Goal: Transaction & Acquisition: Purchase product/service

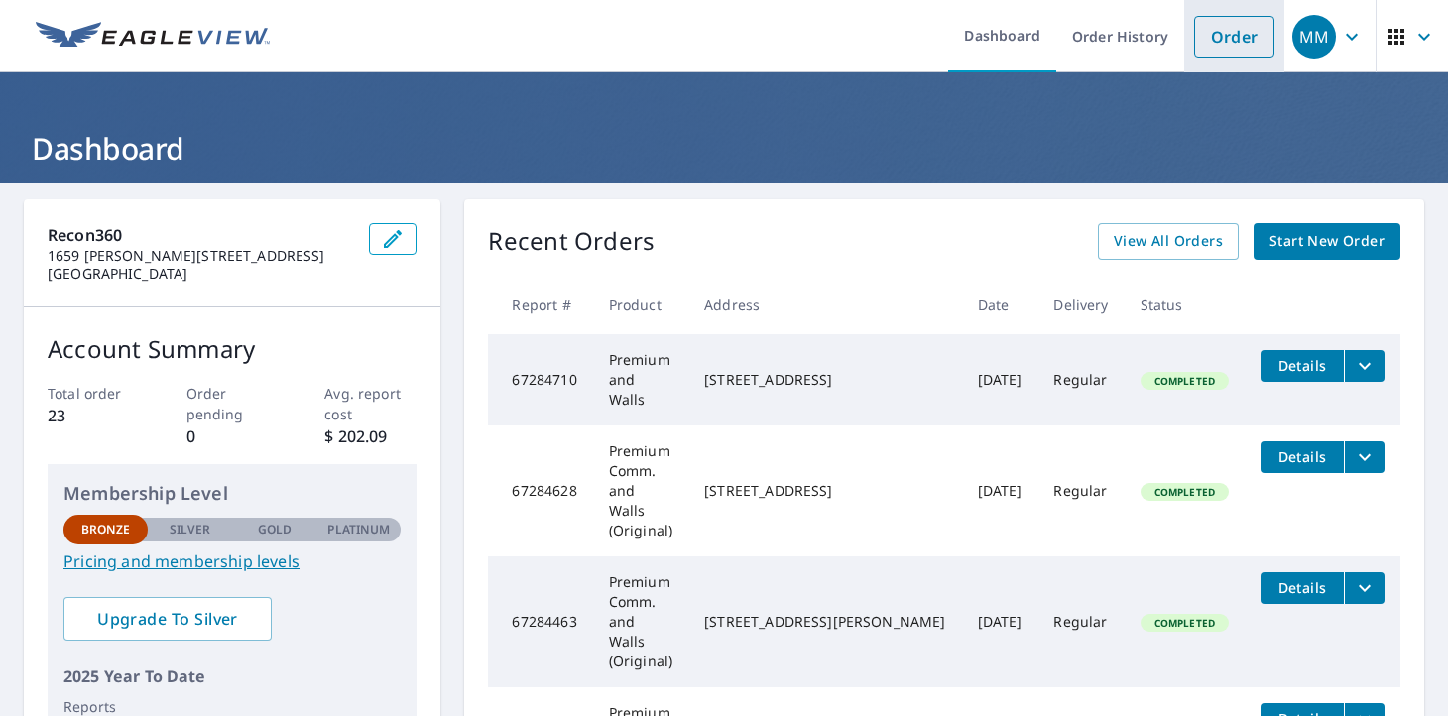
click at [1207, 44] on link "Order" at bounding box center [1234, 37] width 80 height 42
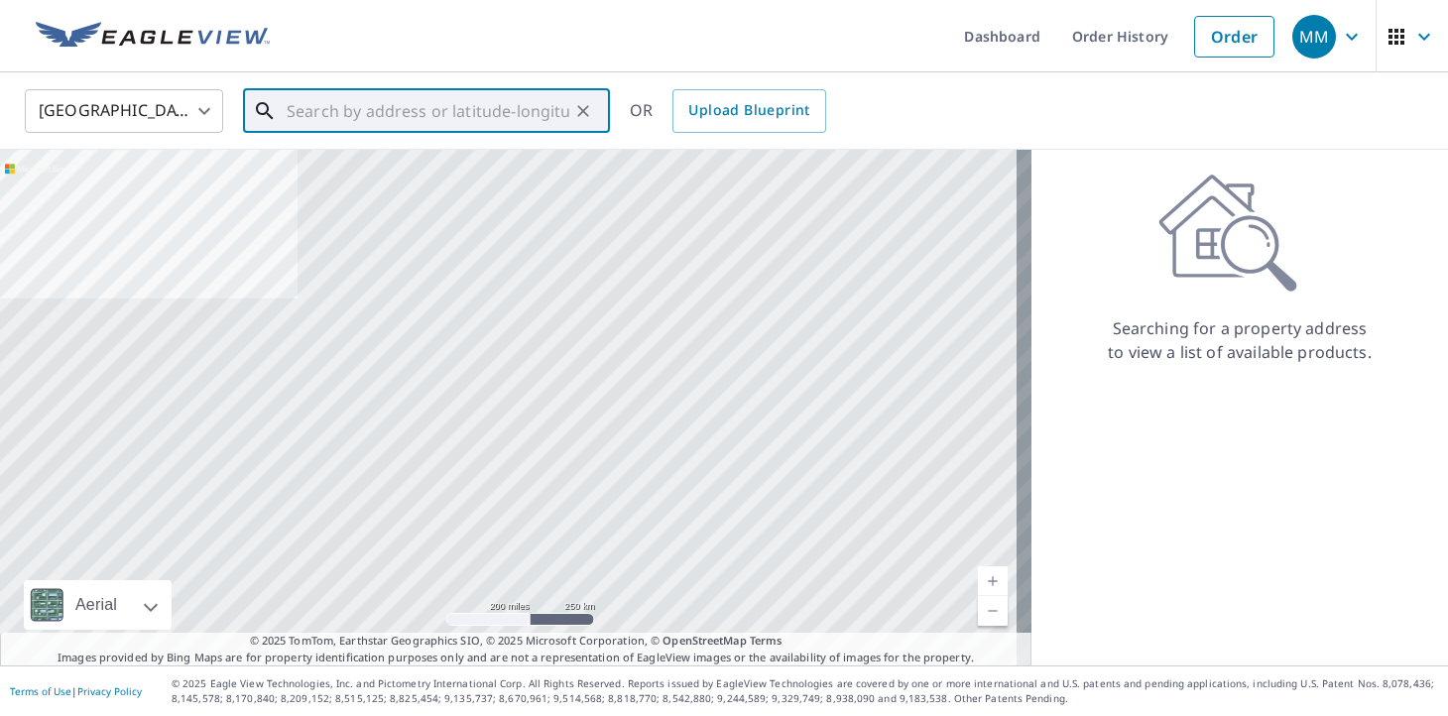
click at [421, 122] on input "text" at bounding box center [428, 111] width 283 height 56
paste input "[STREET_ADDRESS]"
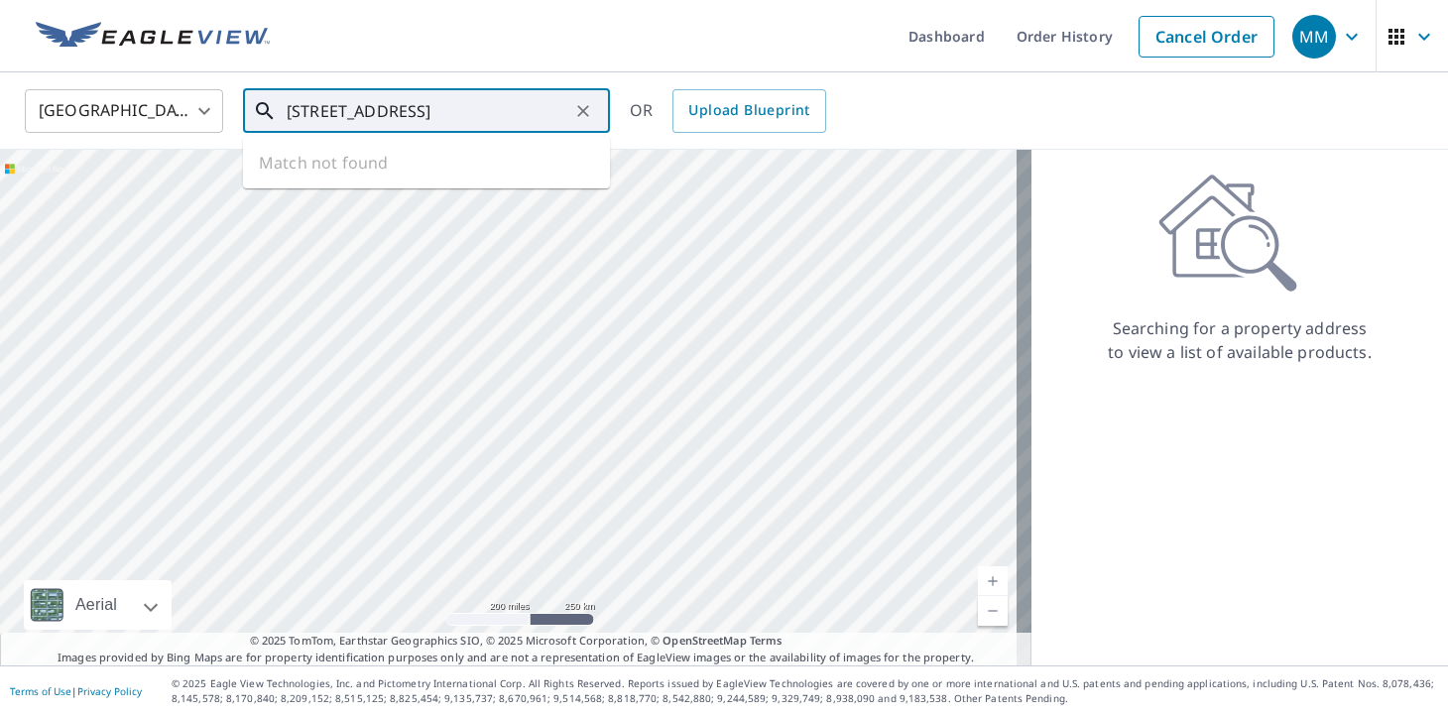
scroll to position [0, 42]
click at [411, 176] on span "[STREET_ADDRESS]" at bounding box center [438, 169] width 311 height 24
type input "[STREET_ADDRESS]"
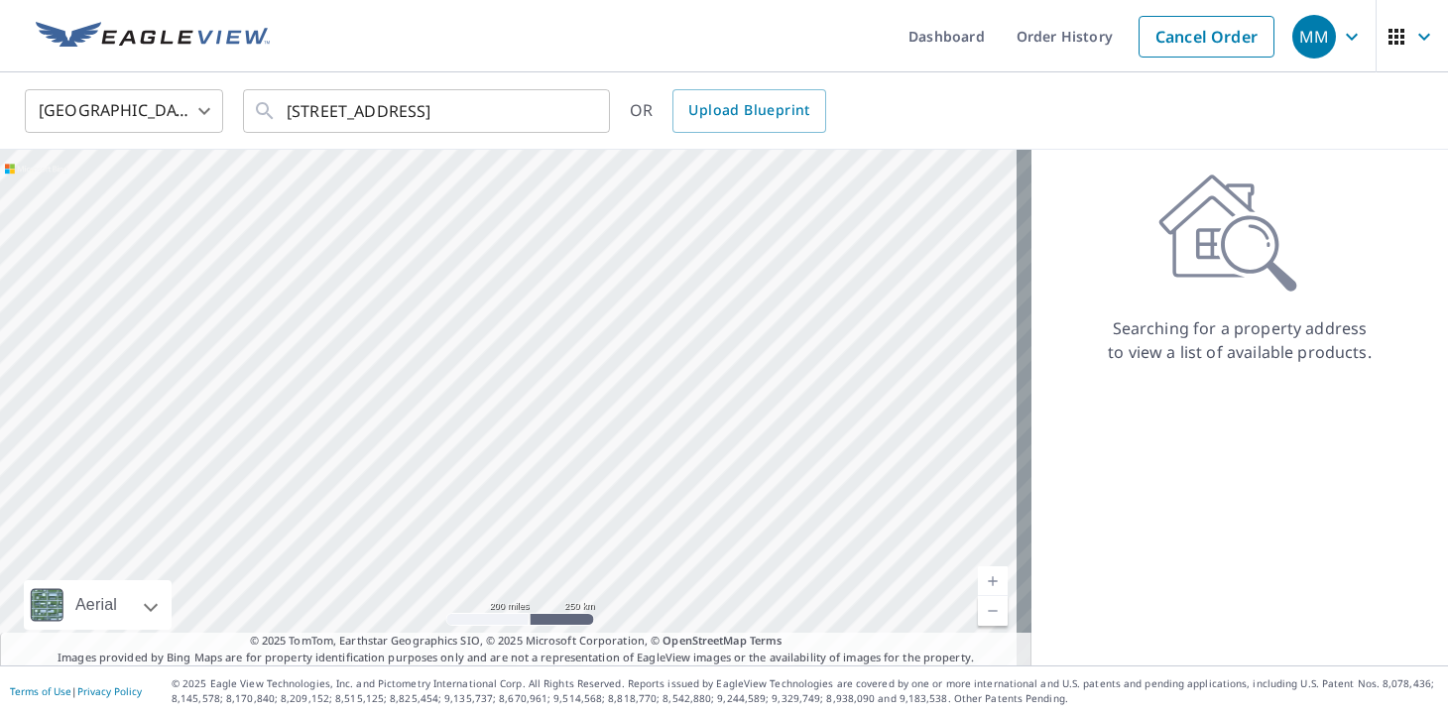
scroll to position [0, 0]
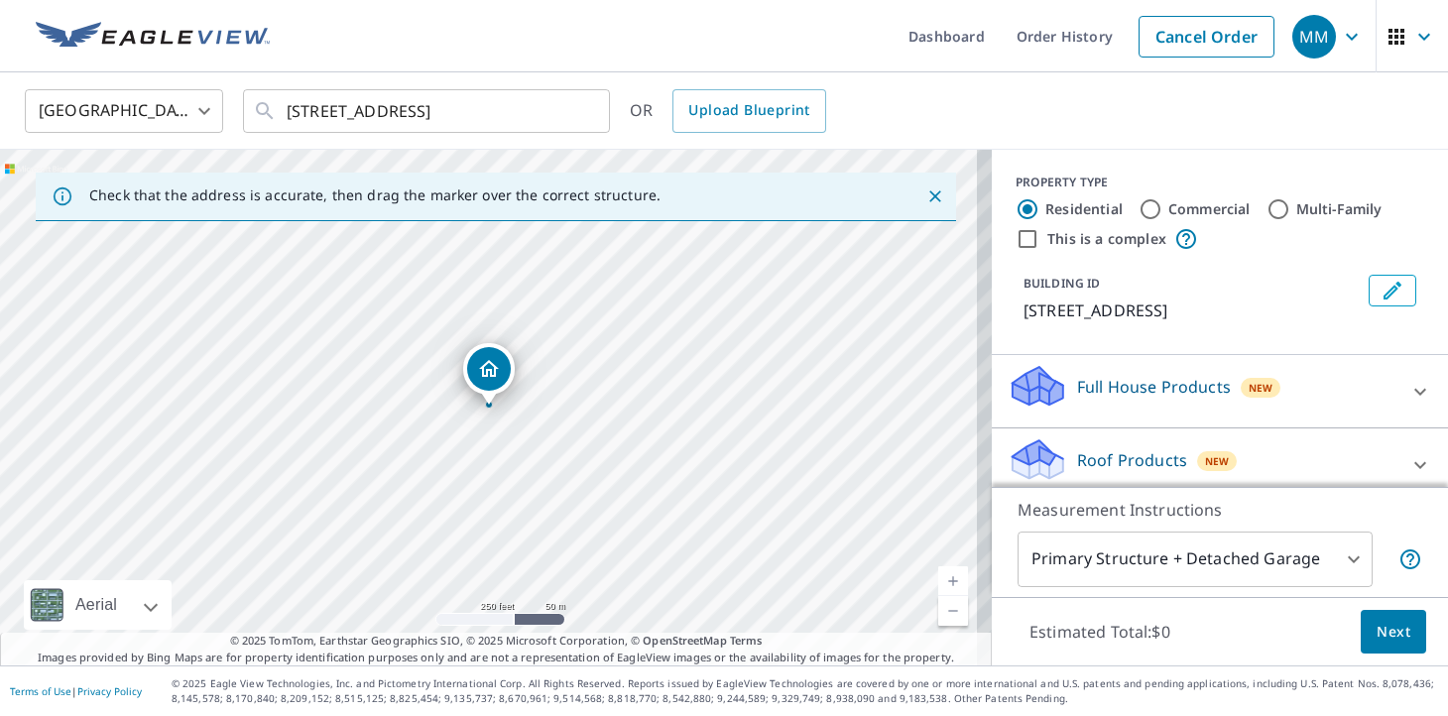
click at [938, 578] on link "Current Level 17, Zoom In" at bounding box center [953, 581] width 30 height 30
click at [938, 578] on link "Current Level 17.62395663233702, Zoom In" at bounding box center [953, 581] width 30 height 30
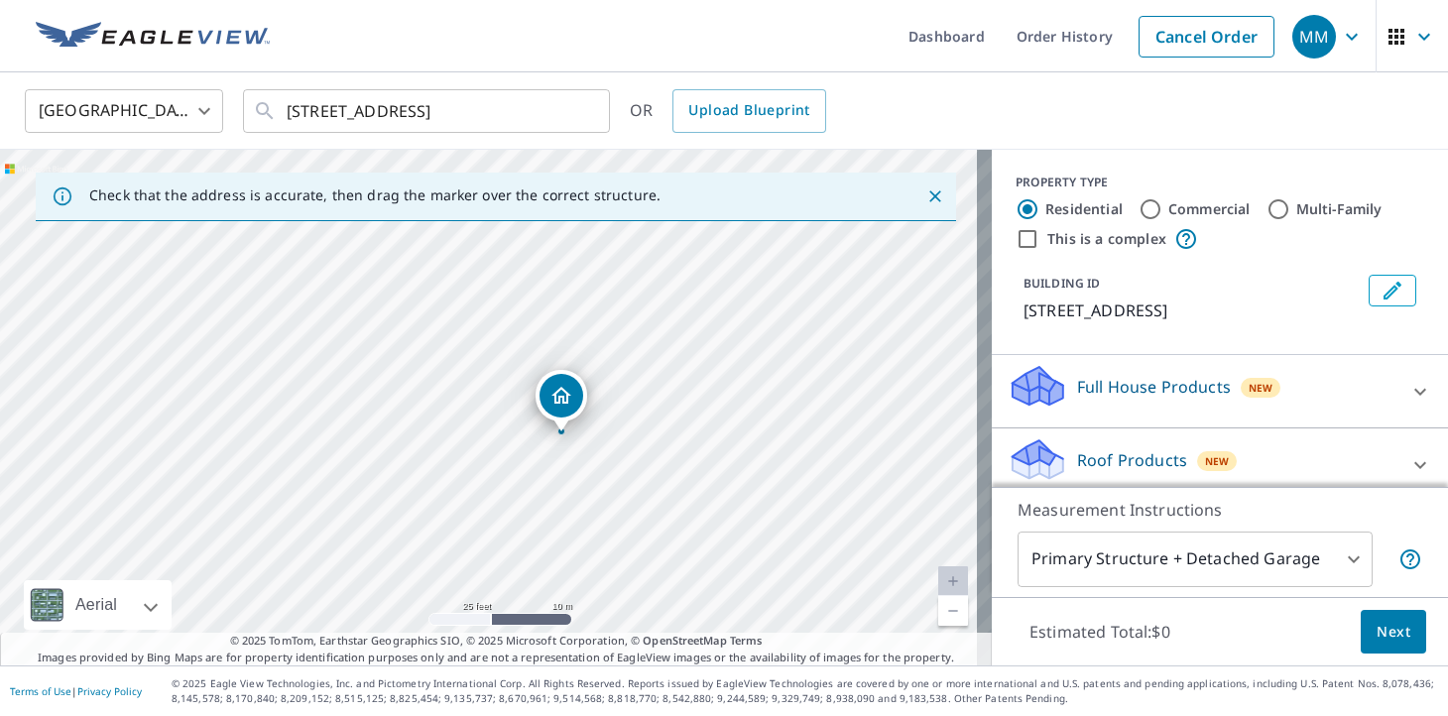
drag, startPoint x: 619, startPoint y: 413, endPoint x: 668, endPoint y: 401, distance: 50.0
click at [668, 401] on div "[STREET_ADDRESS]" at bounding box center [496, 408] width 992 height 516
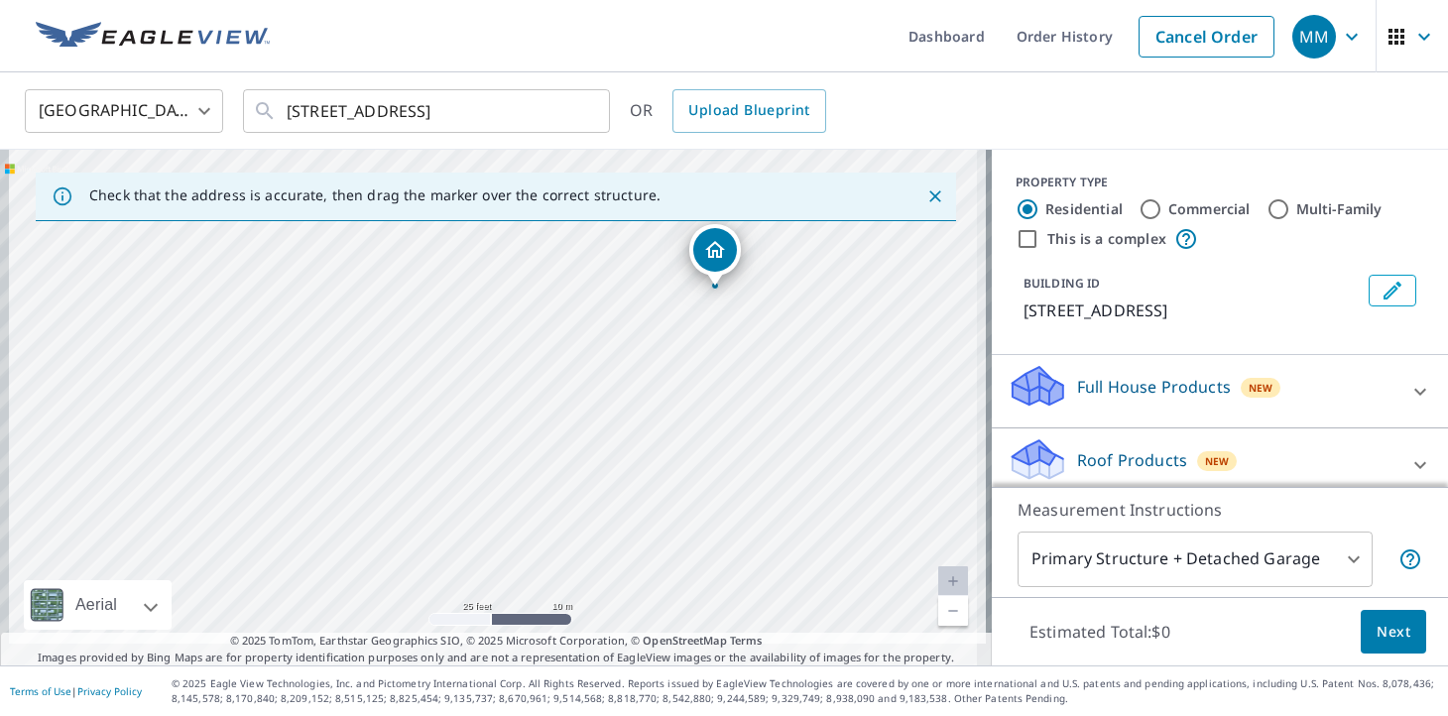
drag, startPoint x: 737, startPoint y: 386, endPoint x: 888, endPoint y: 221, distance: 223.3
click at [891, 235] on div "[STREET_ADDRESS]" at bounding box center [496, 408] width 992 height 516
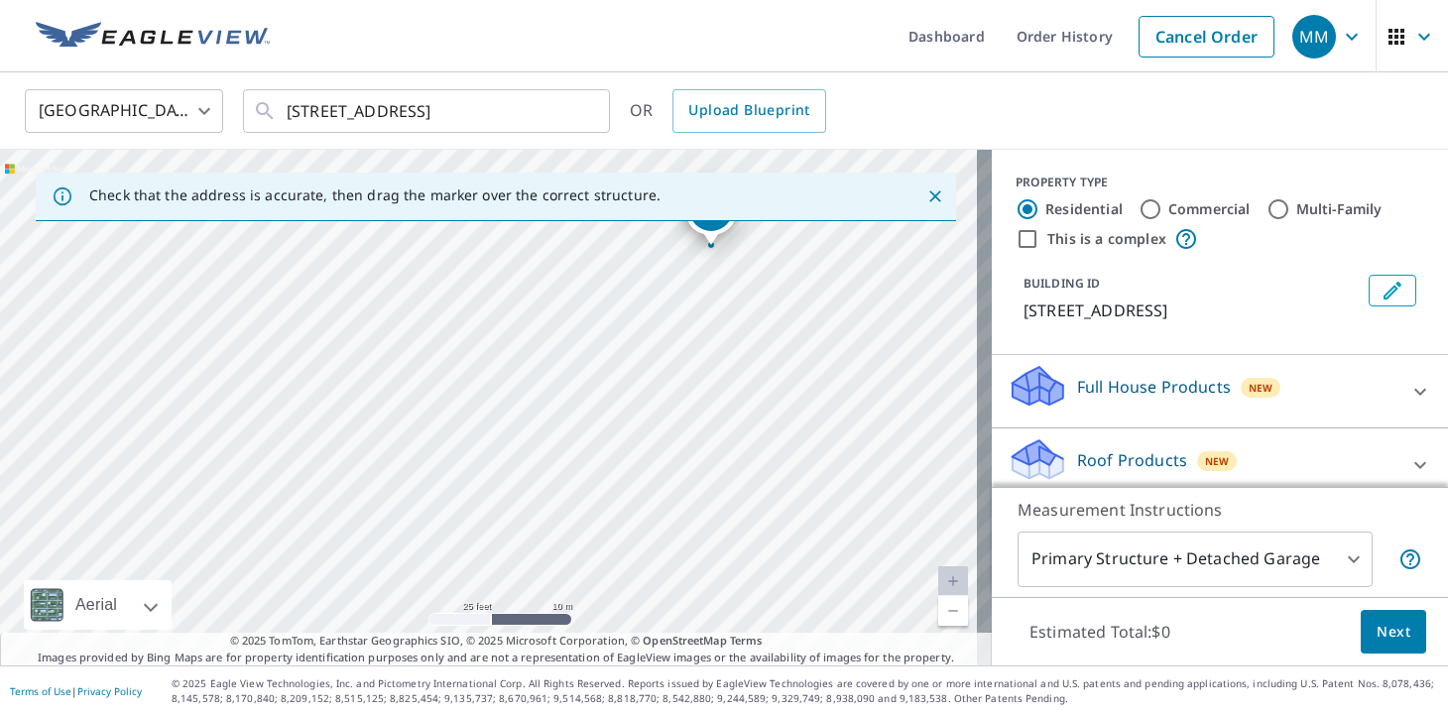
drag, startPoint x: 754, startPoint y: 566, endPoint x: 749, endPoint y: 531, distance: 36.1
click at [749, 531] on div "[STREET_ADDRESS]" at bounding box center [496, 408] width 992 height 516
click at [724, 489] on div "[STREET_ADDRESS]" at bounding box center [496, 408] width 992 height 516
drag, startPoint x: 575, startPoint y: 521, endPoint x: 663, endPoint y: 282, distance: 254.5
click at [663, 282] on div "[STREET_ADDRESS]" at bounding box center [496, 408] width 992 height 516
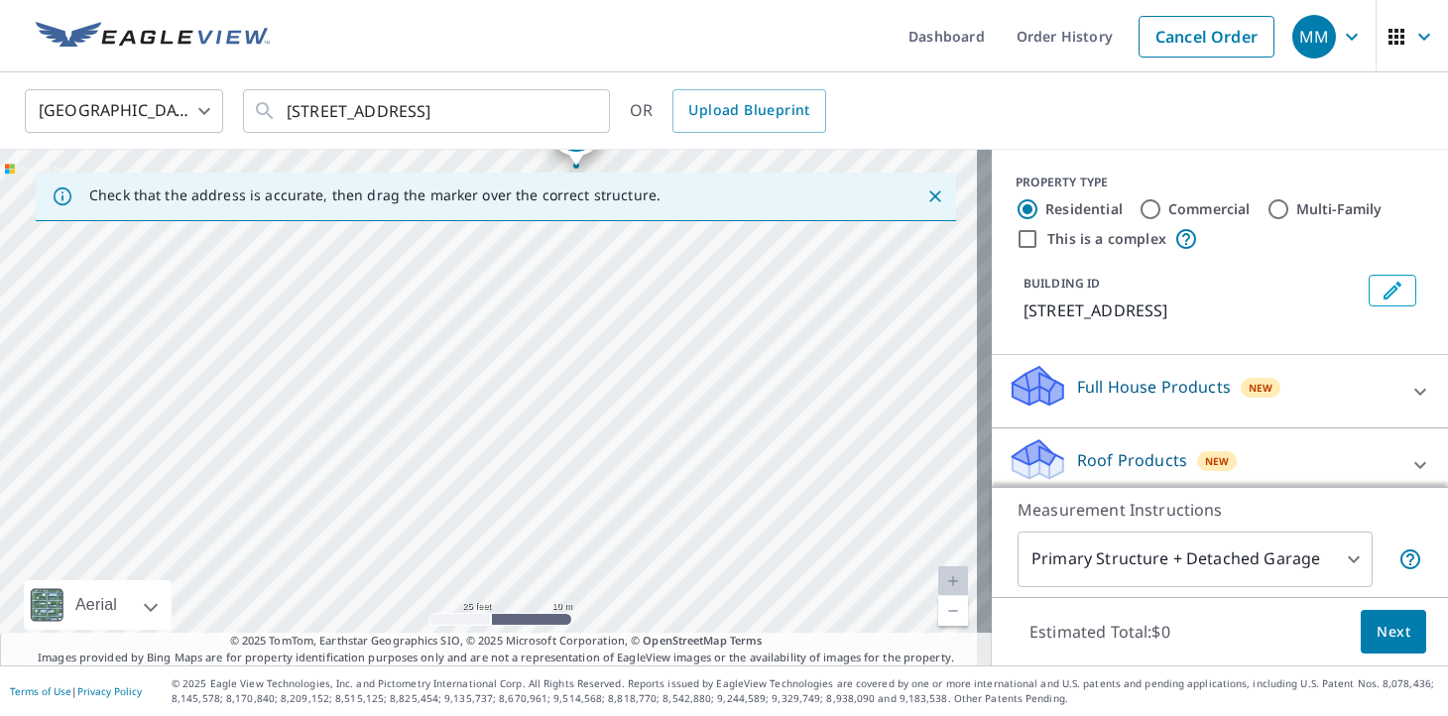
click at [590, 383] on div "[STREET_ADDRESS]" at bounding box center [496, 408] width 992 height 516
drag, startPoint x: 706, startPoint y: 318, endPoint x: 748, endPoint y: 246, distance: 83.5
click at [748, 246] on div "[STREET_ADDRESS]" at bounding box center [496, 408] width 992 height 516
click at [939, 611] on link "Current Level 20, Zoom Out" at bounding box center [953, 611] width 30 height 30
click at [555, 312] on icon "Dropped pin, building 1, Residential property, 2227 Glendale Blvd Los Angeles, …" at bounding box center [551, 306] width 20 height 17
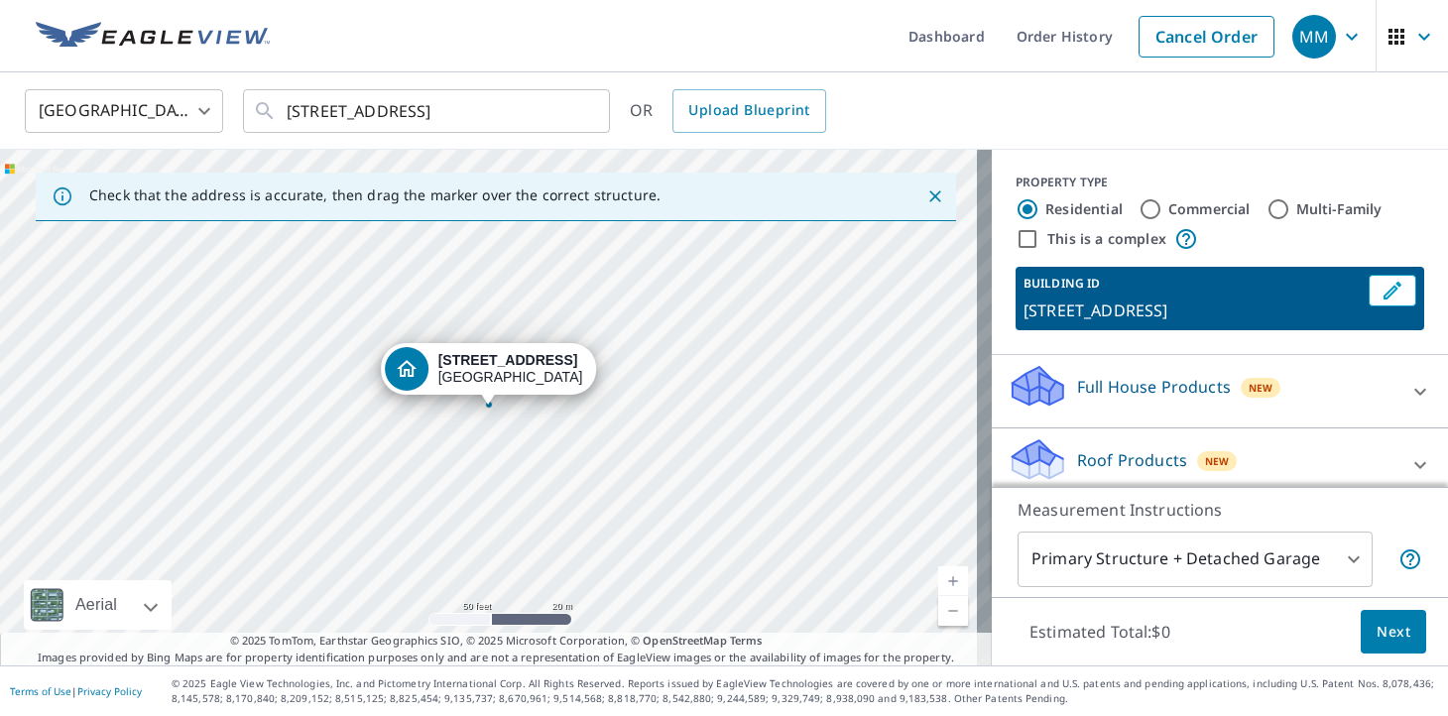
click at [485, 521] on div "[STREET_ADDRESS]" at bounding box center [496, 408] width 992 height 516
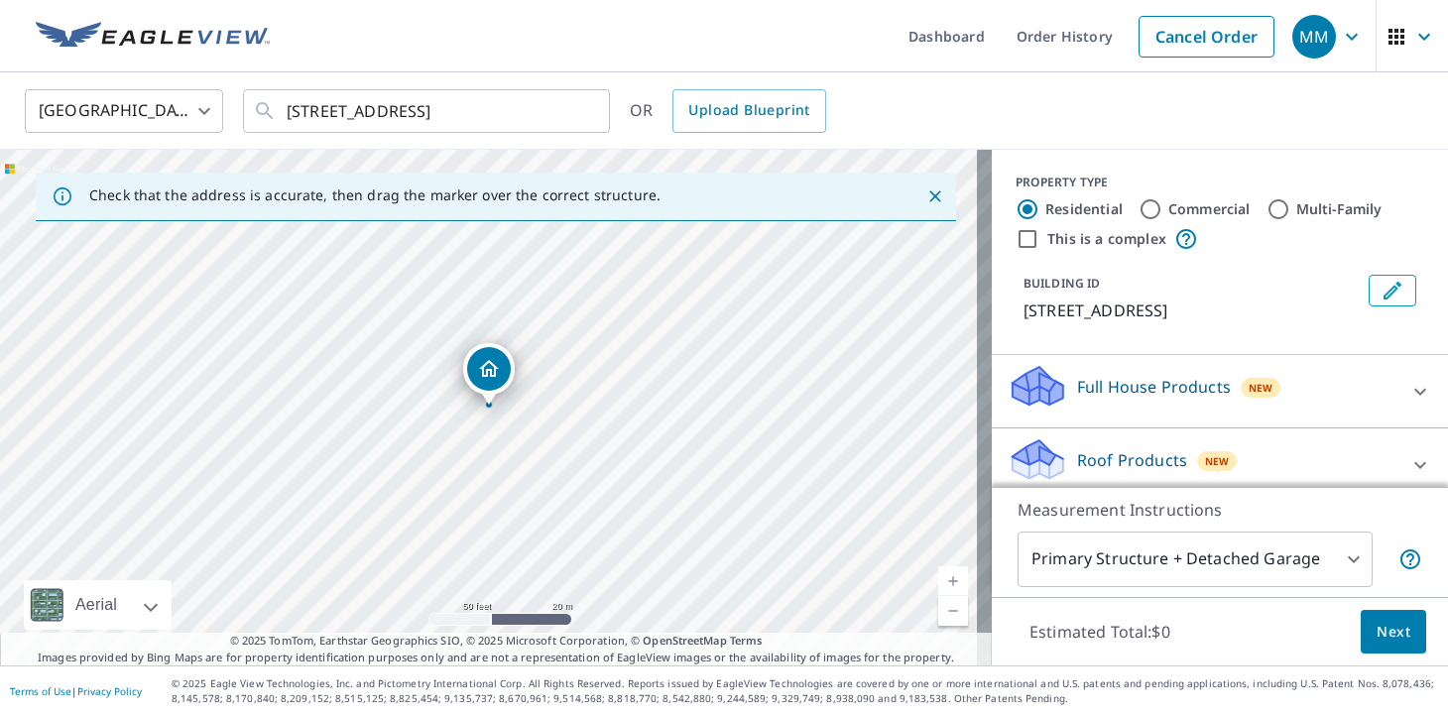
click at [506, 510] on div "[STREET_ADDRESS]" at bounding box center [496, 408] width 992 height 516
drag, startPoint x: 605, startPoint y: 471, endPoint x: 640, endPoint y: 453, distance: 39.0
click at [640, 453] on div "[STREET_ADDRESS]" at bounding box center [496, 408] width 992 height 516
click at [565, 449] on div "[STREET_ADDRESS]" at bounding box center [496, 408] width 992 height 516
drag, startPoint x: 608, startPoint y: 366, endPoint x: 626, endPoint y: 447, distance: 83.3
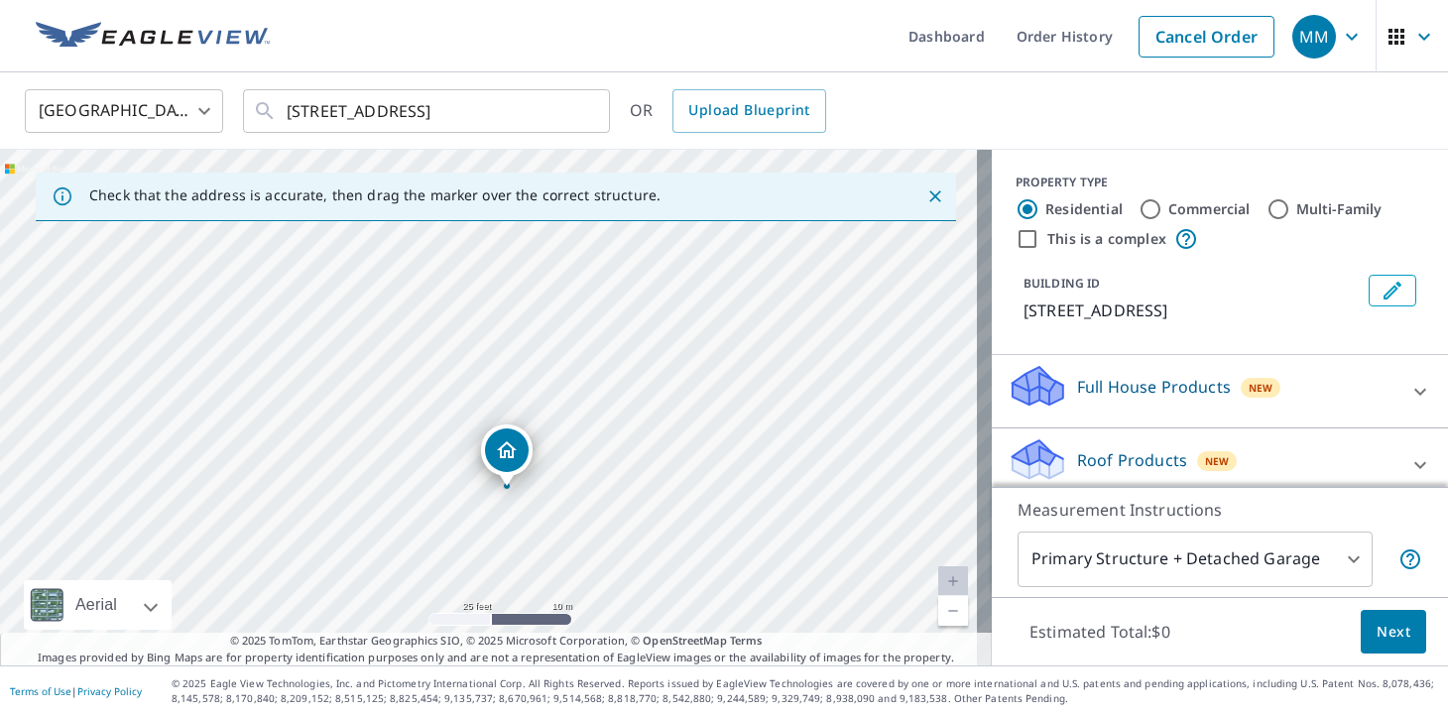
click at [626, 447] on div "[STREET_ADDRESS]" at bounding box center [496, 408] width 992 height 516
click at [623, 378] on div "[STREET_ADDRESS]" at bounding box center [496, 408] width 992 height 516
click at [558, 347] on div "[STREET_ADDRESS]" at bounding box center [496, 408] width 992 height 516
click at [1177, 399] on p "Full House Products" at bounding box center [1154, 387] width 154 height 24
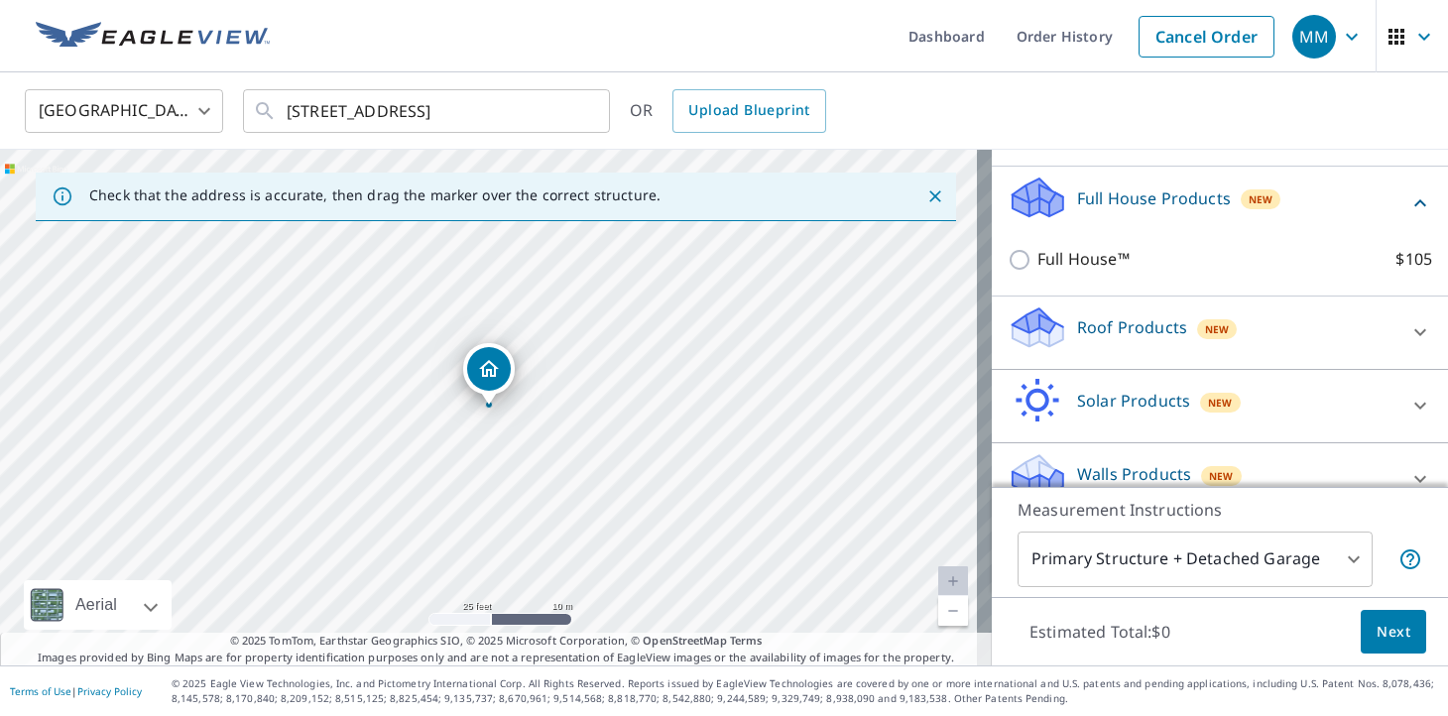
scroll to position [206, 0]
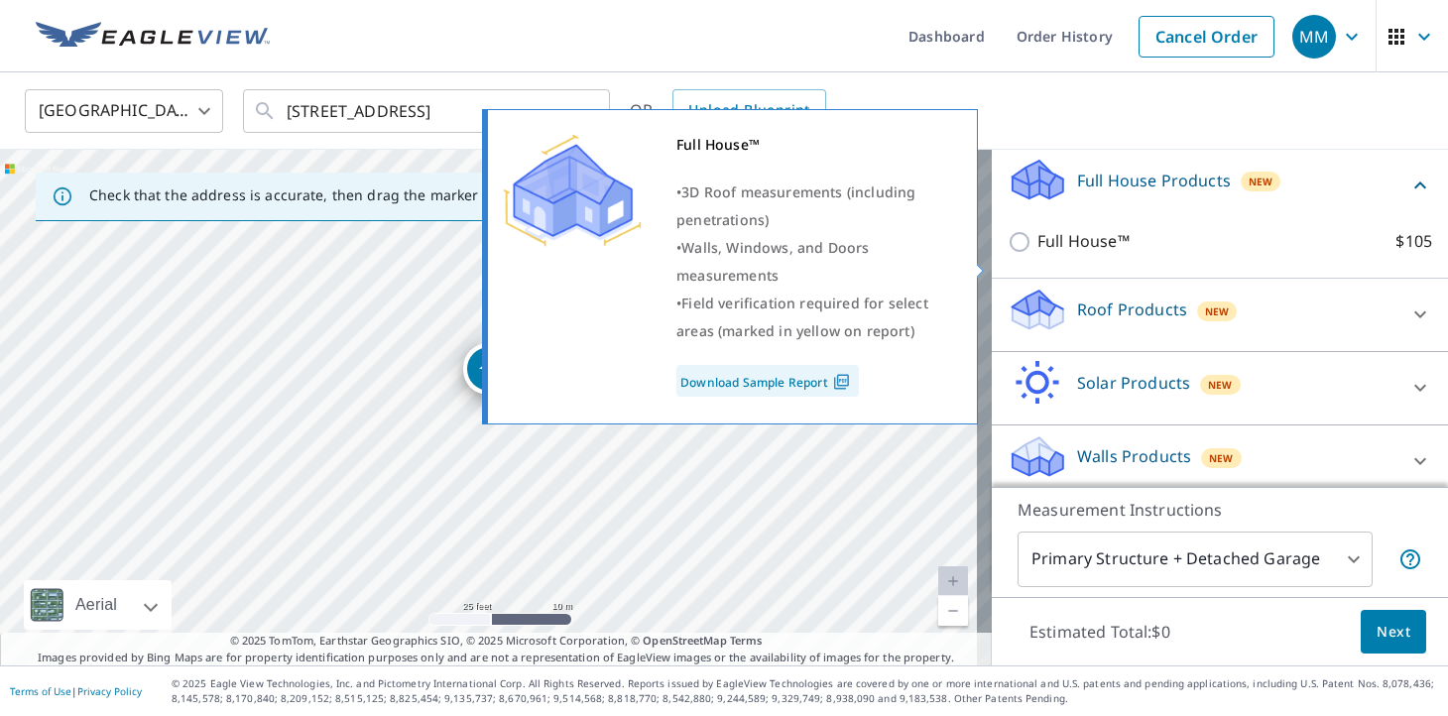
click at [1041, 254] on p "Full House™" at bounding box center [1084, 241] width 92 height 25
click at [1038, 254] on input "Full House™ $105" at bounding box center [1023, 242] width 30 height 24
checkbox input "true"
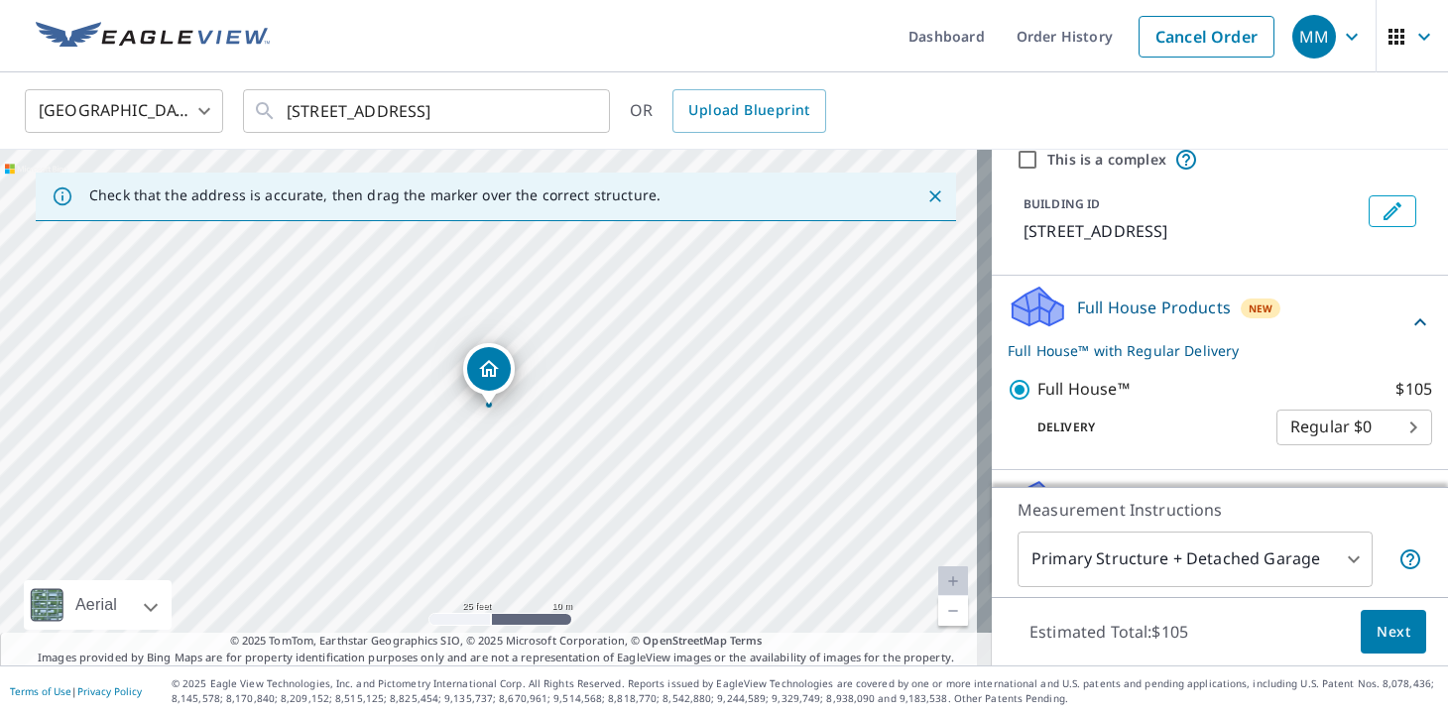
scroll to position [0, 0]
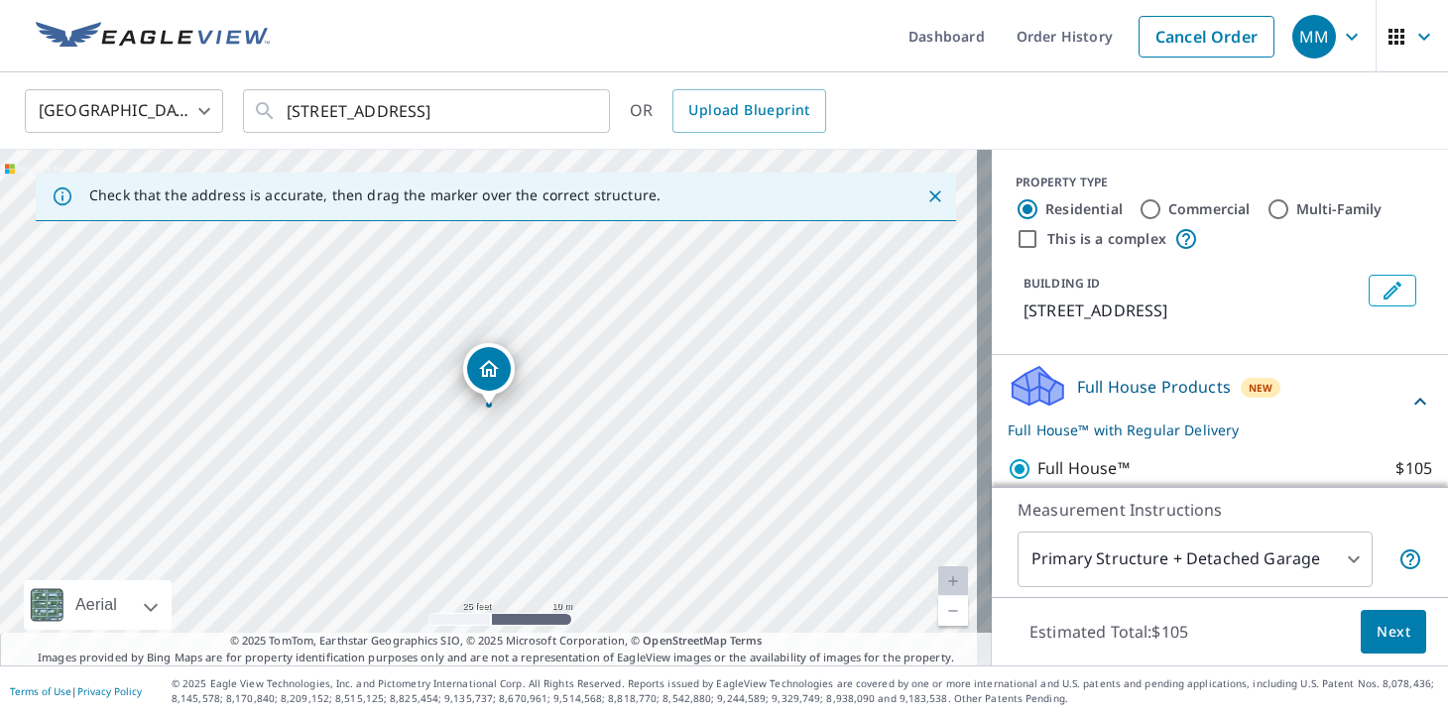
click at [1182, 211] on label "Commercial" at bounding box center [1210, 209] width 82 height 20
click at [1163, 211] on input "Commercial" at bounding box center [1151, 209] width 24 height 24
radio input "true"
type input "4"
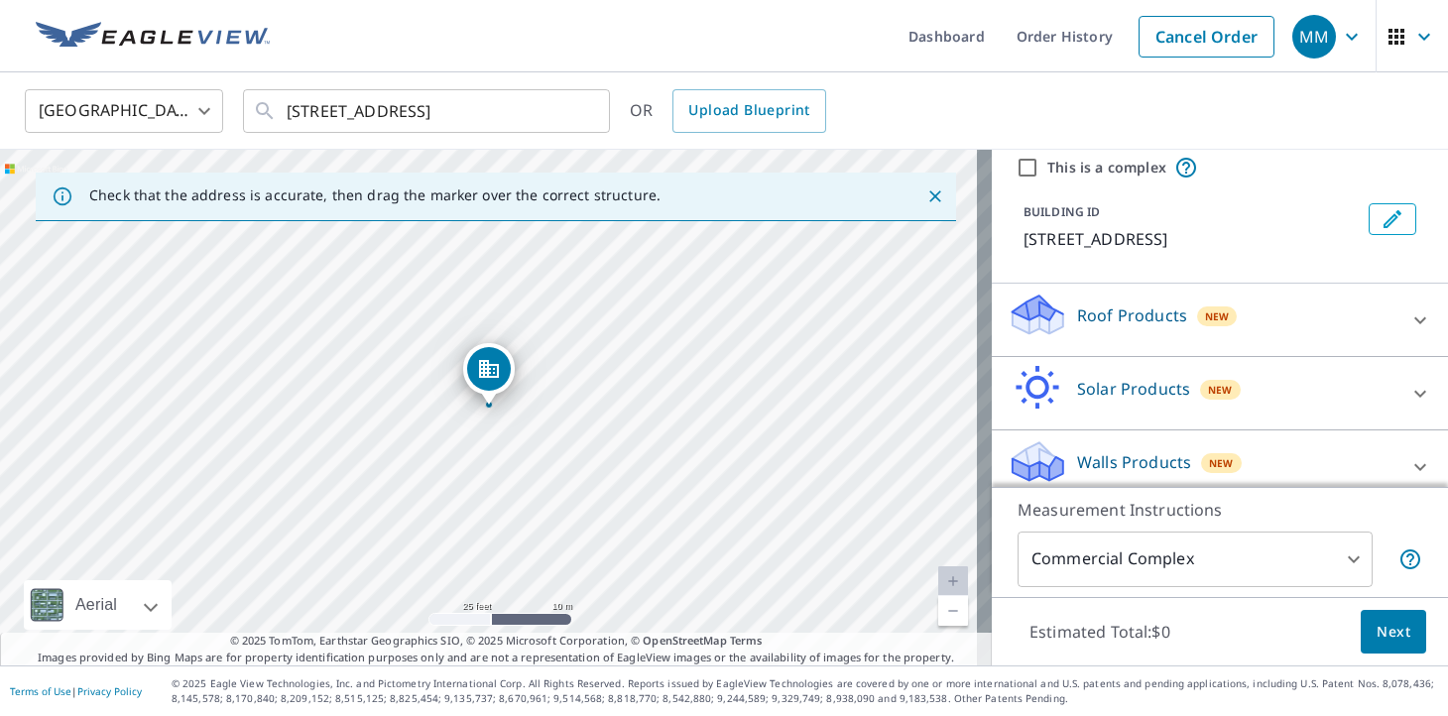
scroll to position [110, 0]
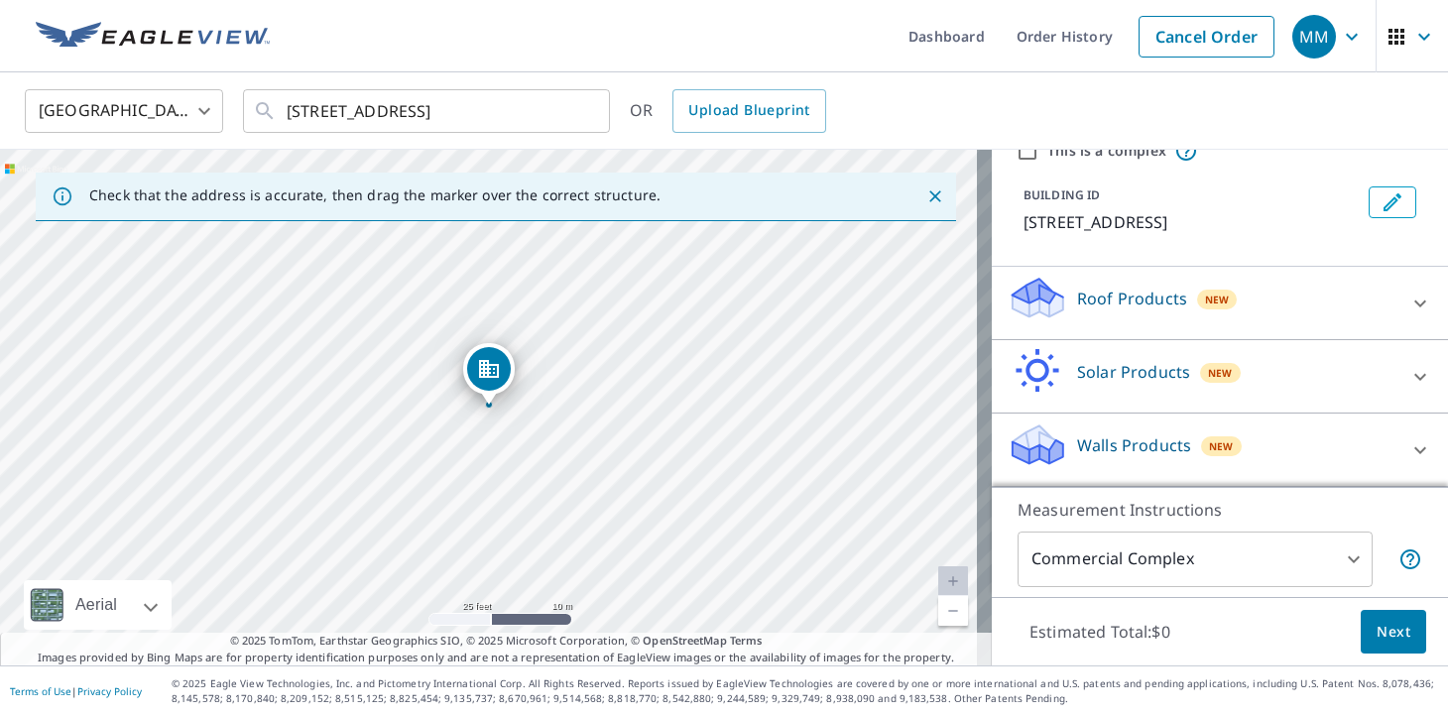
click at [1133, 293] on p "Roof Products" at bounding box center [1132, 299] width 110 height 24
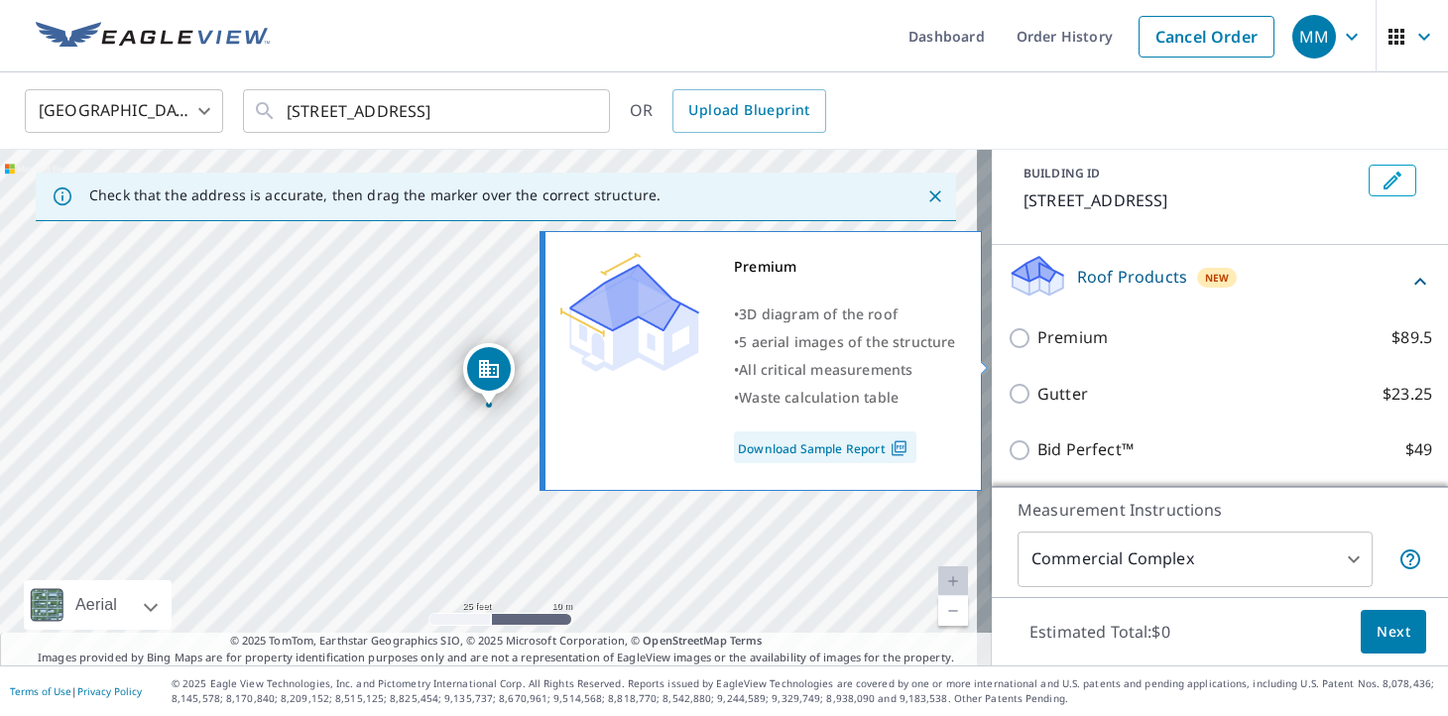
click at [1042, 350] on p "Premium" at bounding box center [1073, 337] width 70 height 25
click at [1038, 350] on input "Premium $89.5" at bounding box center [1023, 338] width 30 height 24
checkbox input "true"
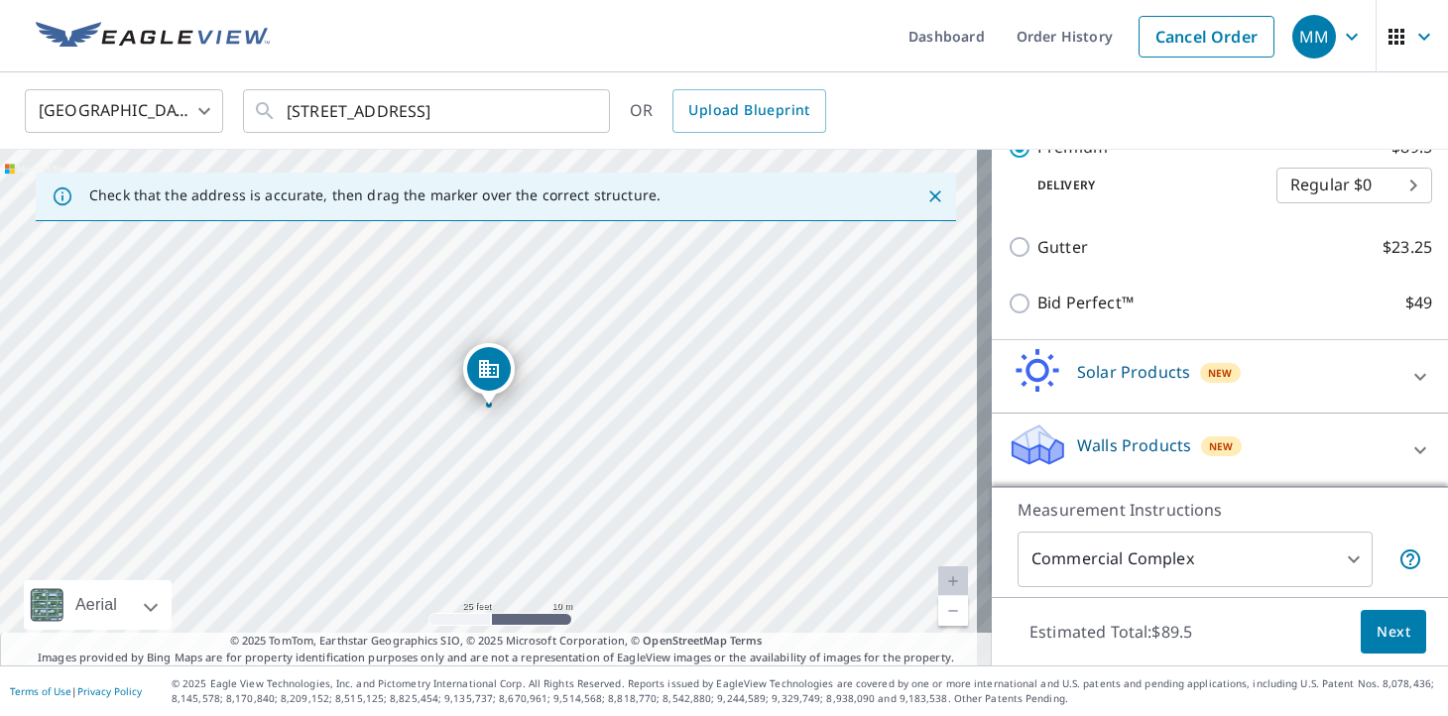
scroll to position [342, 0]
click at [1067, 469] on div "Walls Products New" at bounding box center [1202, 450] width 389 height 57
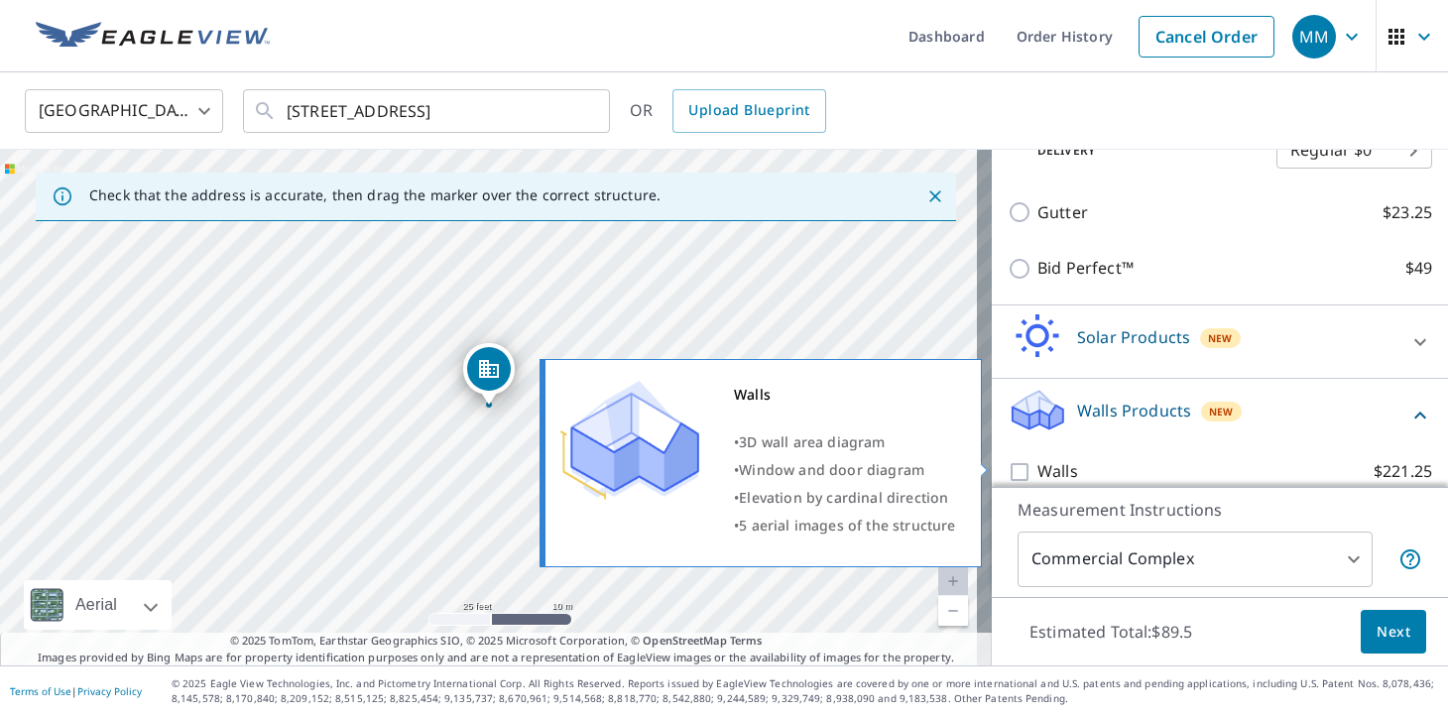
scroll to position [399, 0]
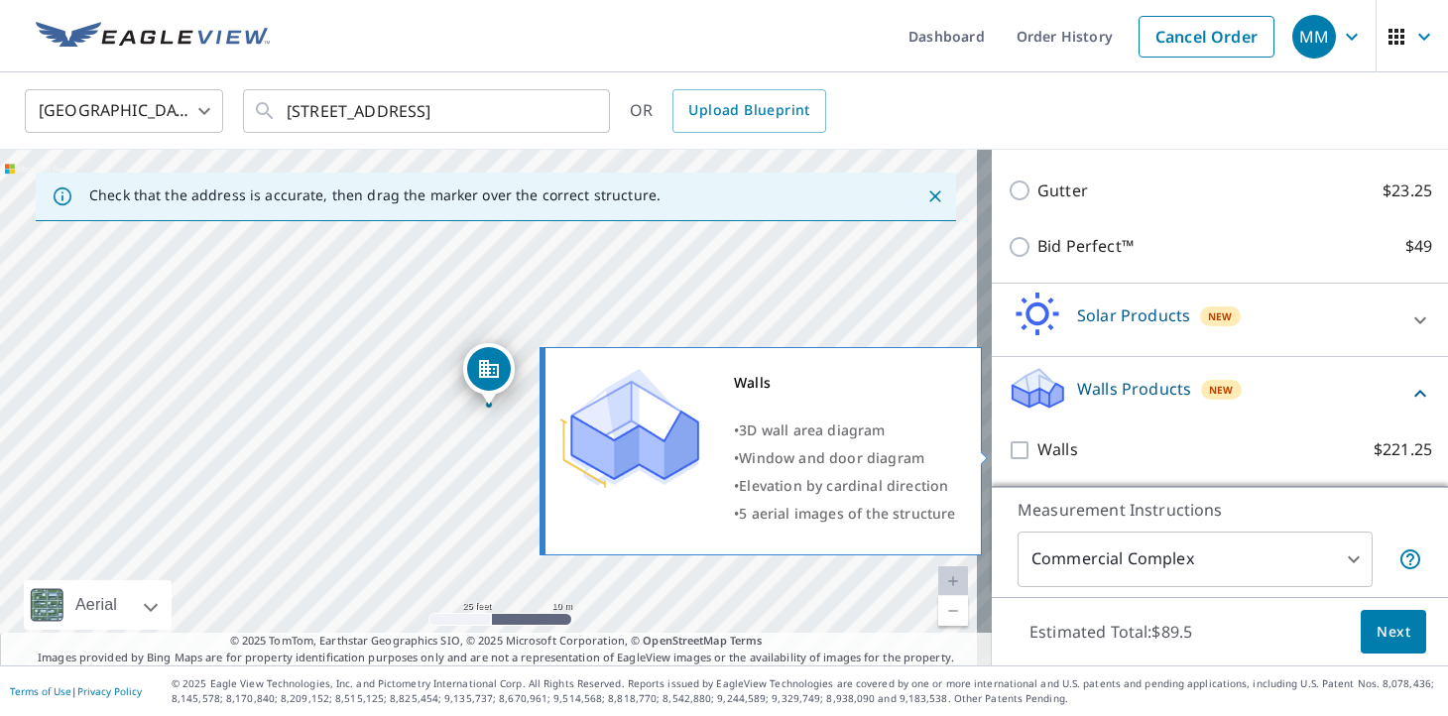
click at [1059, 453] on p "Walls" at bounding box center [1058, 449] width 41 height 25
click at [1038, 453] on input "Walls $221.25" at bounding box center [1023, 450] width 30 height 24
checkbox input "true"
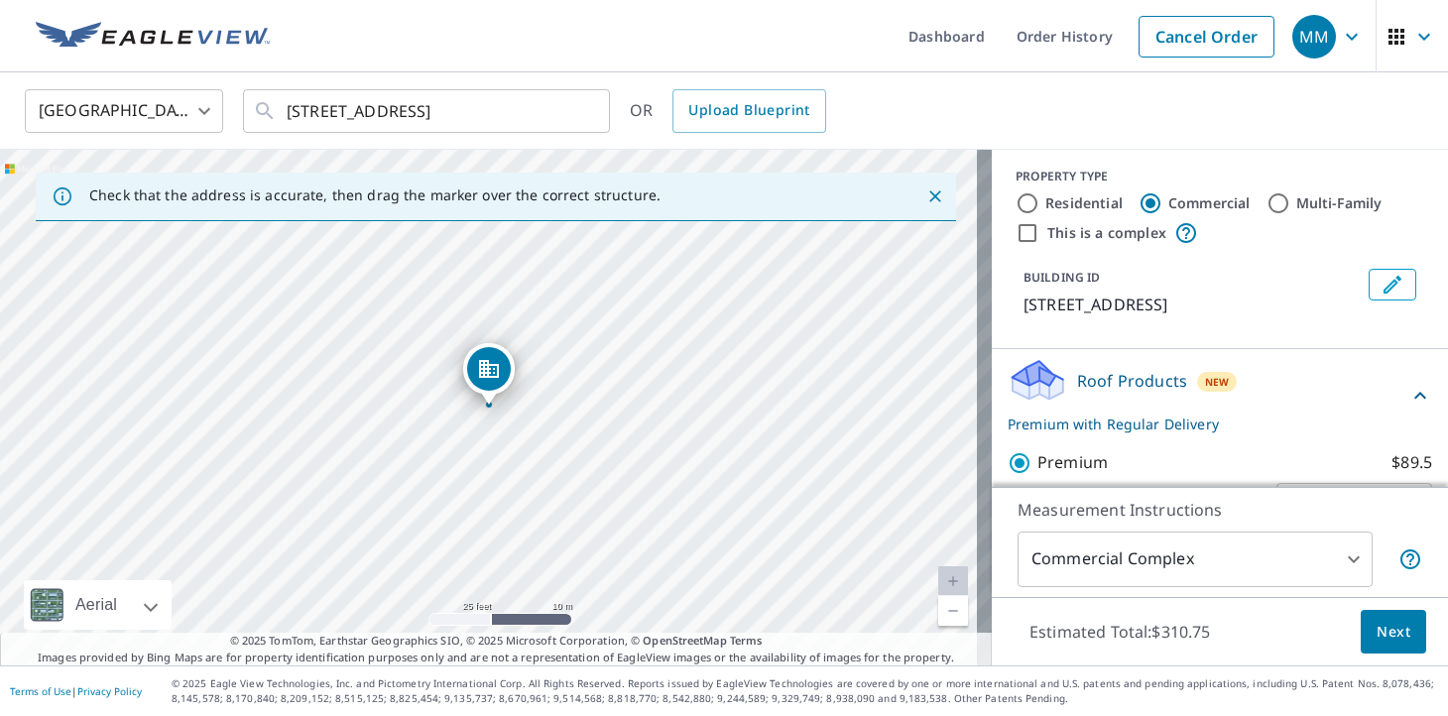
scroll to position [0, 0]
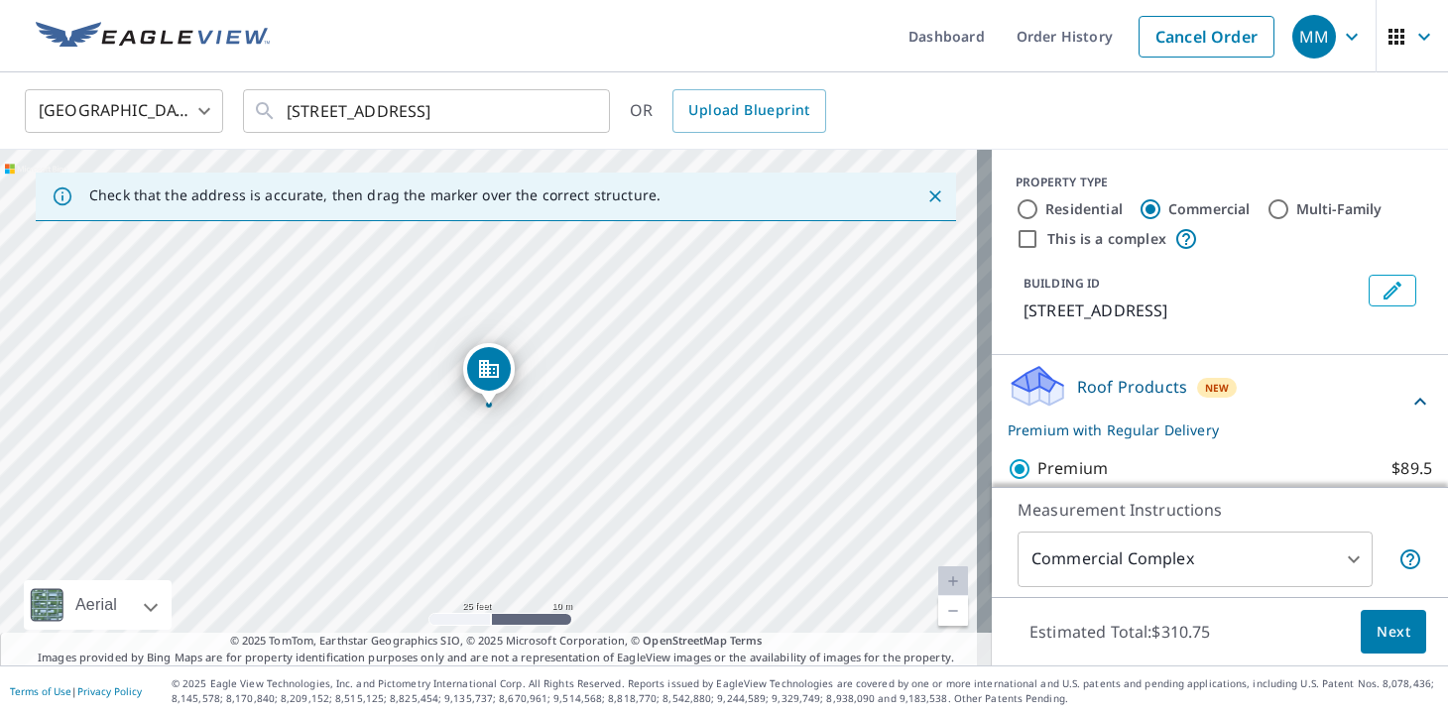
click at [1016, 247] on input "This is a complex" at bounding box center [1028, 239] width 24 height 24
checkbox input "true"
checkbox input "false"
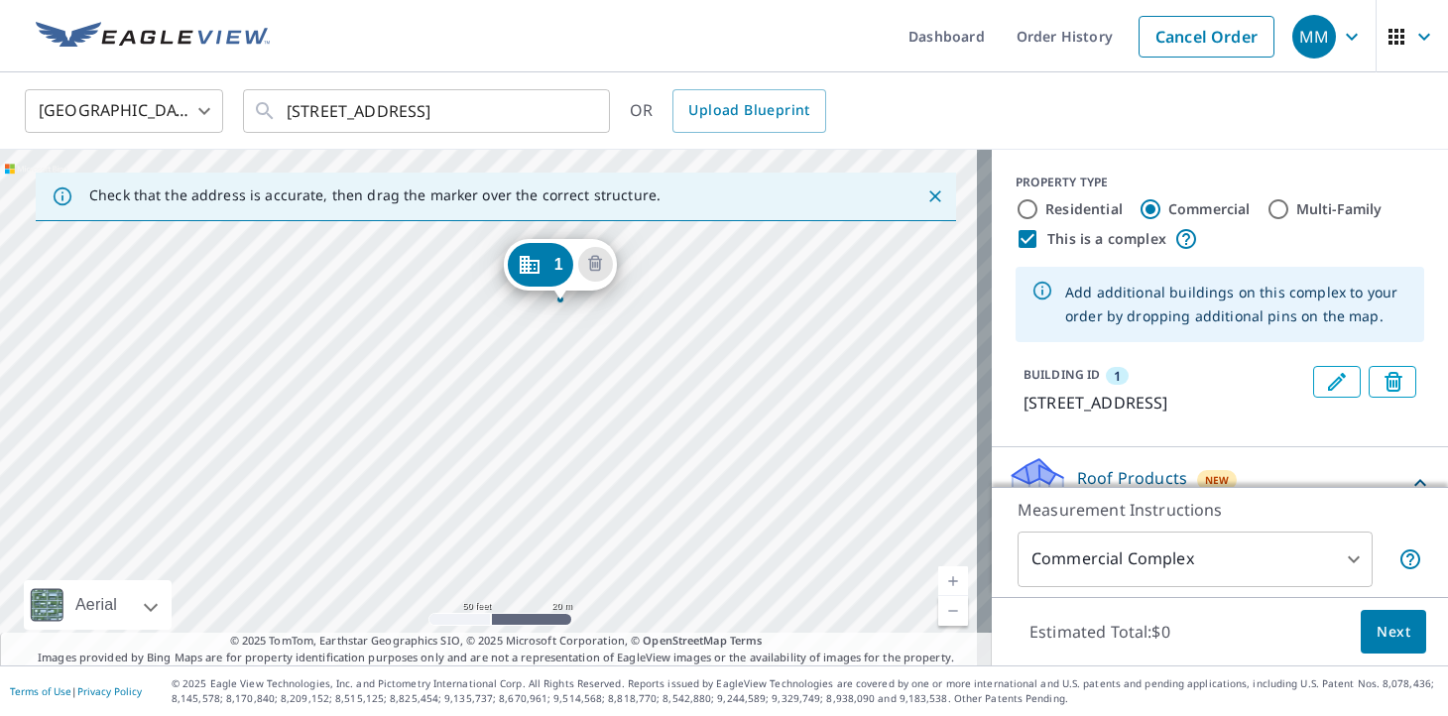
drag, startPoint x: 562, startPoint y: 490, endPoint x: 603, endPoint y: 342, distance: 153.3
click at [603, 342] on div "1 [STREET_ADDRESS]" at bounding box center [496, 408] width 992 height 516
click at [527, 414] on div "1 [STREET_ADDRESS]" at bounding box center [496, 408] width 992 height 516
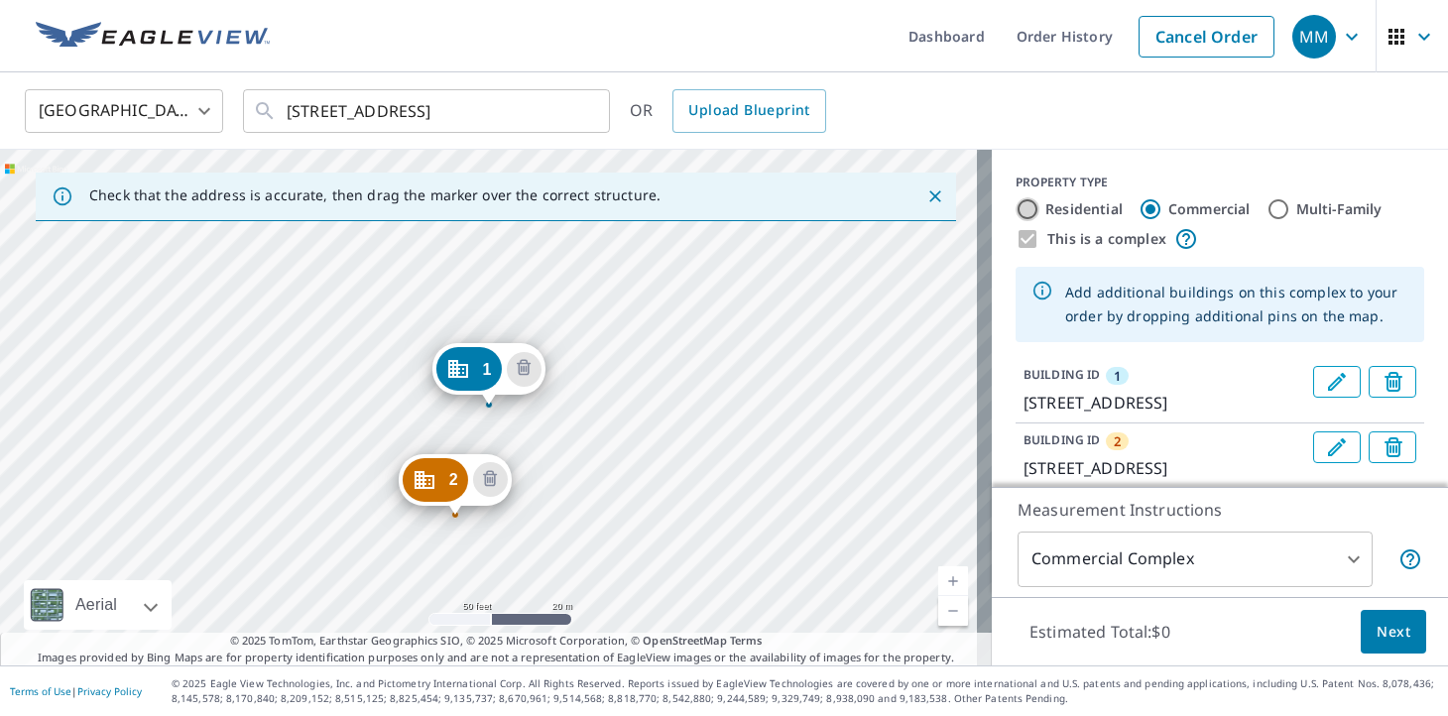
click at [1016, 204] on input "Residential" at bounding box center [1028, 209] width 24 height 24
radio input "true"
type input "1"
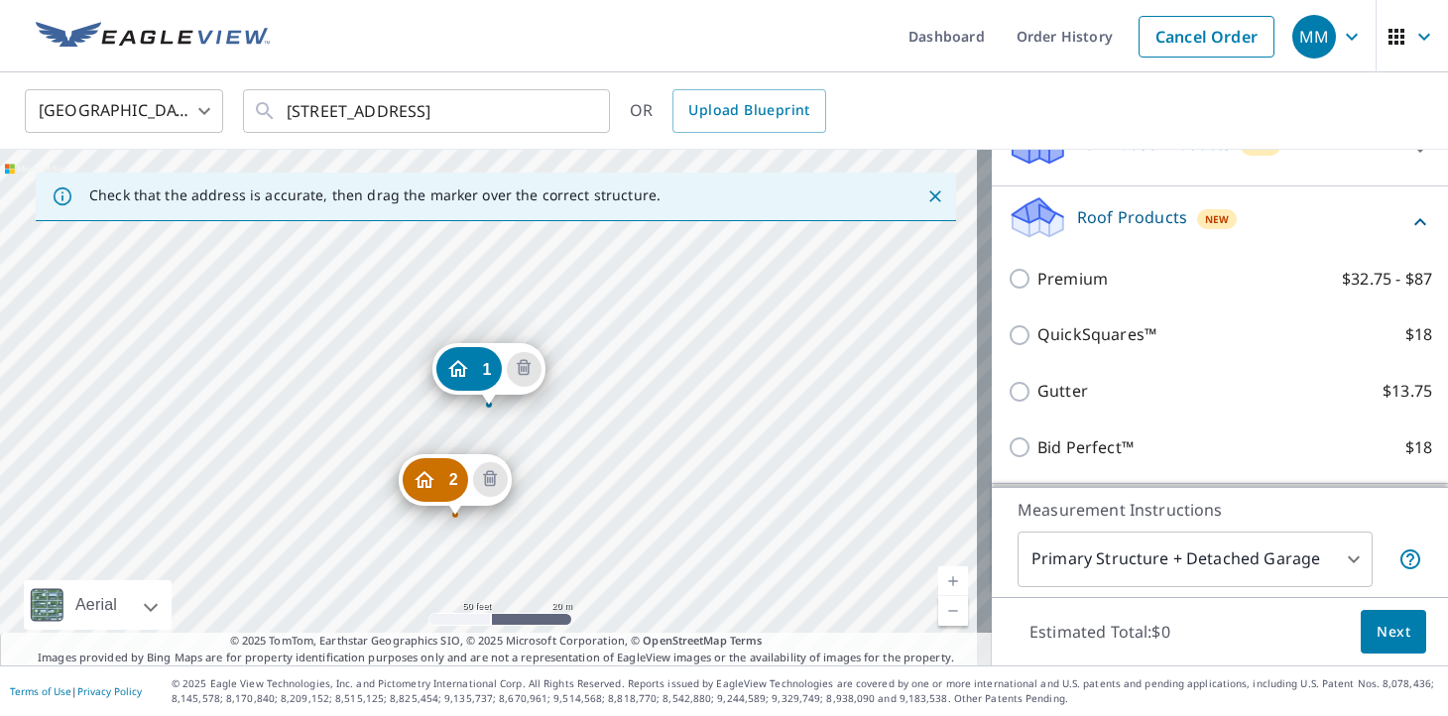
scroll to position [399, 0]
click at [1154, 179] on div "Full House Products New" at bounding box center [1202, 150] width 389 height 57
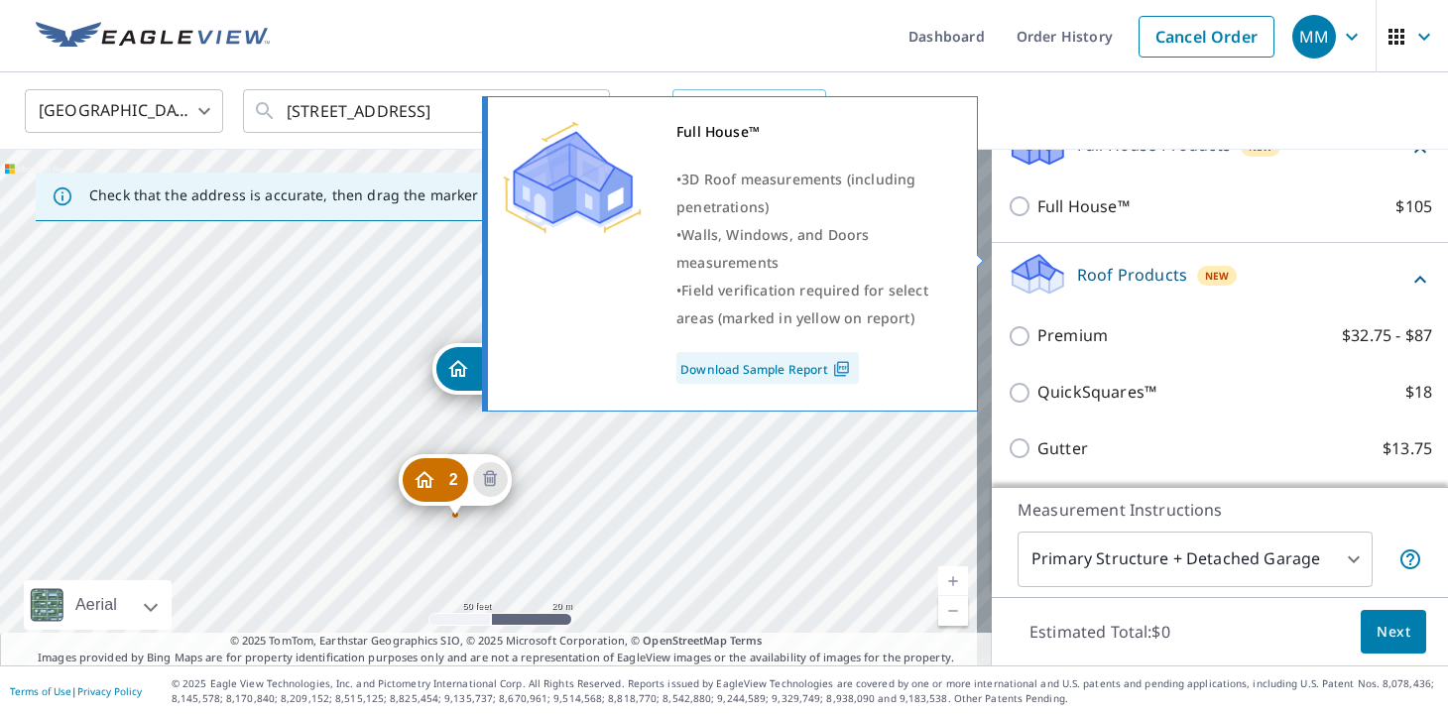
click at [988, 259] on div "Full House™ • 3D Roof measurements (including penetrations) • Walls, Windows, a…" at bounding box center [739, 253] width 508 height 327
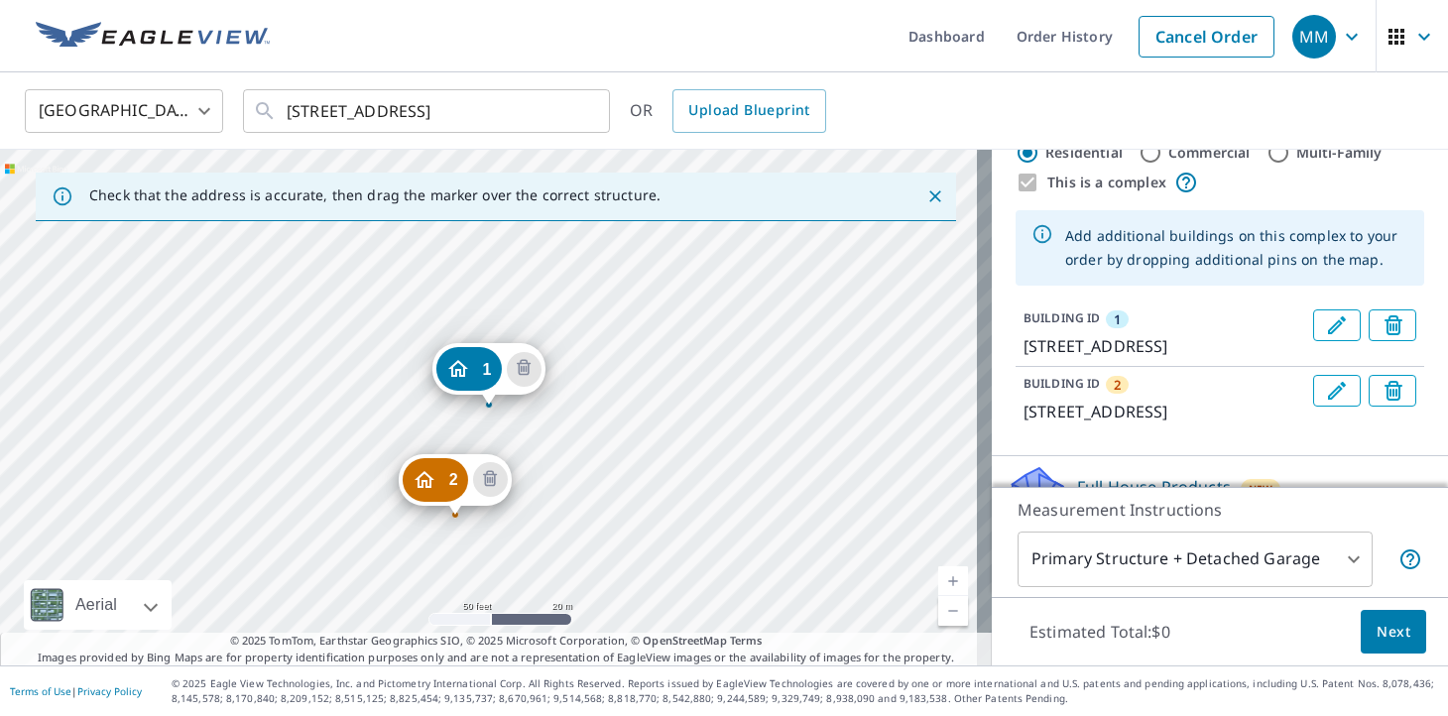
scroll to position [0, 0]
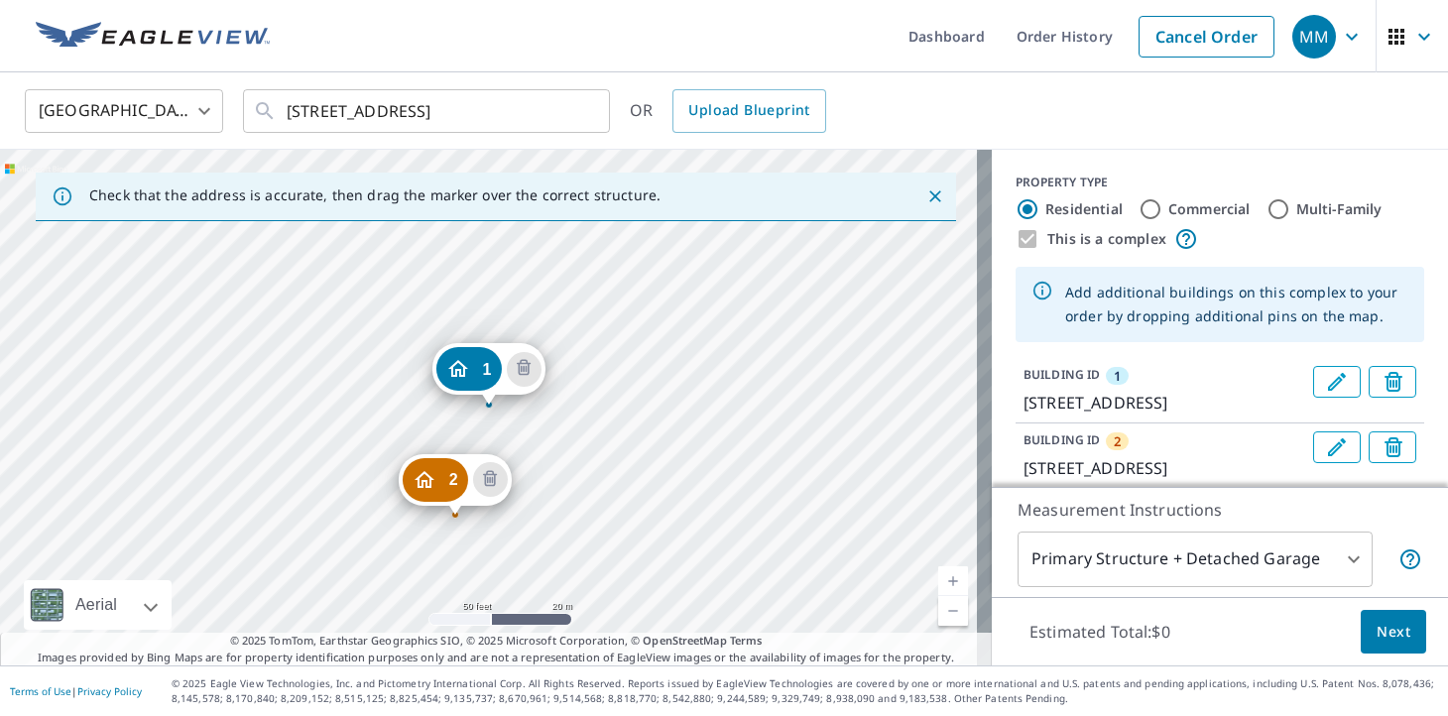
click at [1169, 213] on label "Commercial" at bounding box center [1210, 209] width 82 height 20
click at [1162, 213] on input "Commercial" at bounding box center [1151, 209] width 24 height 24
radio input "true"
type input "4"
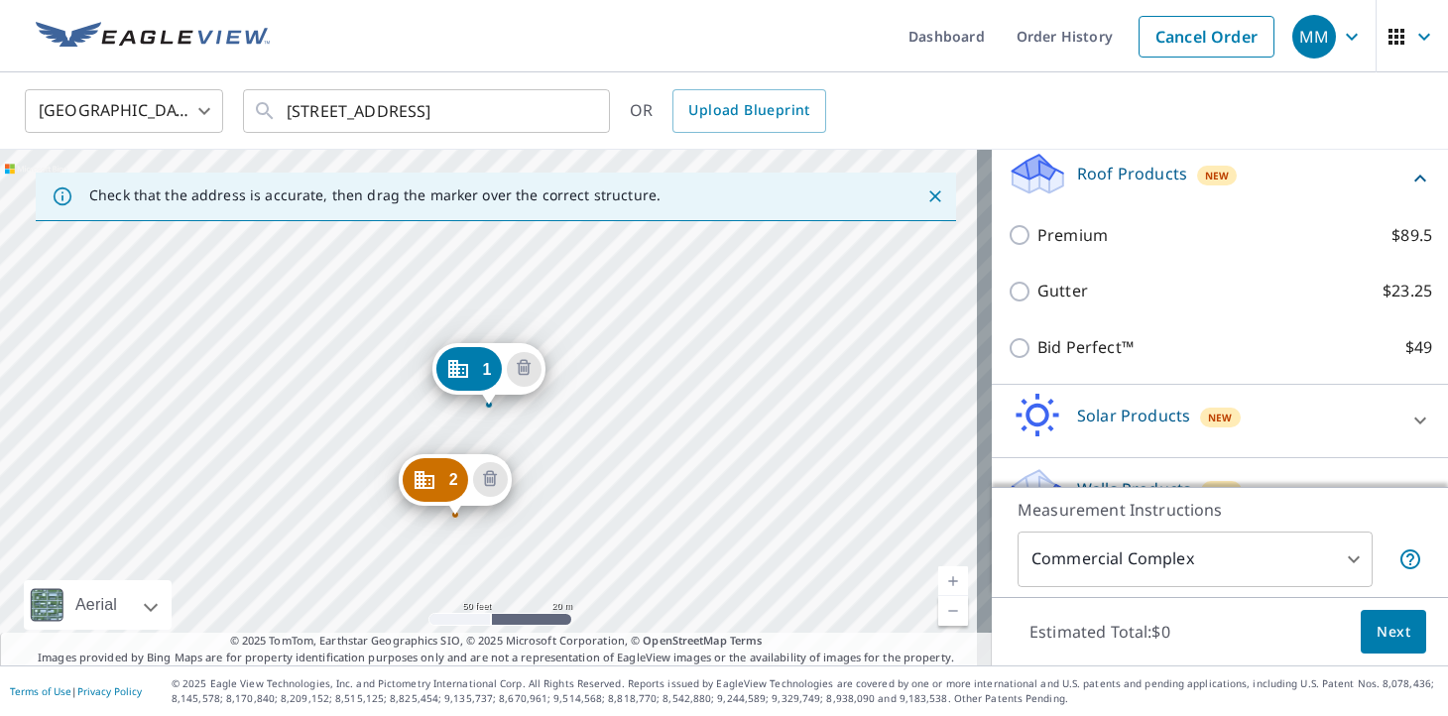
scroll to position [371, 0]
click at [1046, 263] on div "Premium $89.5" at bounding box center [1220, 234] width 425 height 57
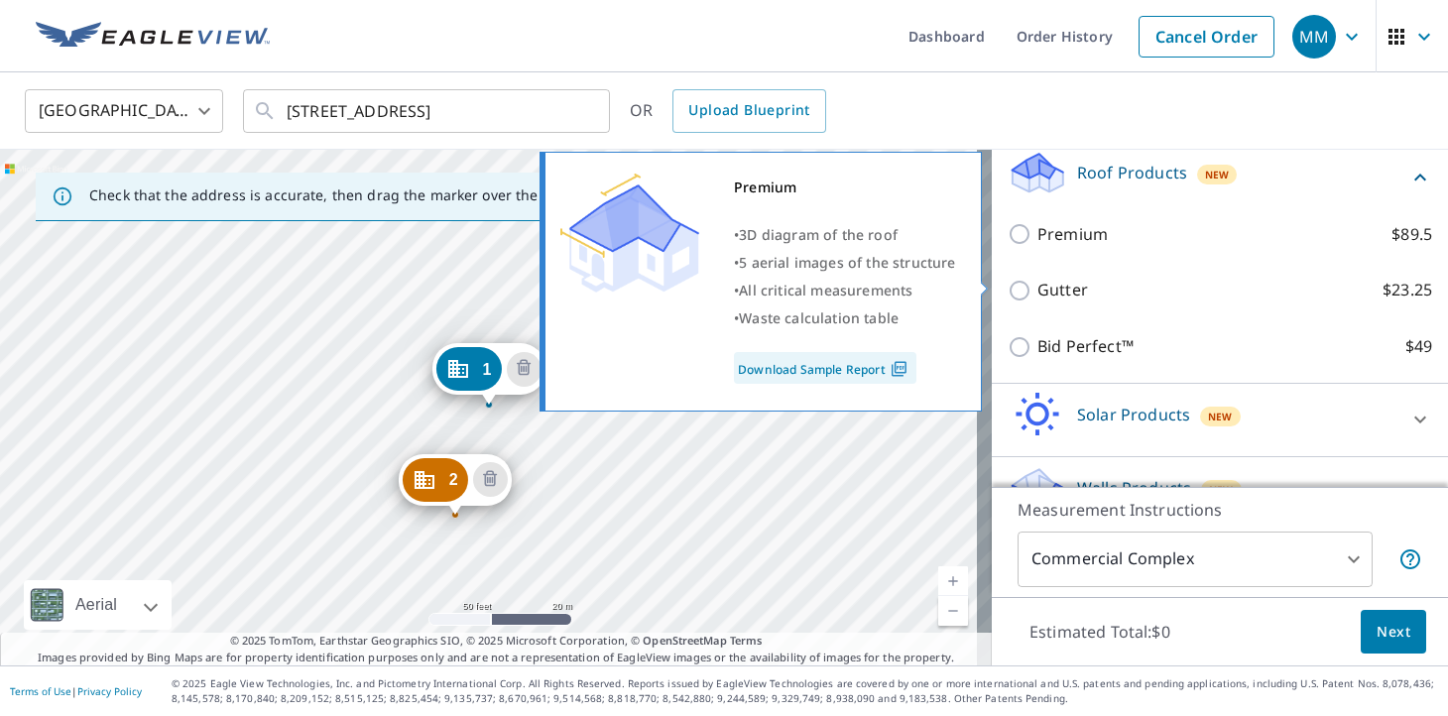
click at [1038, 247] on p "Premium" at bounding box center [1073, 234] width 70 height 25
click at [1027, 246] on input "Premium $89.5" at bounding box center [1023, 234] width 30 height 24
checkbox input "true"
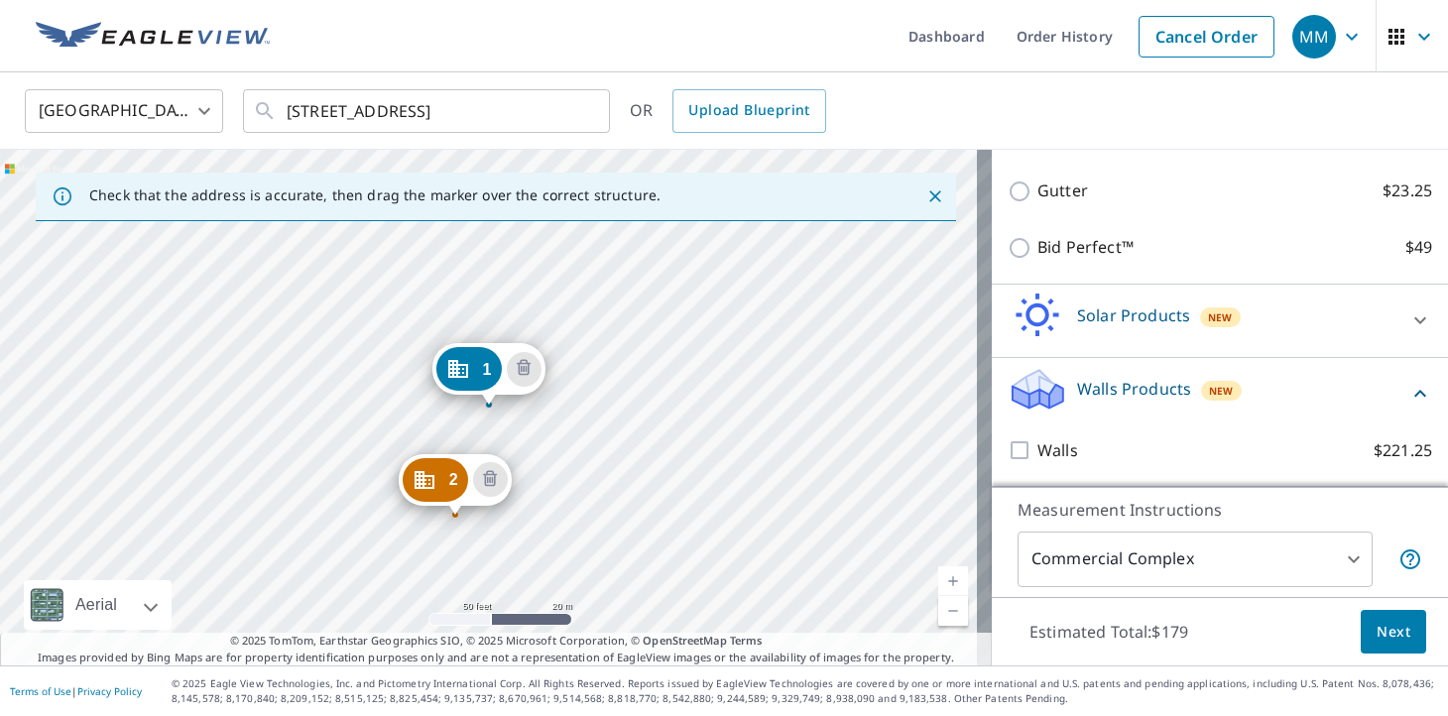
scroll to position [580, 0]
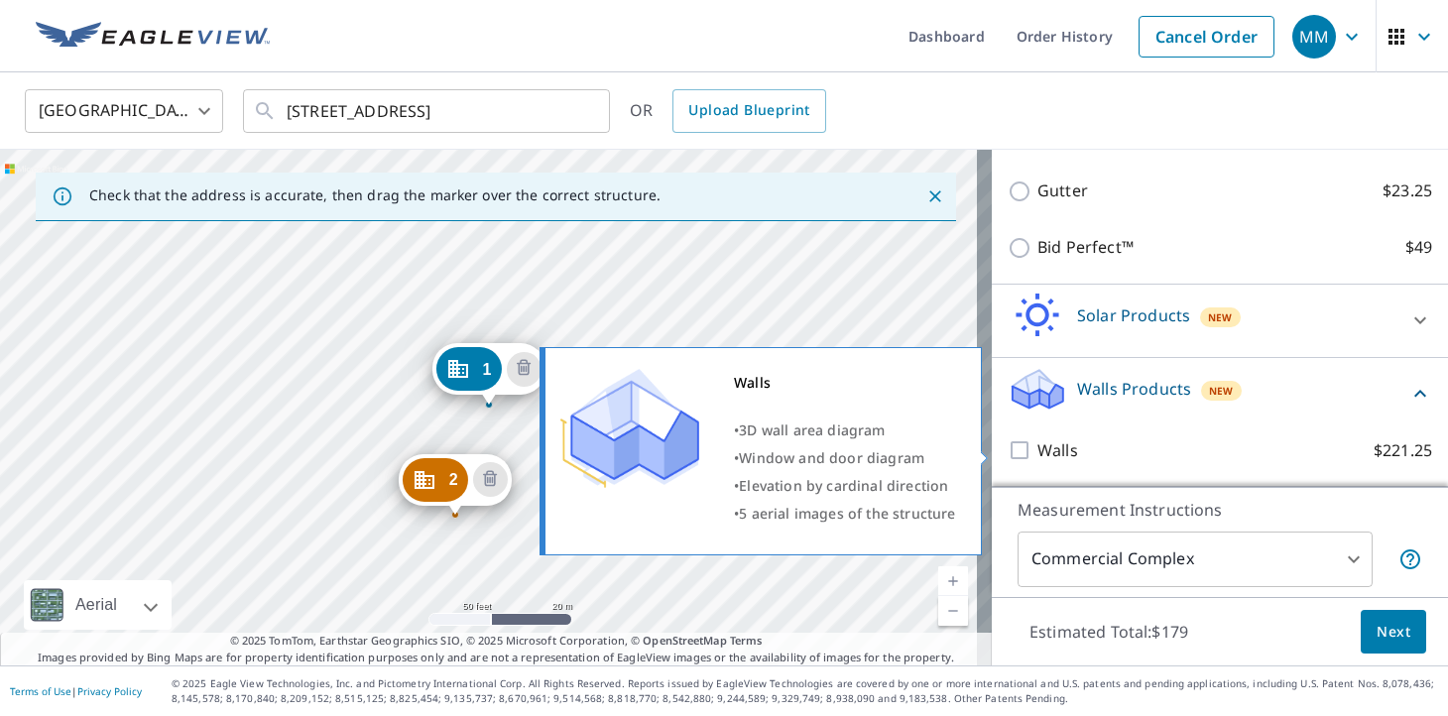
click at [1008, 459] on input "Walls $221.25" at bounding box center [1023, 450] width 30 height 24
checkbox input "true"
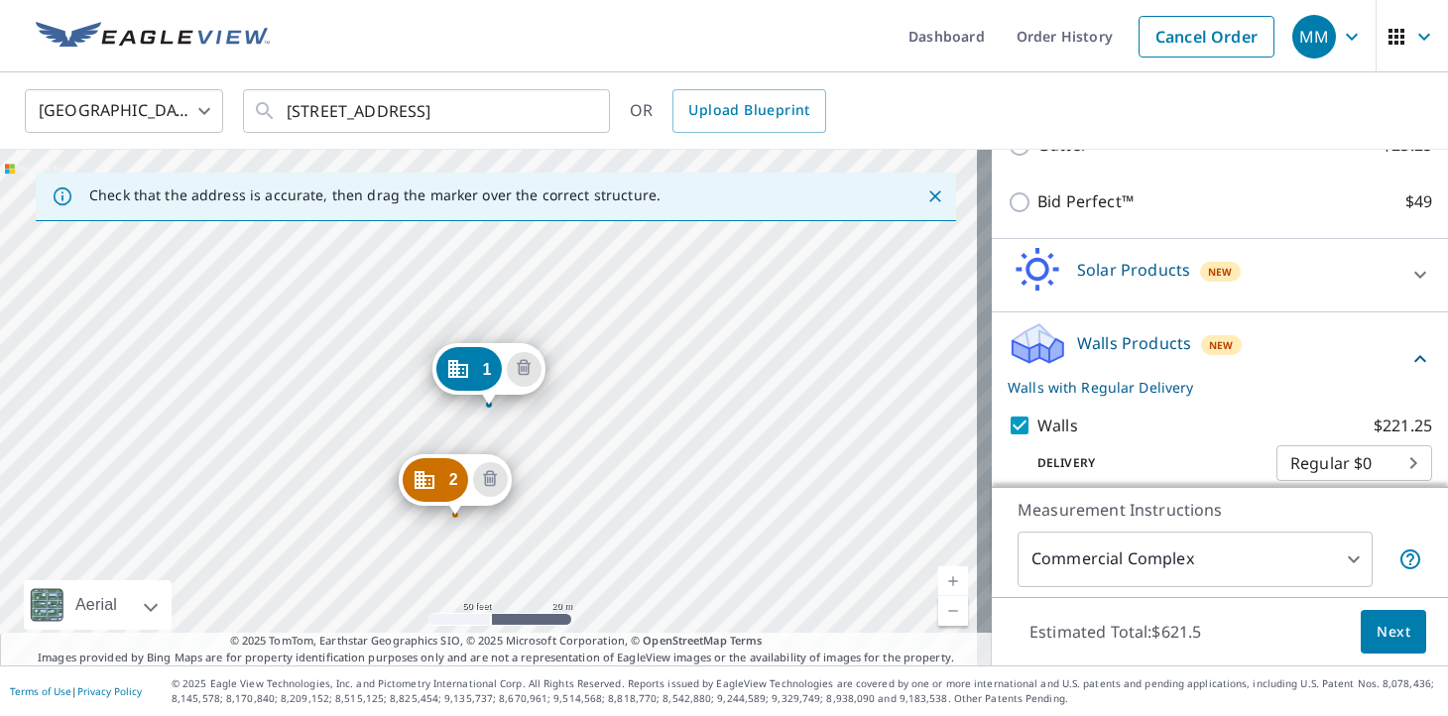
click at [1377, 640] on span "Next" at bounding box center [1394, 632] width 34 height 25
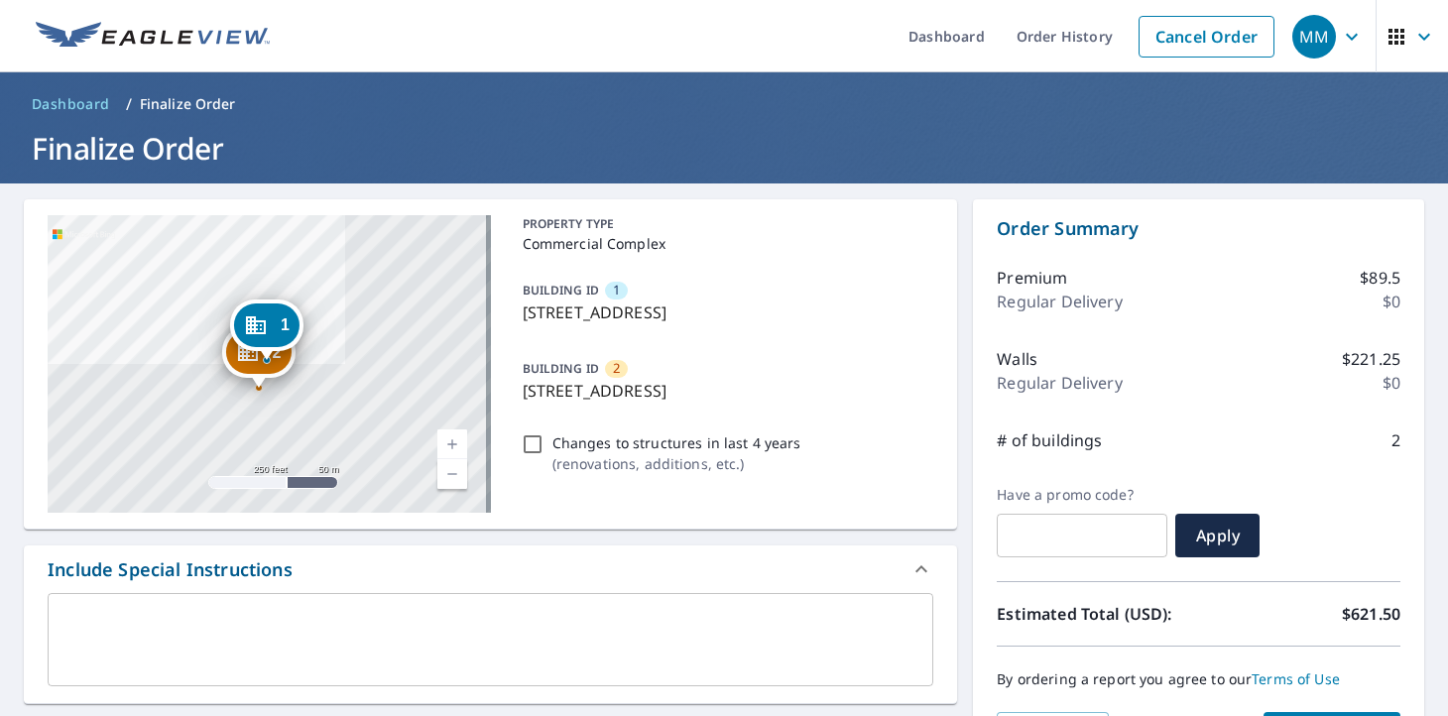
click at [454, 440] on link "Current Level 17, Zoom In" at bounding box center [452, 445] width 30 height 30
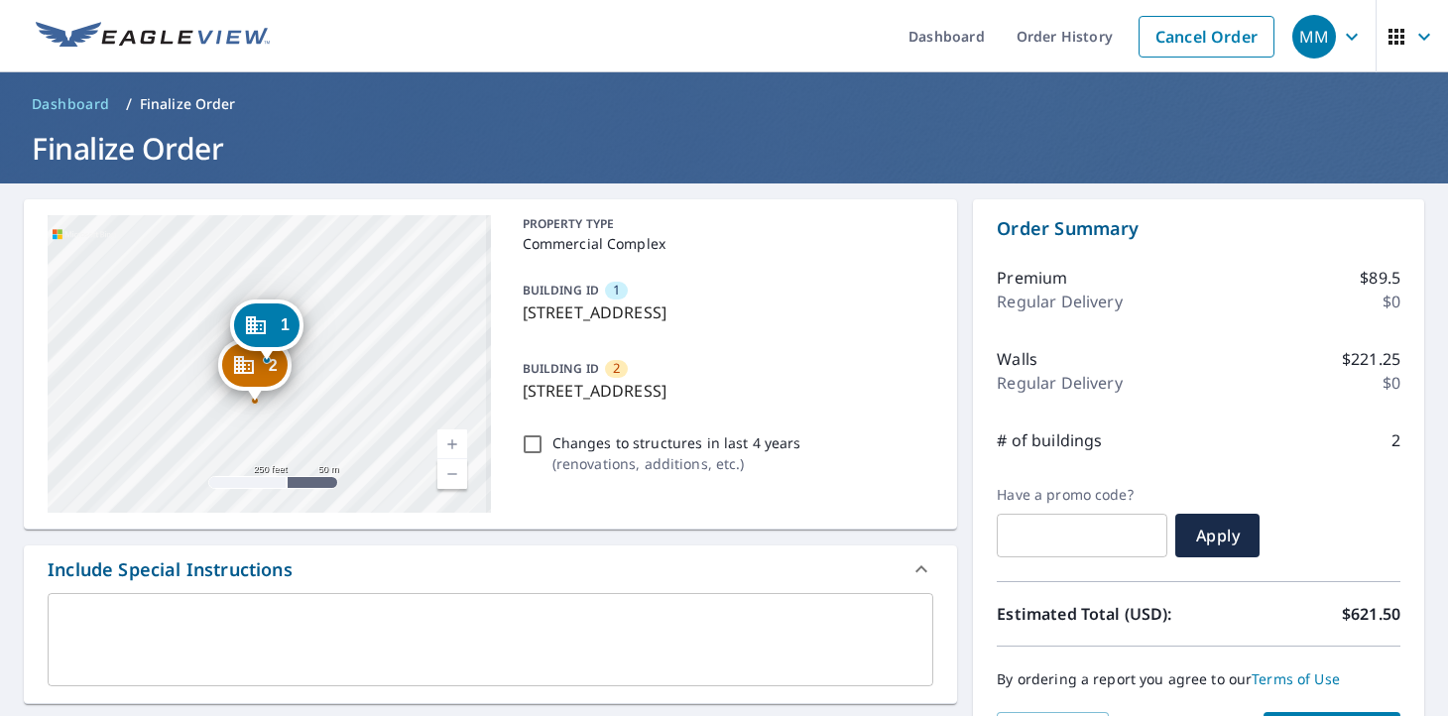
click at [454, 440] on link "Current Level 17, Zoom In" at bounding box center [452, 445] width 30 height 30
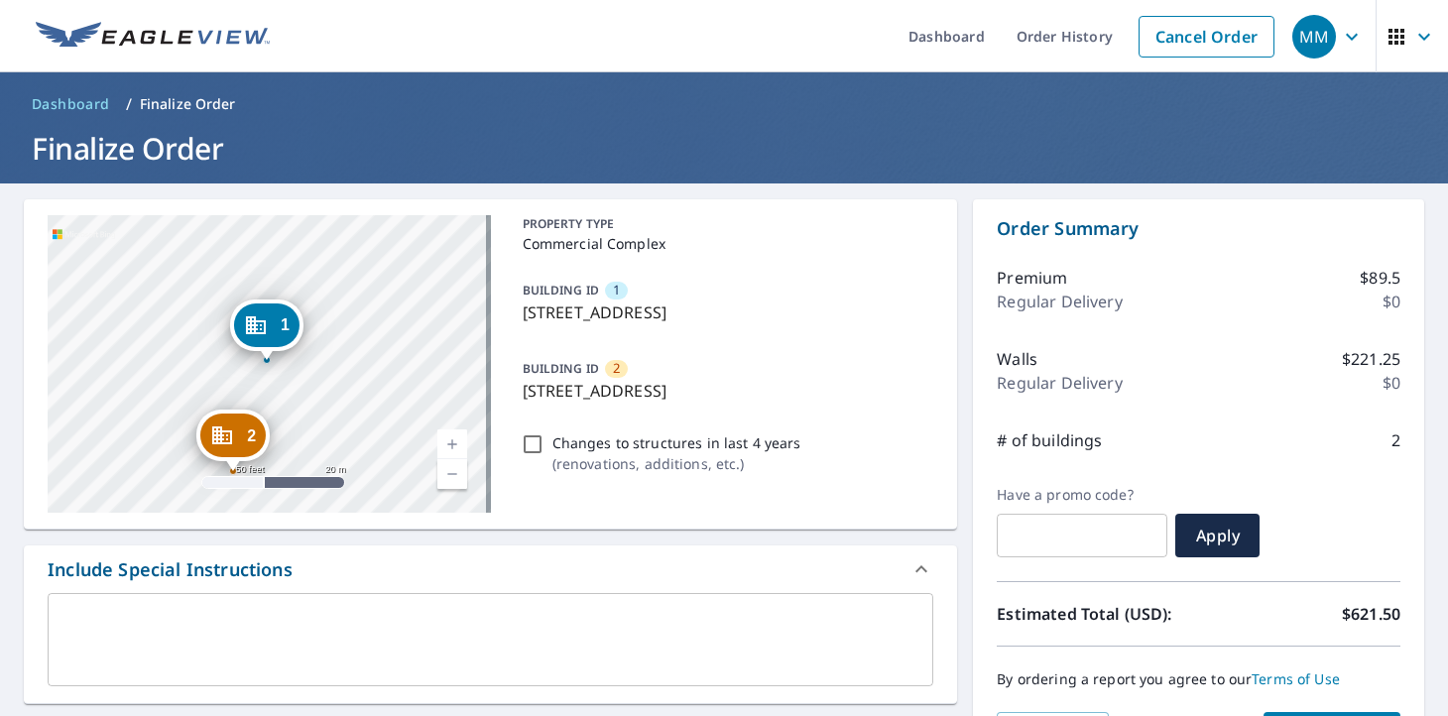
click at [454, 440] on link "Current Level 19, Zoom In" at bounding box center [452, 445] width 30 height 30
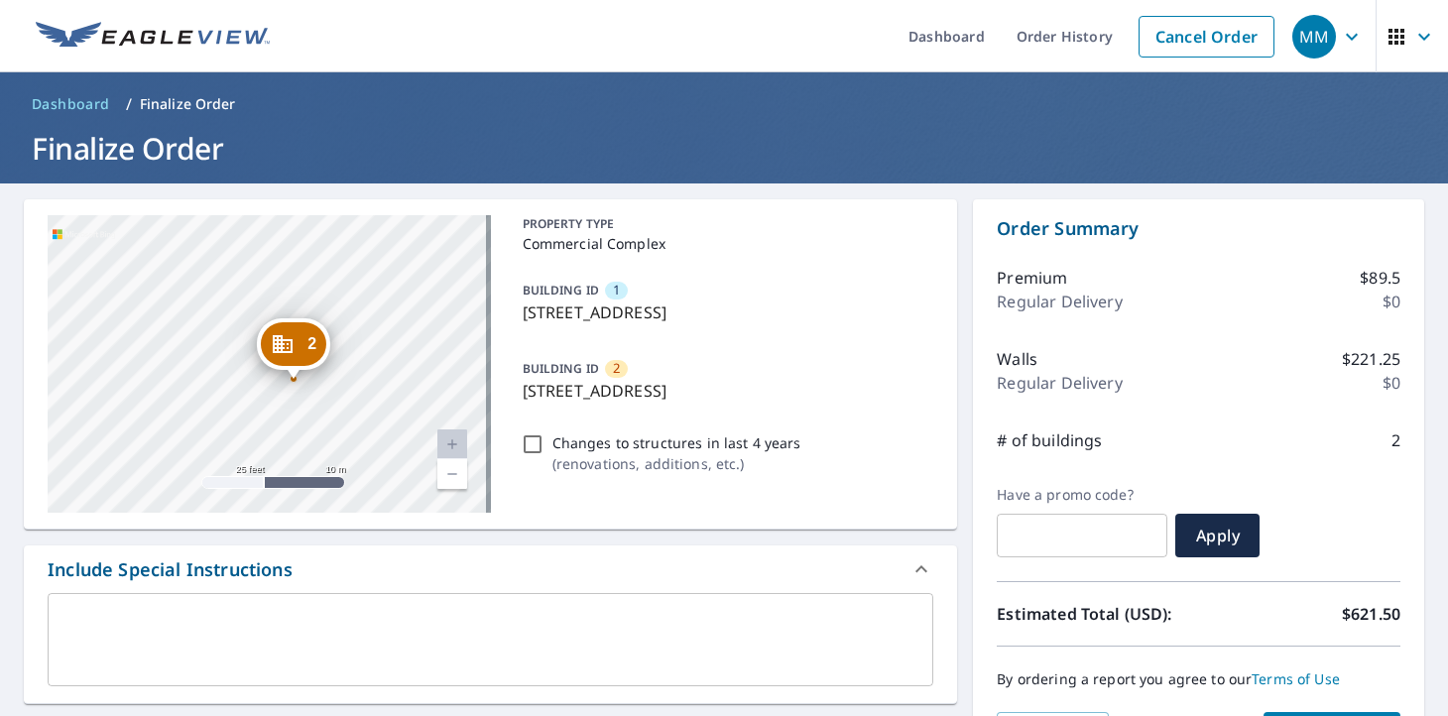
drag, startPoint x: 320, startPoint y: 418, endPoint x: 416, endPoint y: 210, distance: 228.2
click at [416, 210] on div "2 [STREET_ADDRESS] 1 [STREET_ADDRESS][GEOGRAPHIC_DATA] A standard road map Aeri…" at bounding box center [491, 364] width 934 height 330
click at [415, 458] on div "2 [STREET_ADDRESS][GEOGRAPHIC_DATA][STREET_ADDRESS]" at bounding box center [269, 364] width 443 height 298
click at [452, 479] on link "Current Level 20, Zoom Out" at bounding box center [452, 474] width 30 height 30
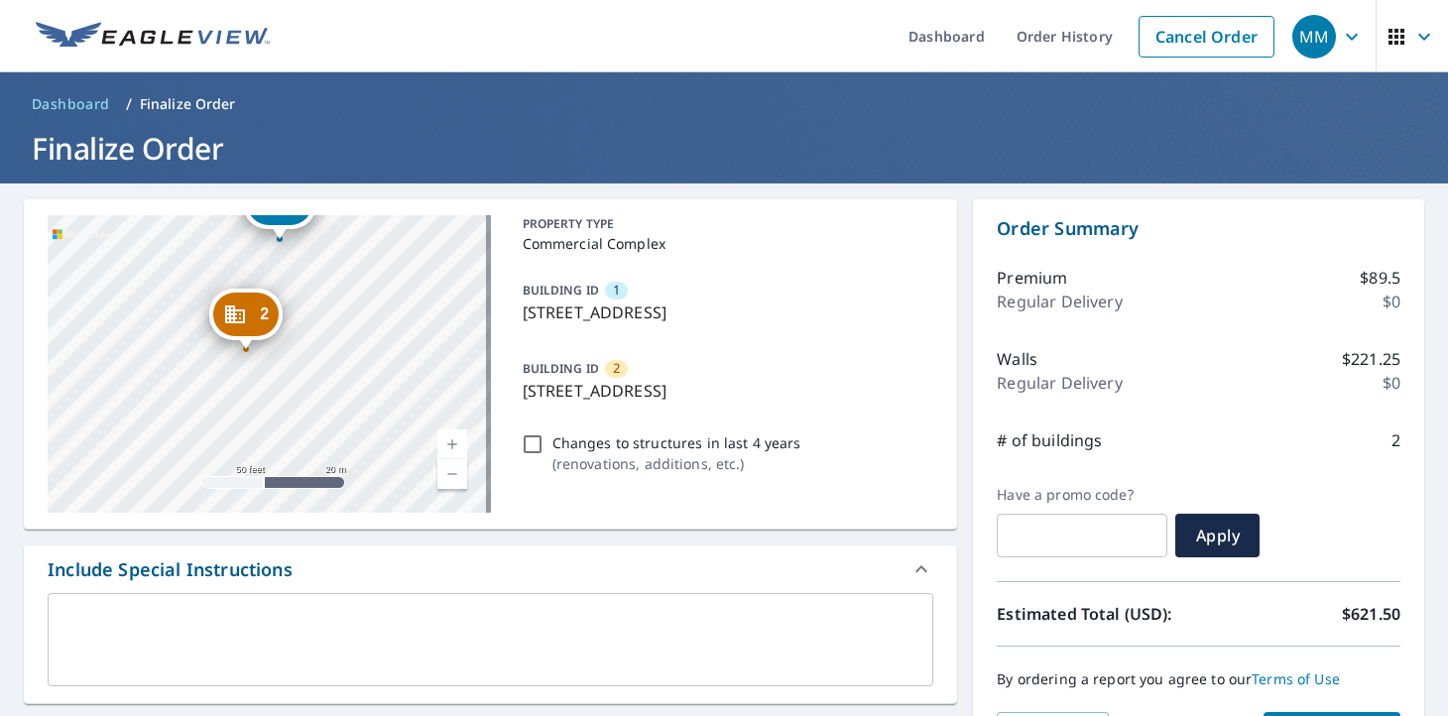
drag, startPoint x: 344, startPoint y: 458, endPoint x: 373, endPoint y: 160, distance: 300.0
click at [358, 210] on div "2 [STREET_ADDRESS] 1 [STREET_ADDRESS][GEOGRAPHIC_DATA] A standard road map Aeri…" at bounding box center [491, 364] width 934 height 330
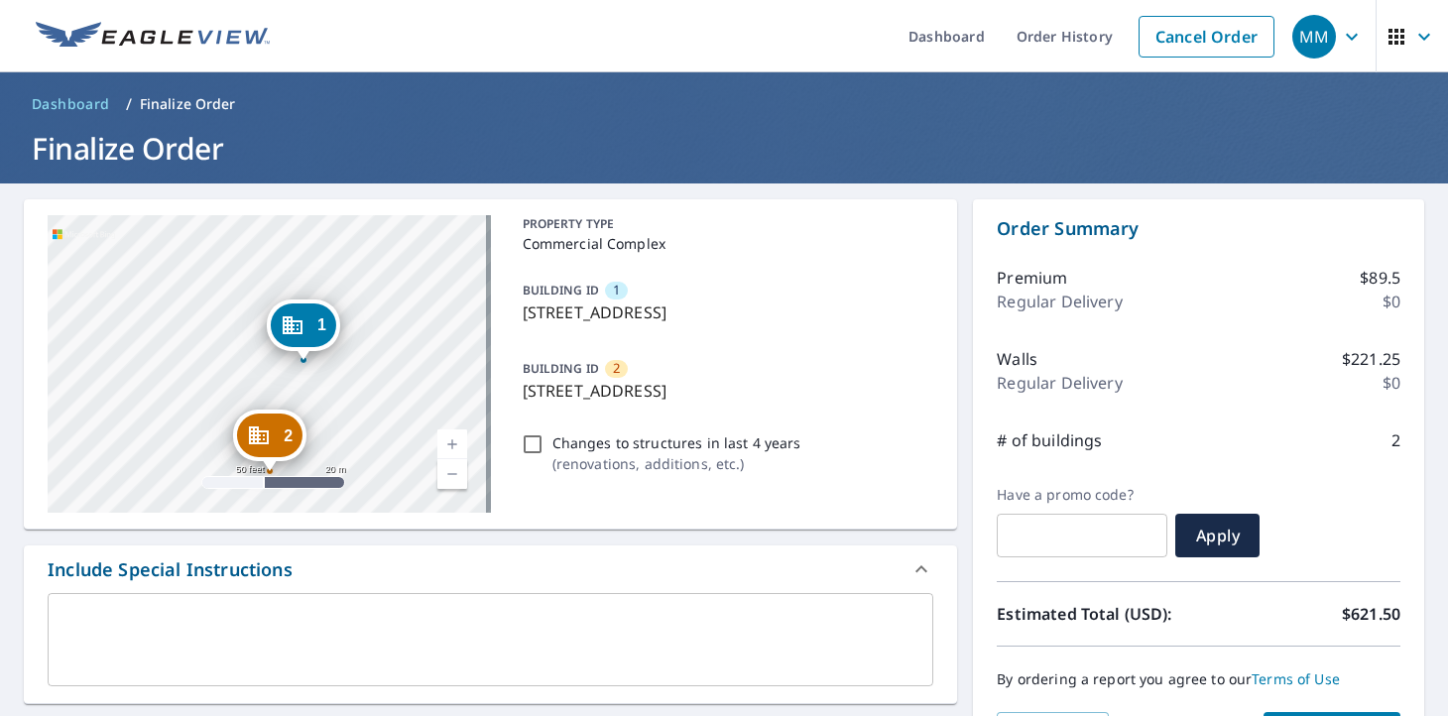
click at [397, 208] on div "2 [STREET_ADDRESS] 1 [STREET_ADDRESS][GEOGRAPHIC_DATA] A standard road map Aeri…" at bounding box center [491, 364] width 934 height 330
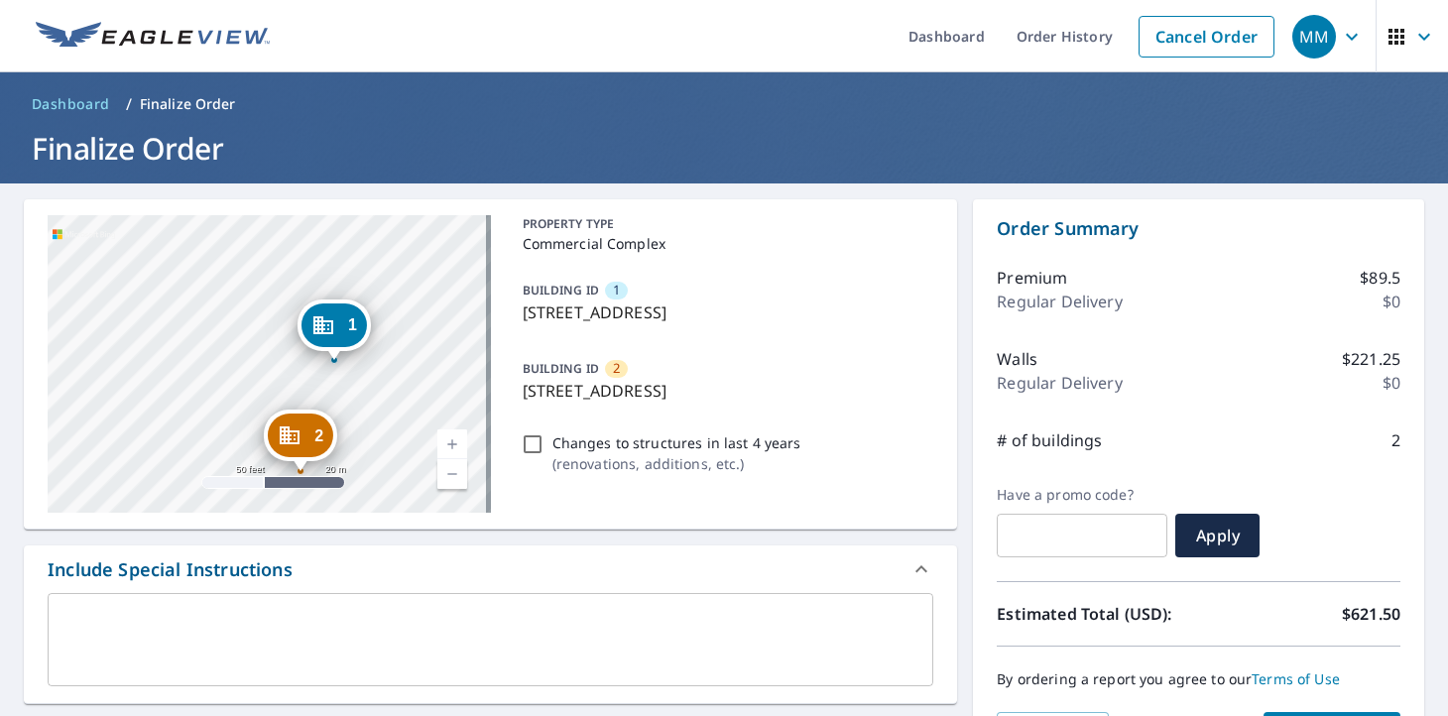
click at [550, 121] on header "Dashboard / Finalize Order Finalize Order" at bounding box center [724, 127] width 1448 height 111
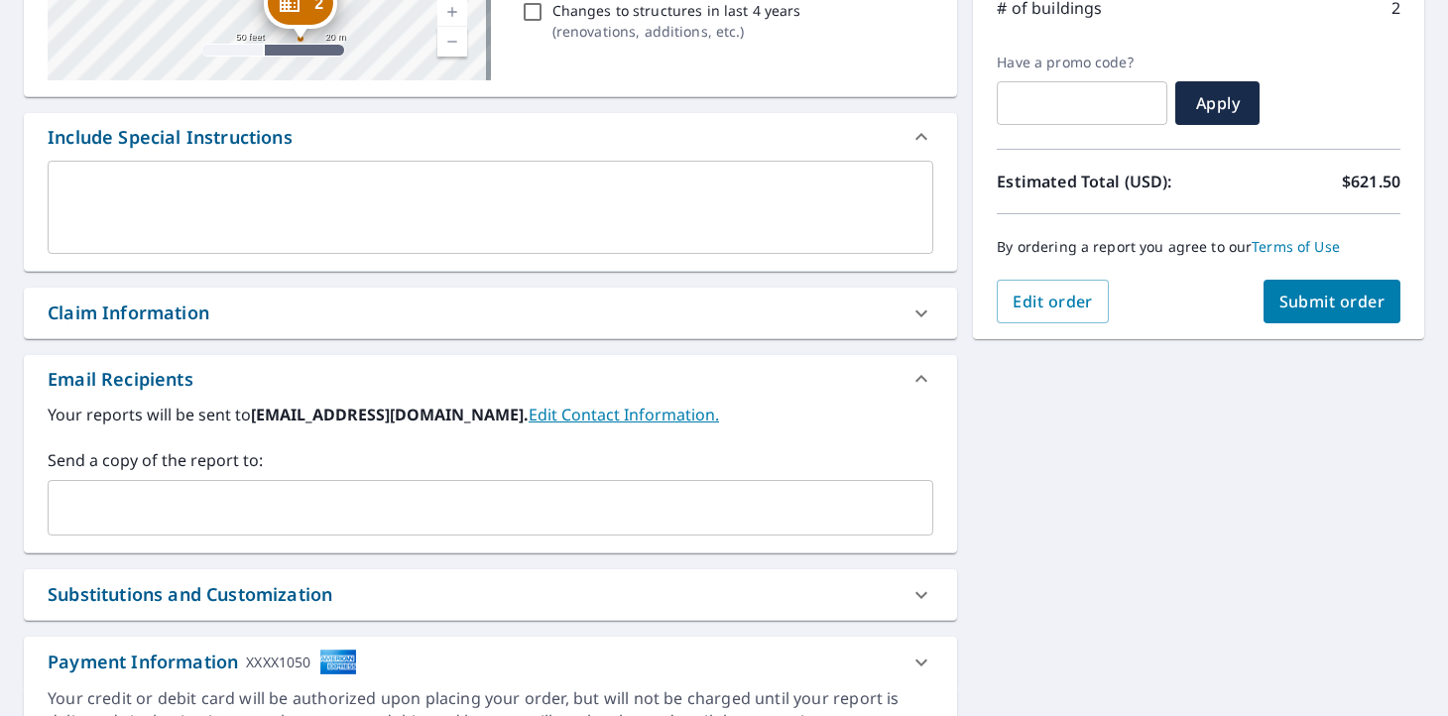
scroll to position [434, 0]
click at [450, 496] on input "text" at bounding box center [476, 507] width 838 height 38
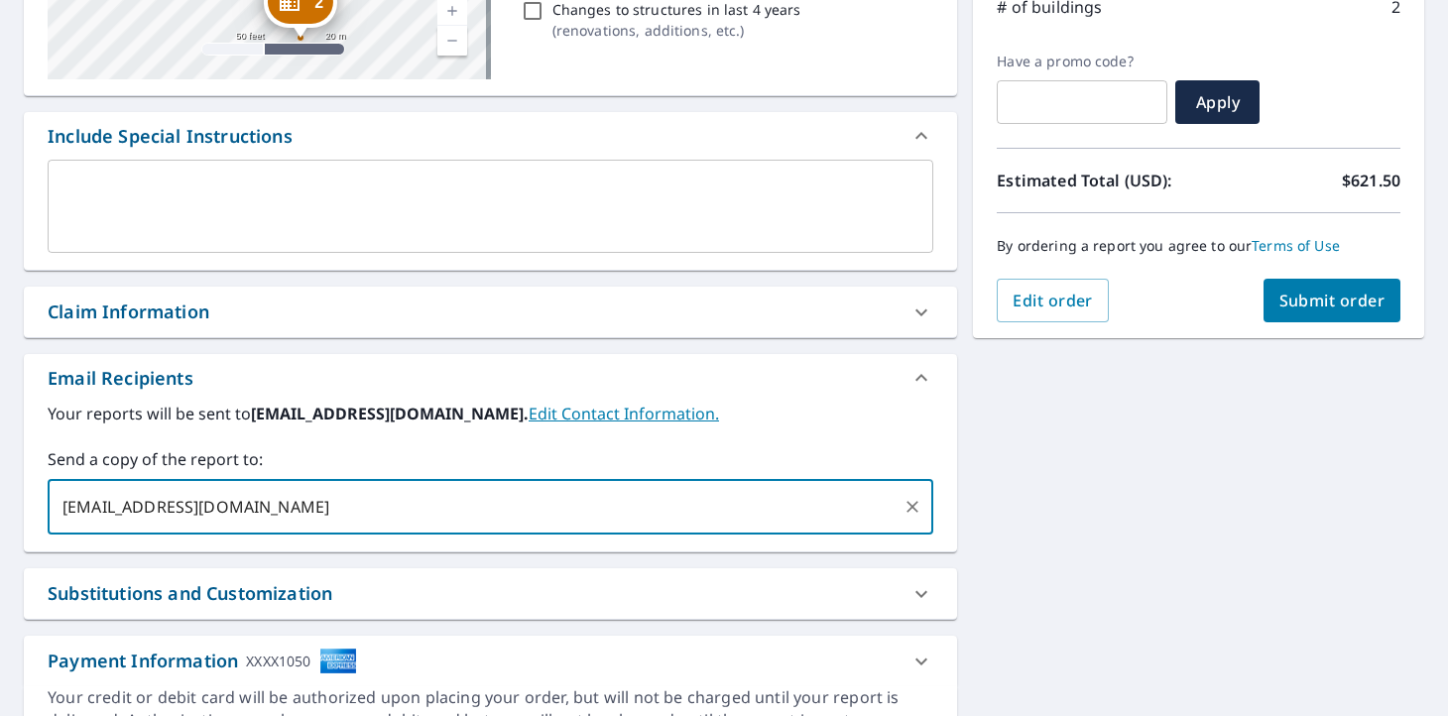
type input "[EMAIL_ADDRESS][DOMAIN_NAME]"
click at [1000, 501] on div "2 [STREET_ADDRESS] 1 [STREET_ADDRESS][GEOGRAPHIC_DATA] A standard road map Aeri…" at bounding box center [724, 257] width 1448 height 1015
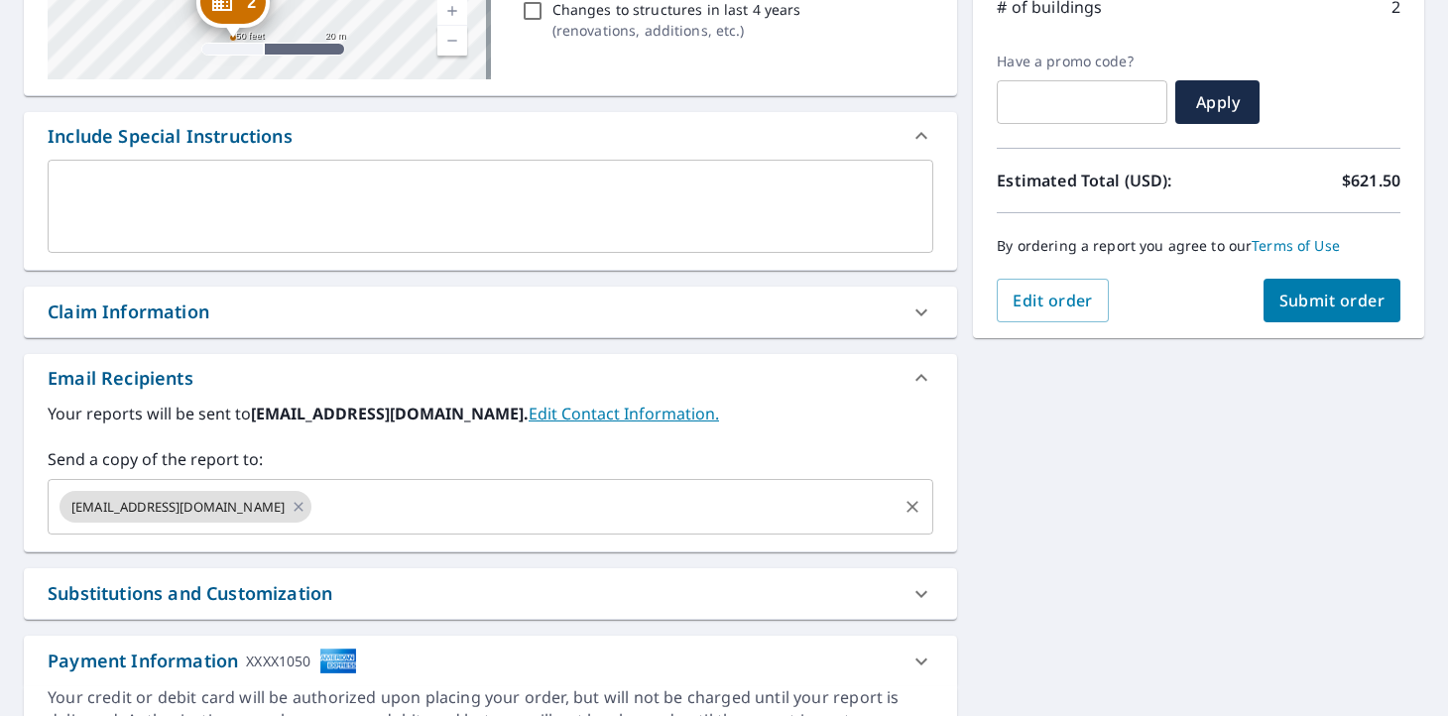
click at [314, 505] on input "text" at bounding box center [604, 507] width 580 height 38
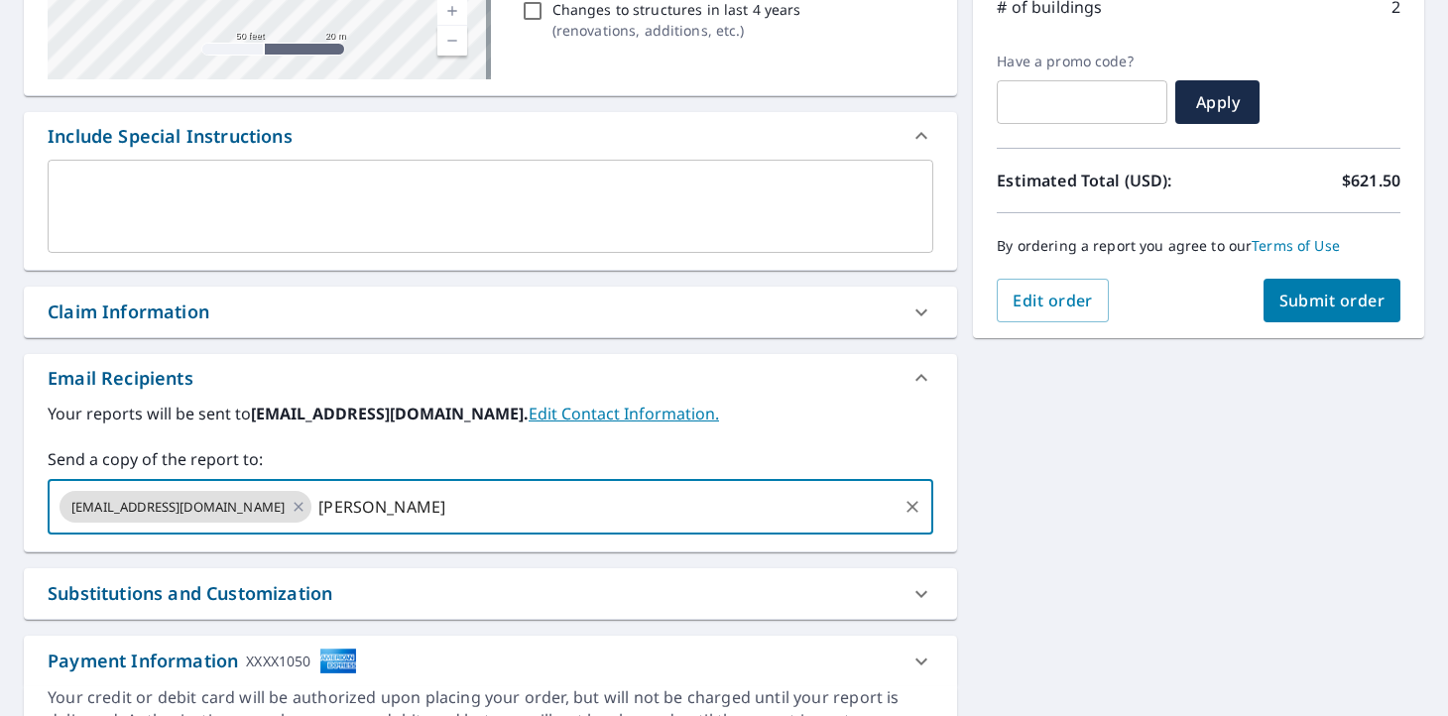
type input "[PERSON_NAME]"
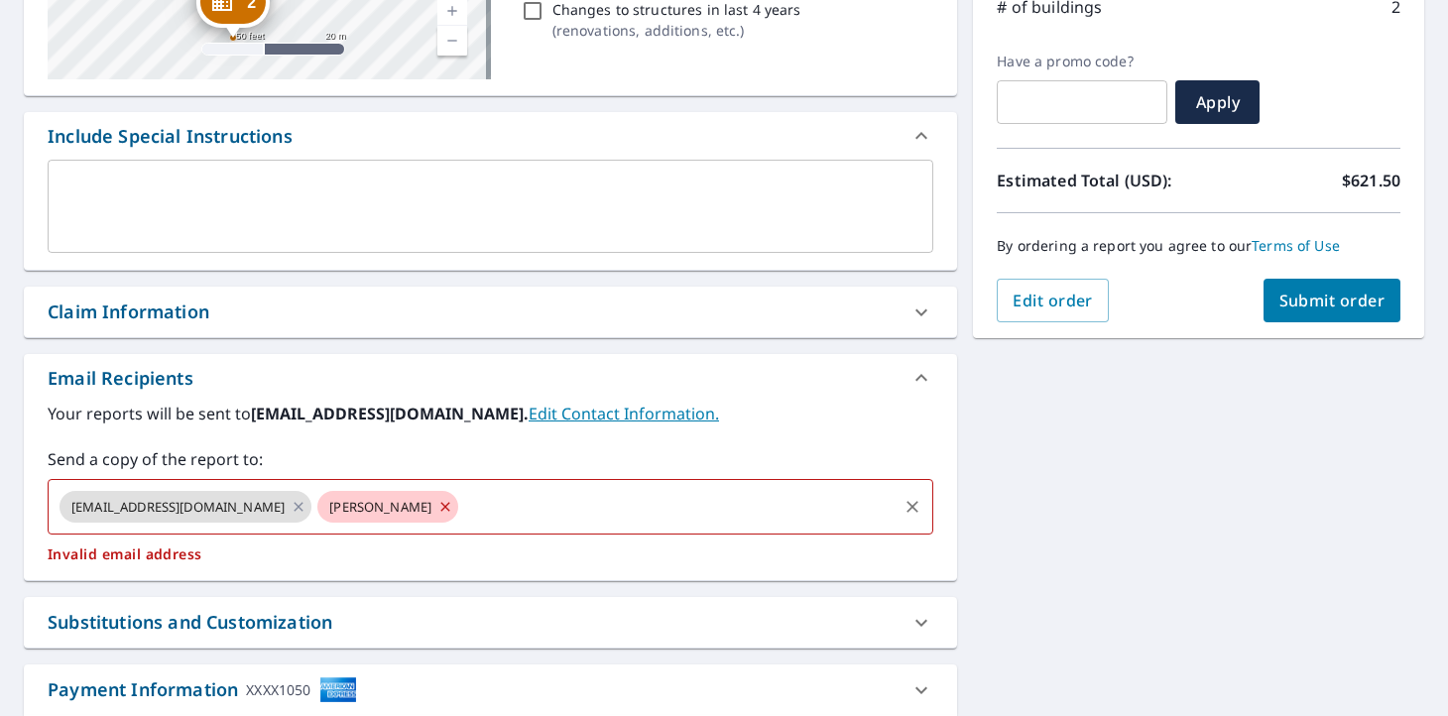
click at [461, 509] on input "text" at bounding box center [678, 507] width 434 height 38
click at [437, 501] on icon at bounding box center [445, 507] width 16 height 22
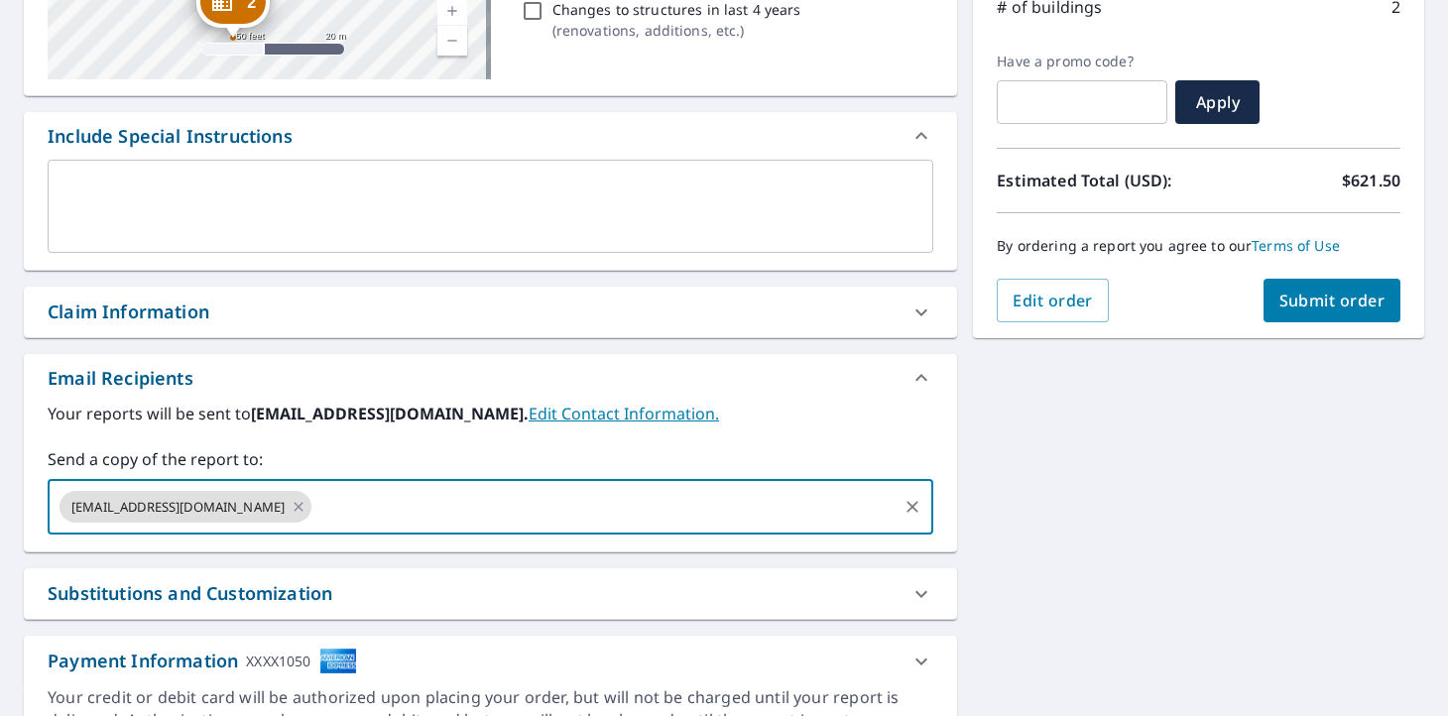
click at [314, 505] on input "text" at bounding box center [604, 507] width 580 height 38
paste input "[EMAIL_ADDRESS][DOMAIN_NAME]"
type input "[EMAIL_ADDRESS][DOMAIN_NAME]"
click at [1175, 534] on div "2 [STREET_ADDRESS] 1 [STREET_ADDRESS][GEOGRAPHIC_DATA] A standard road map Aeri…" at bounding box center [724, 257] width 1448 height 1015
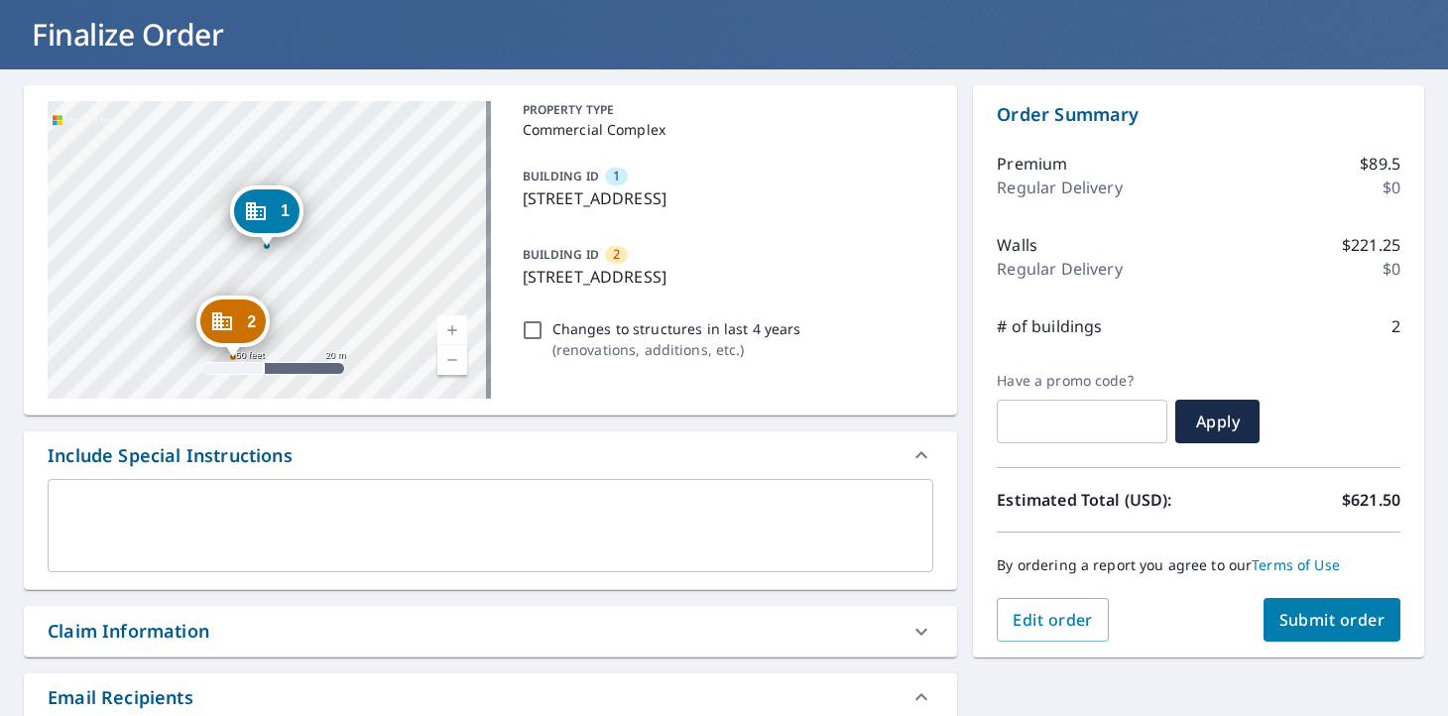
scroll to position [113, 0]
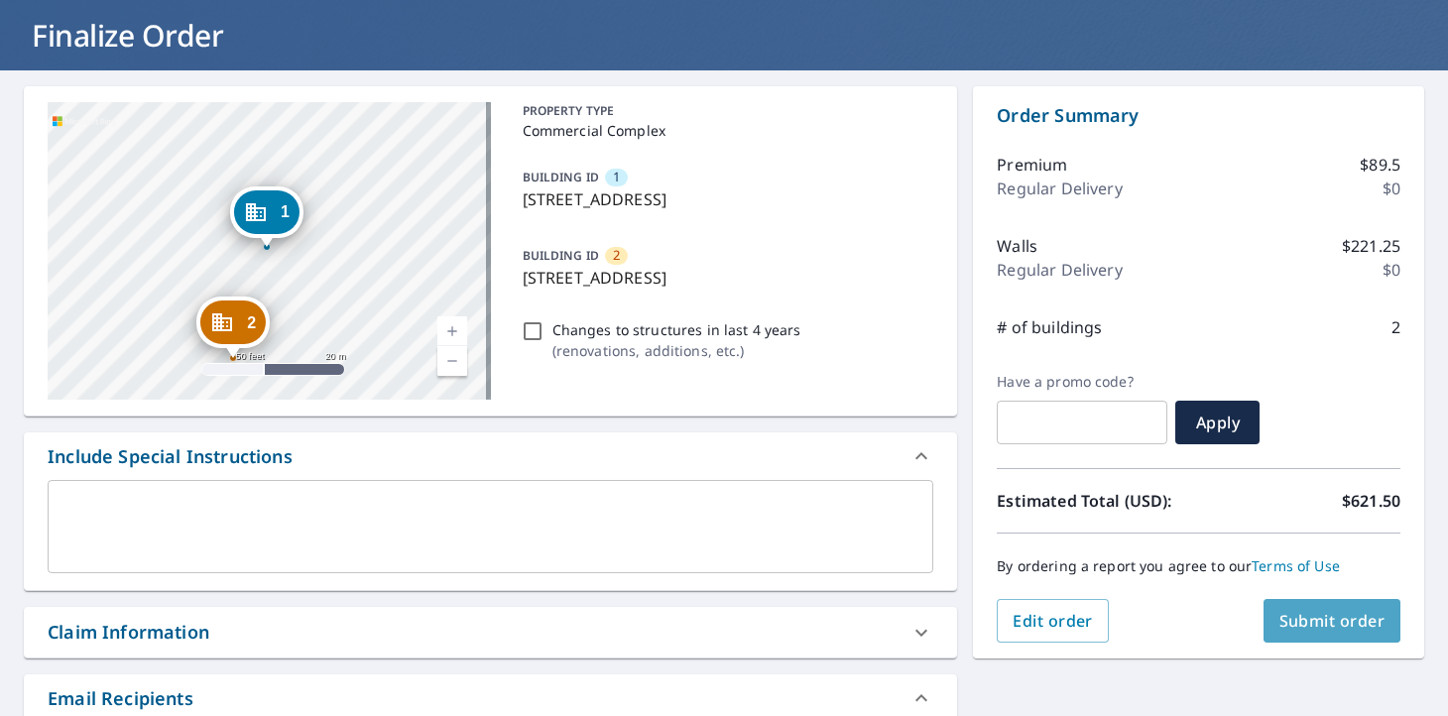
click at [1314, 624] on span "Submit order" at bounding box center [1333, 621] width 106 height 22
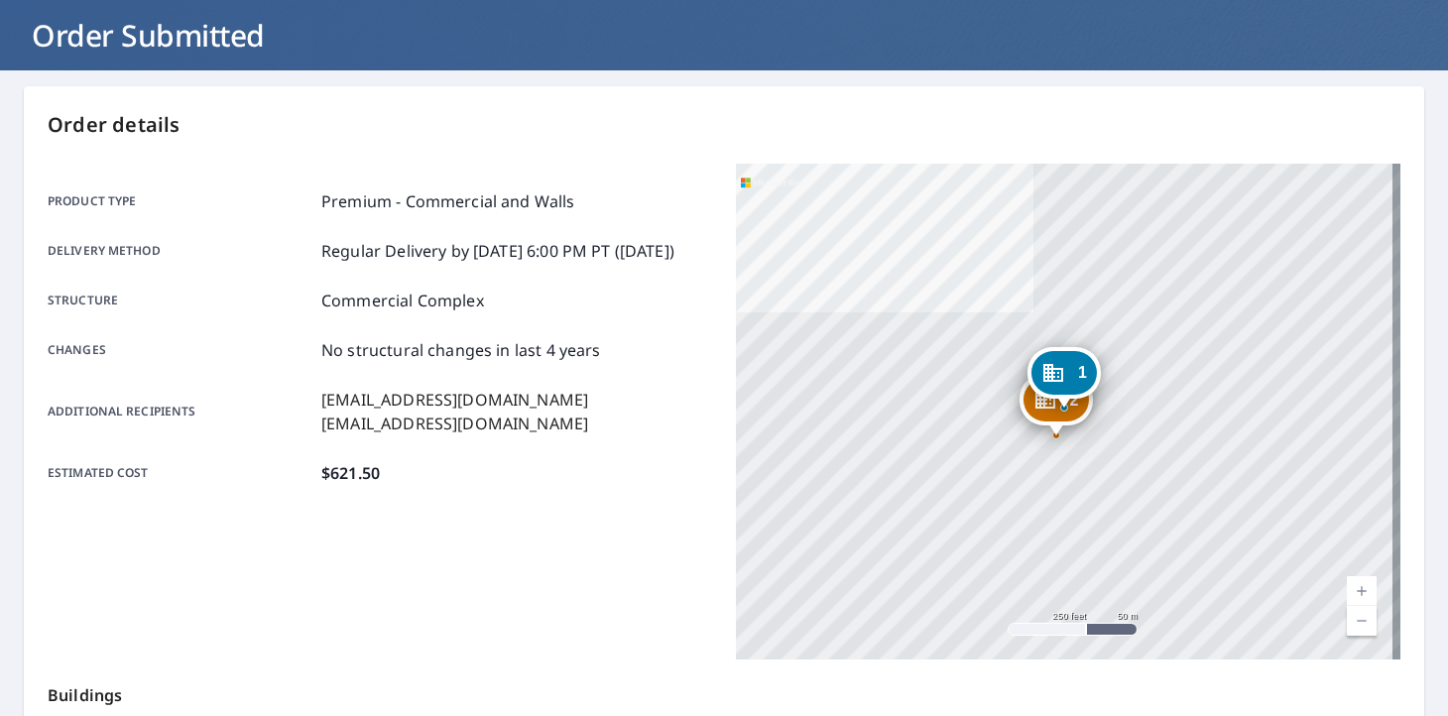
click at [396, 588] on div "Product type Premium - Commercial and Walls Delivery method Regular Delivery by…" at bounding box center [380, 412] width 665 height 496
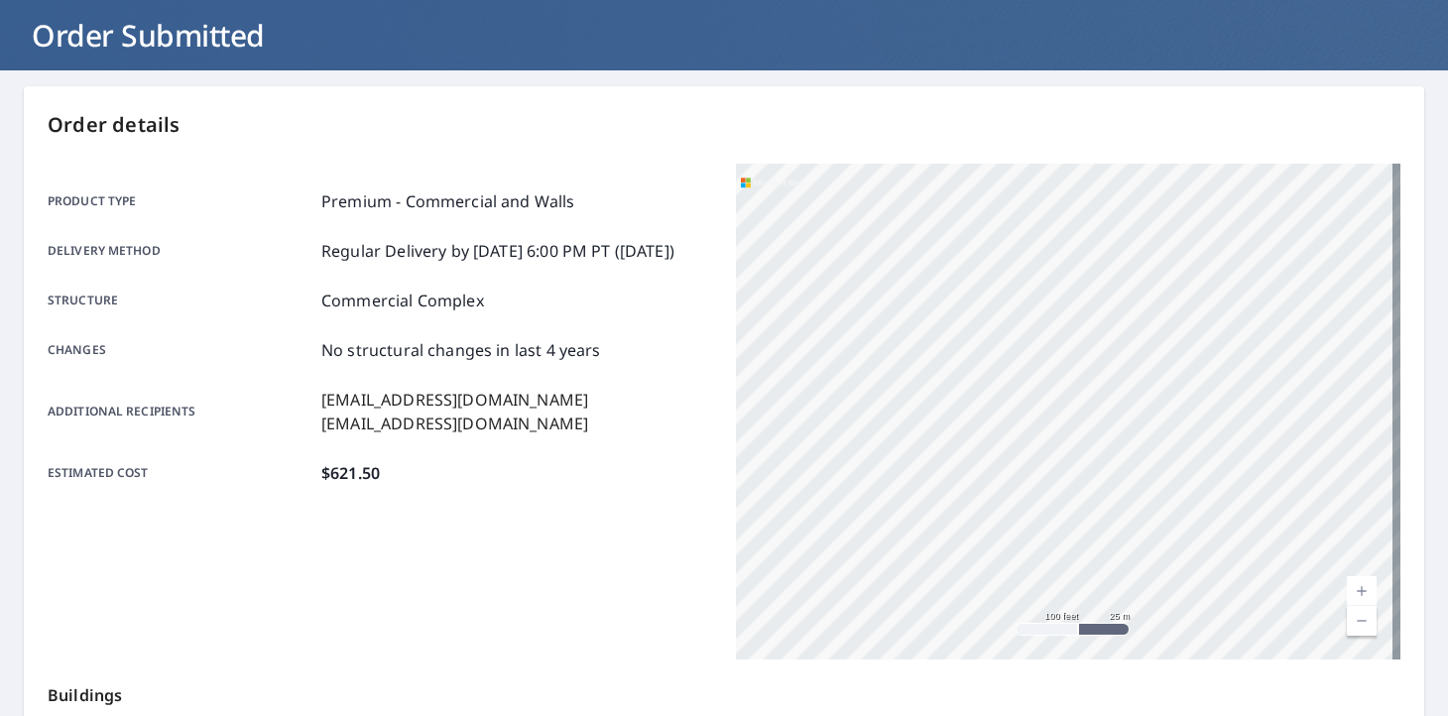
click at [476, 576] on div "Product type Premium - Commercial and Walls Delivery method Regular Delivery by…" at bounding box center [380, 412] width 665 height 496
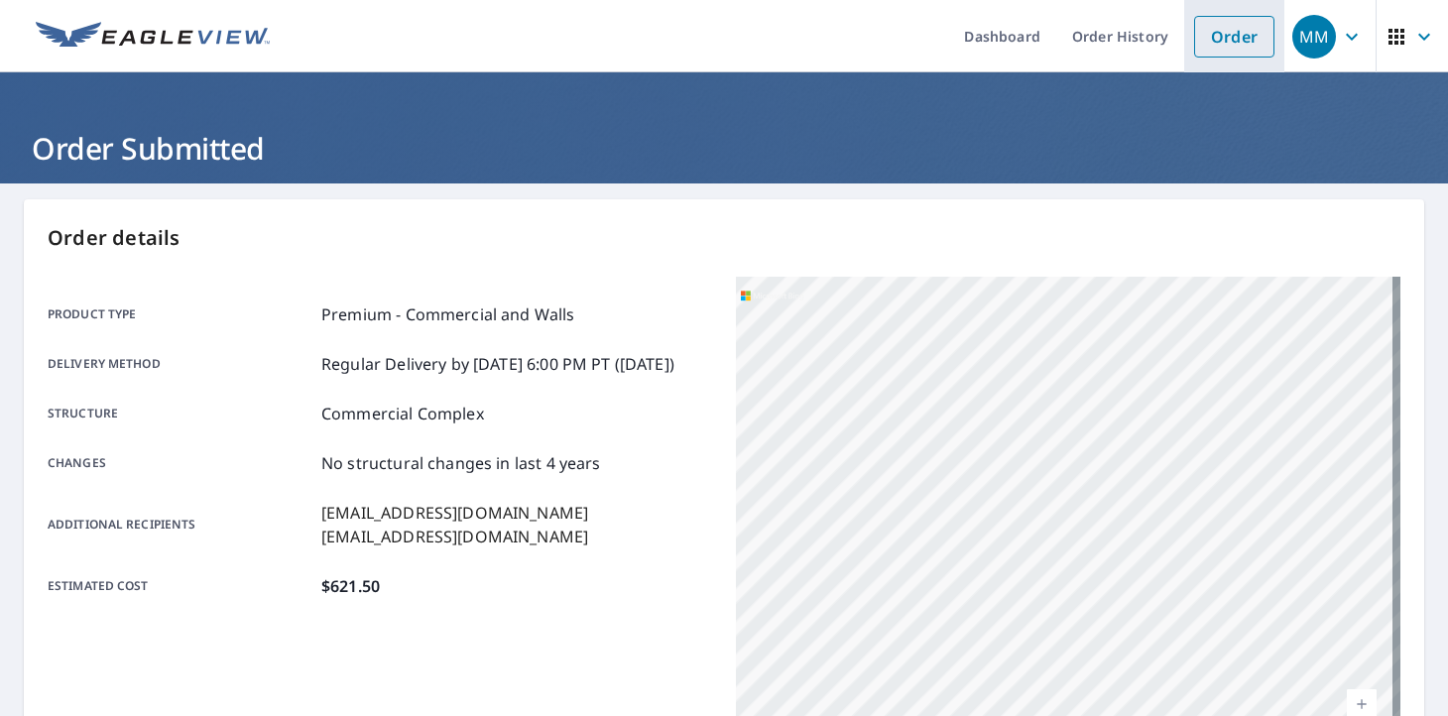
click at [1196, 38] on link "Order" at bounding box center [1234, 37] width 80 height 42
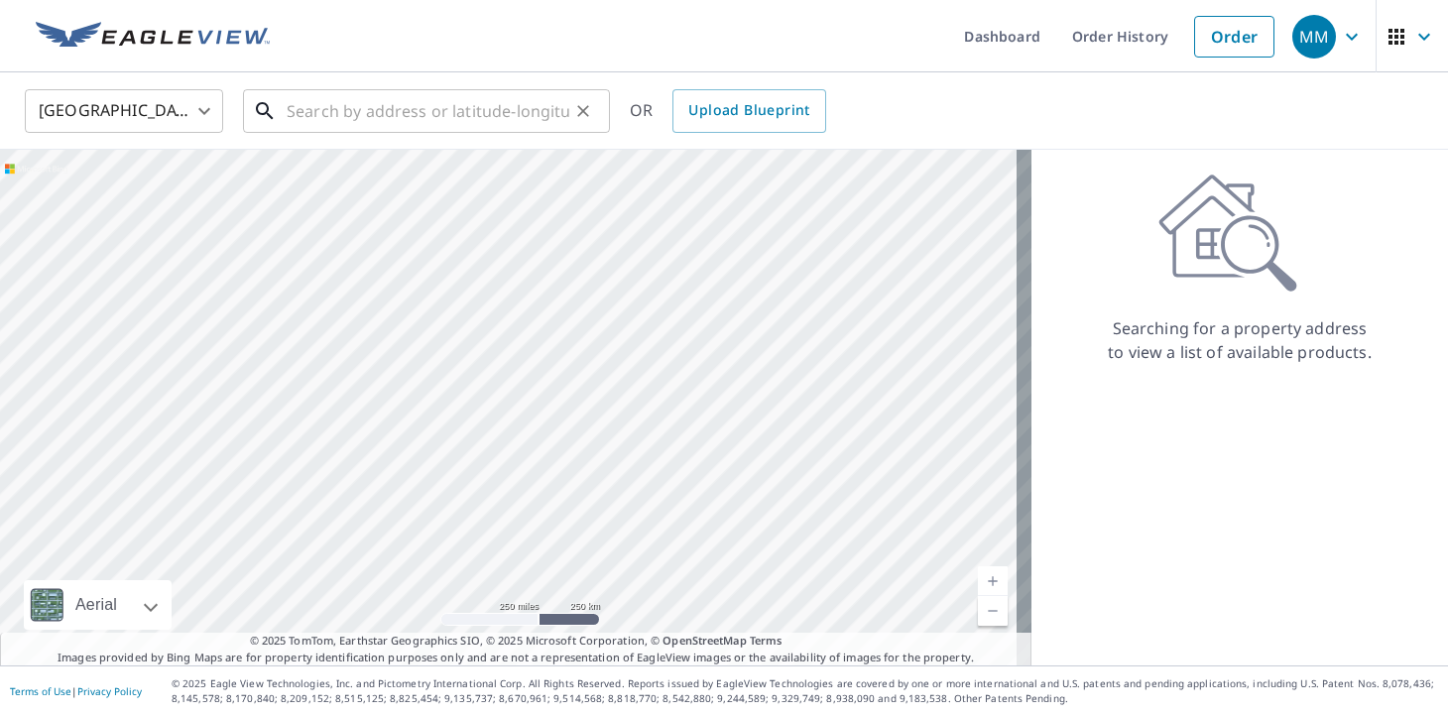
click at [409, 118] on input "text" at bounding box center [428, 111] width 283 height 56
paste input "[STREET_ADDRESS]"
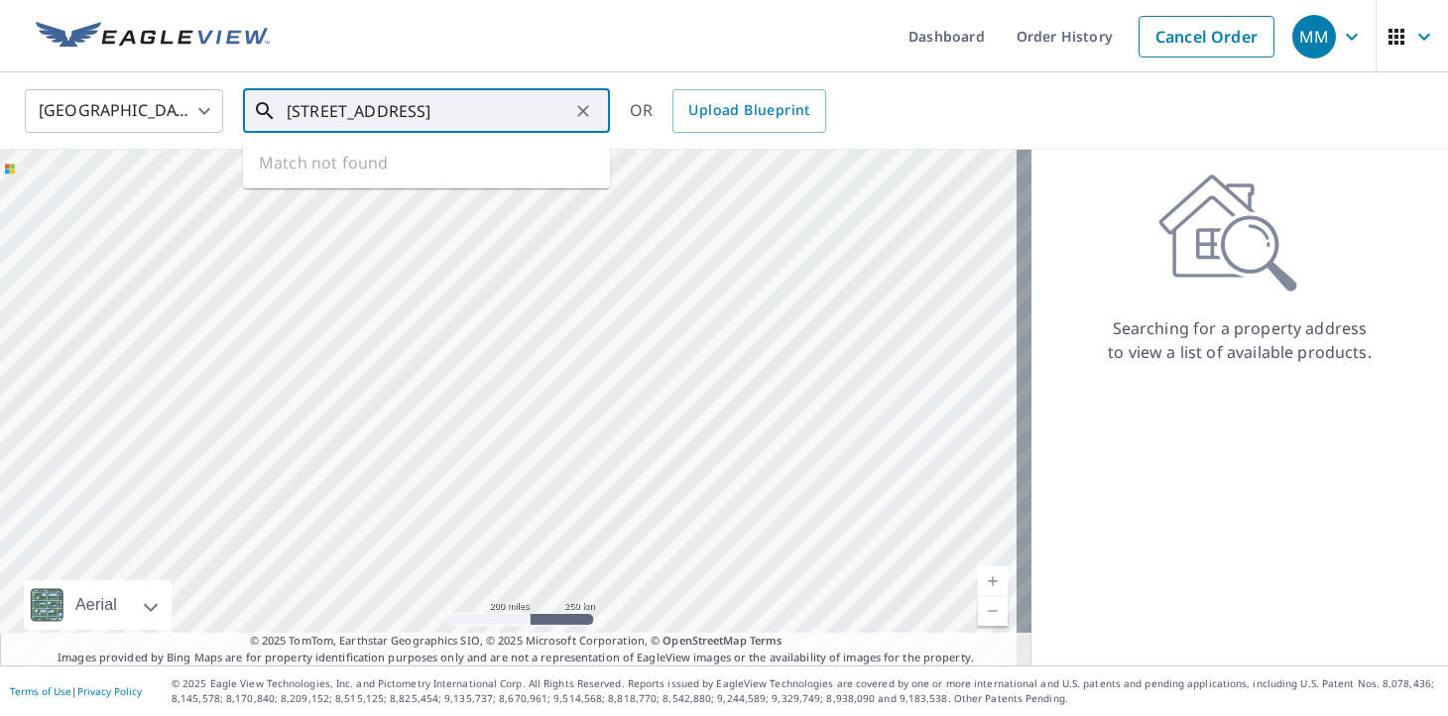
scroll to position [0, 58]
click at [429, 180] on span "[STREET_ADDRESS]" at bounding box center [438, 169] width 311 height 24
type input "[STREET_ADDRESS][PERSON_NAME]"
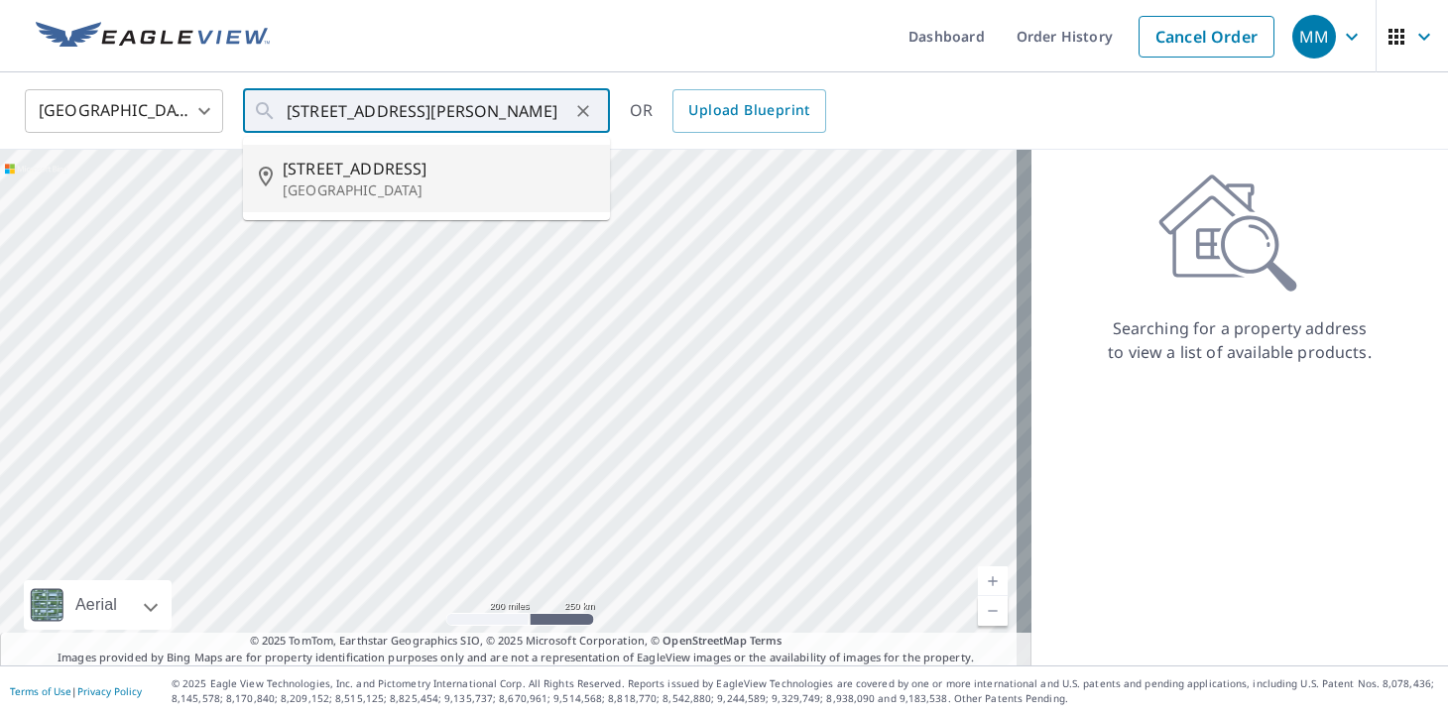
scroll to position [0, 0]
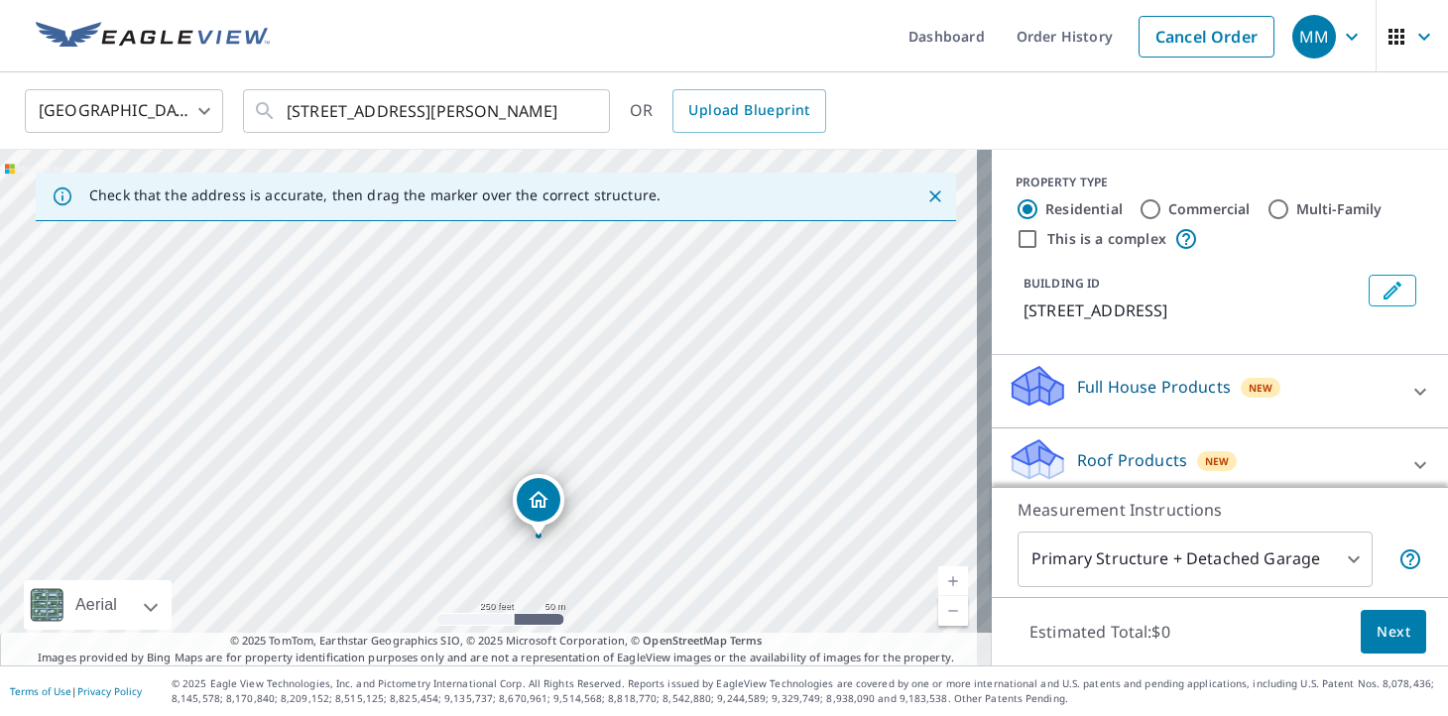
click at [942, 576] on link "Current Level 17, Zoom In" at bounding box center [953, 581] width 30 height 30
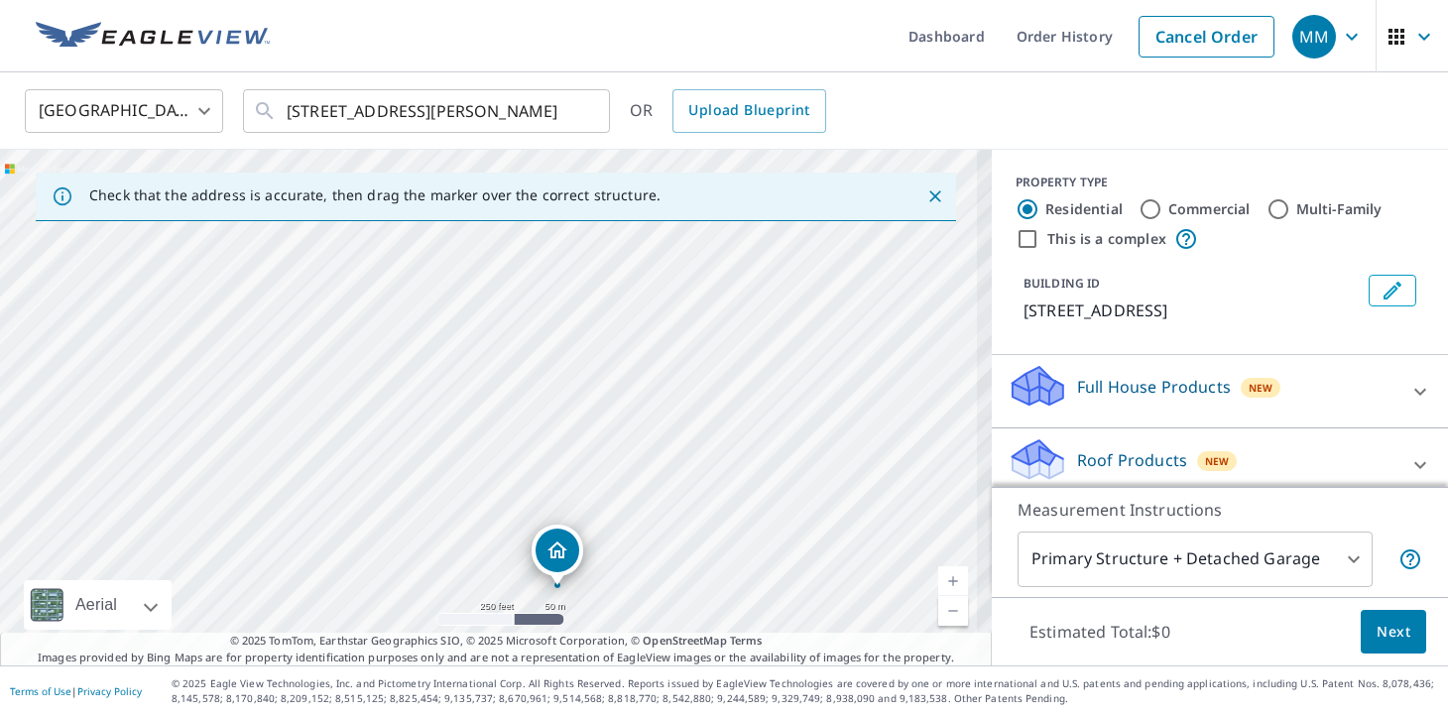
click at [942, 576] on link "Current Level 17, Zoom In" at bounding box center [953, 581] width 30 height 30
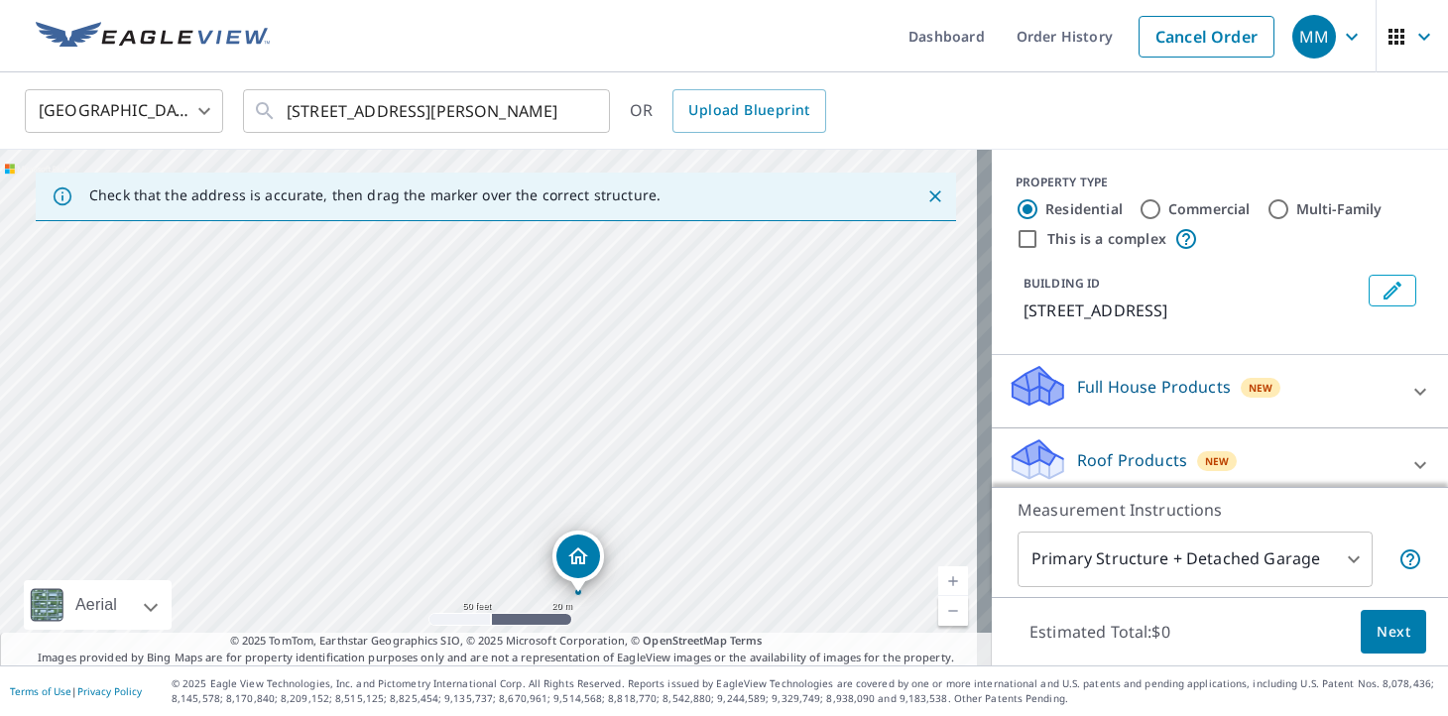
drag, startPoint x: 762, startPoint y: 560, endPoint x: 866, endPoint y: 203, distance: 372.0
click at [854, 231] on div "[STREET_ADDRESS][PERSON_NAME]" at bounding box center [496, 408] width 992 height 516
drag, startPoint x: 695, startPoint y: 574, endPoint x: 711, endPoint y: 434, distance: 141.8
click at [711, 434] on div "[STREET_ADDRESS][PERSON_NAME]" at bounding box center [496, 408] width 992 height 516
drag, startPoint x: 720, startPoint y: 382, endPoint x: 781, endPoint y: 474, distance: 110.3
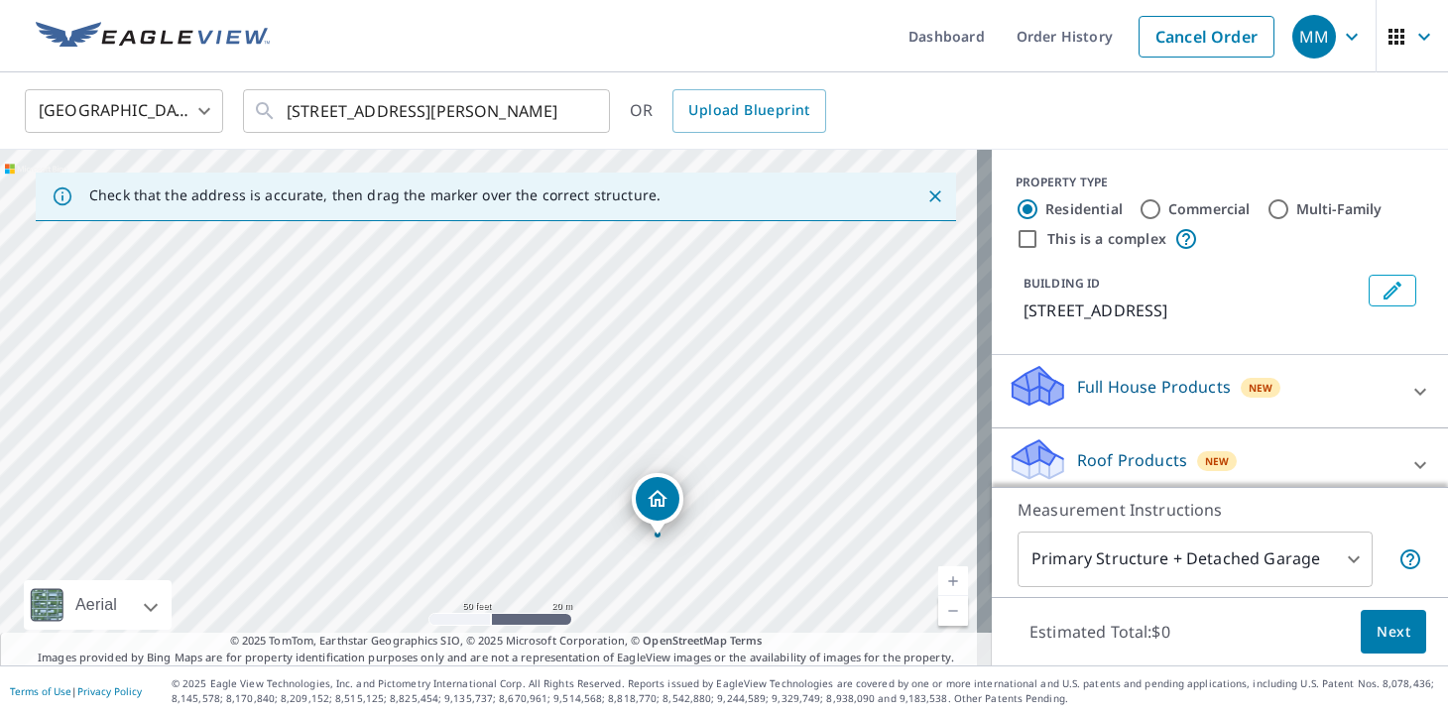
click at [781, 474] on div "[STREET_ADDRESS][PERSON_NAME]" at bounding box center [496, 408] width 992 height 516
click at [942, 577] on link "Current Level 19, Zoom In" at bounding box center [953, 581] width 30 height 30
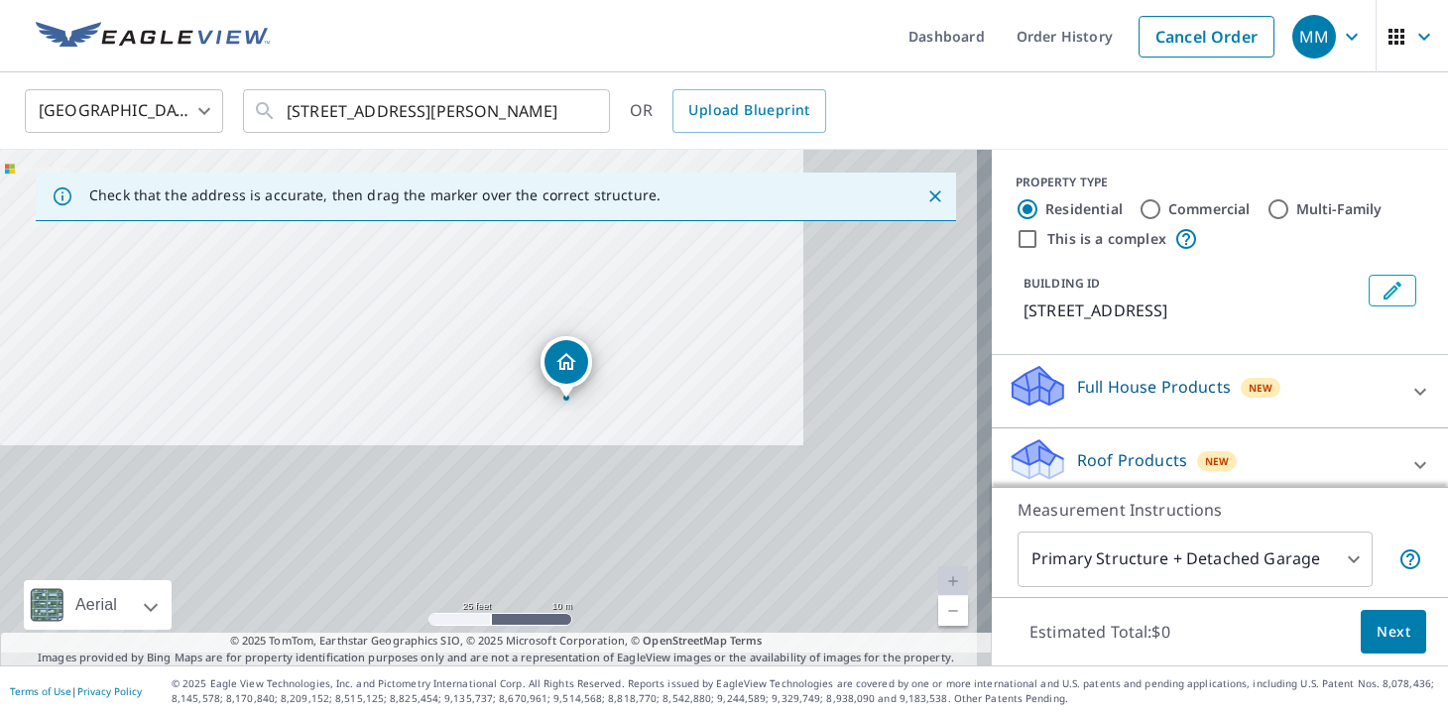
drag, startPoint x: 658, startPoint y: 445, endPoint x: 550, endPoint y: 283, distance: 195.3
click at [550, 283] on div "[STREET_ADDRESS][PERSON_NAME]" at bounding box center [496, 408] width 992 height 516
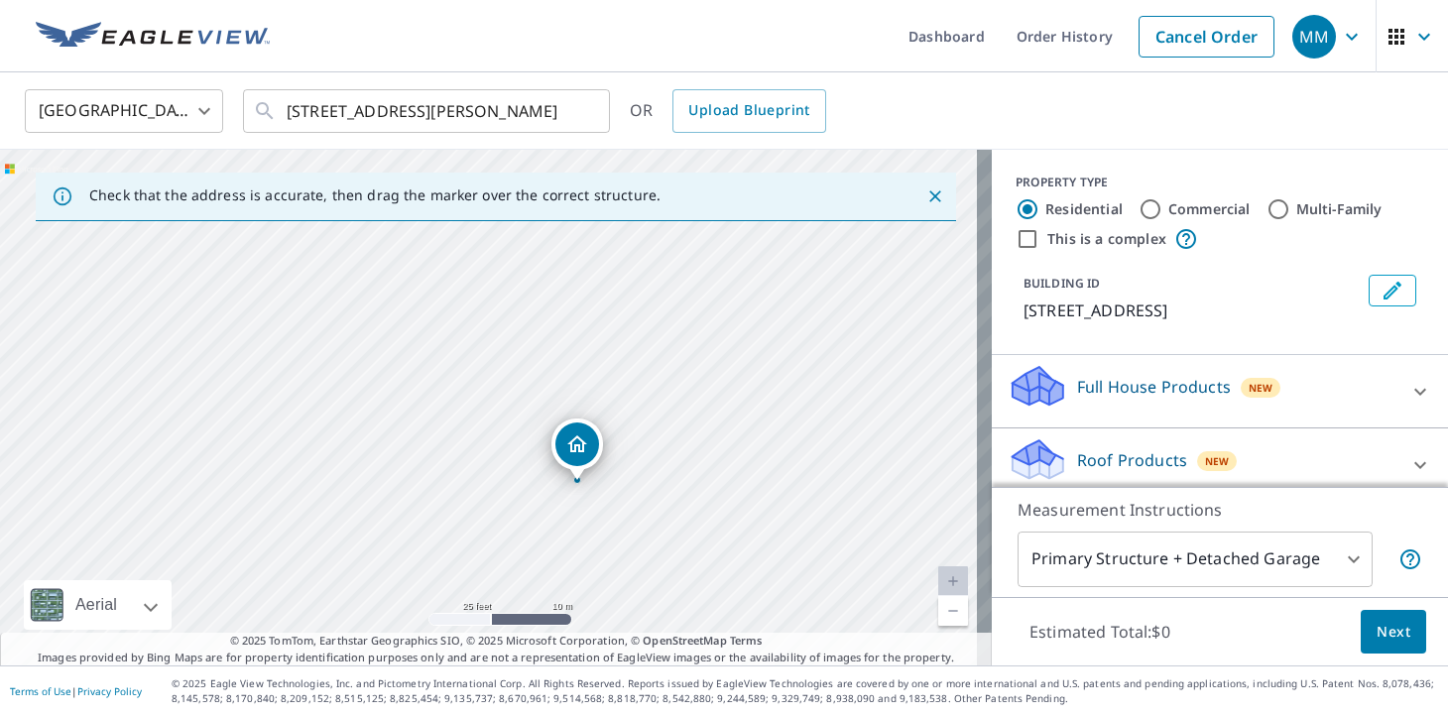
click at [743, 405] on div "[STREET_ADDRESS][PERSON_NAME]" at bounding box center [496, 408] width 992 height 516
click at [1267, 202] on input "Multi-Family" at bounding box center [1279, 209] width 24 height 24
radio input "true"
type input "2"
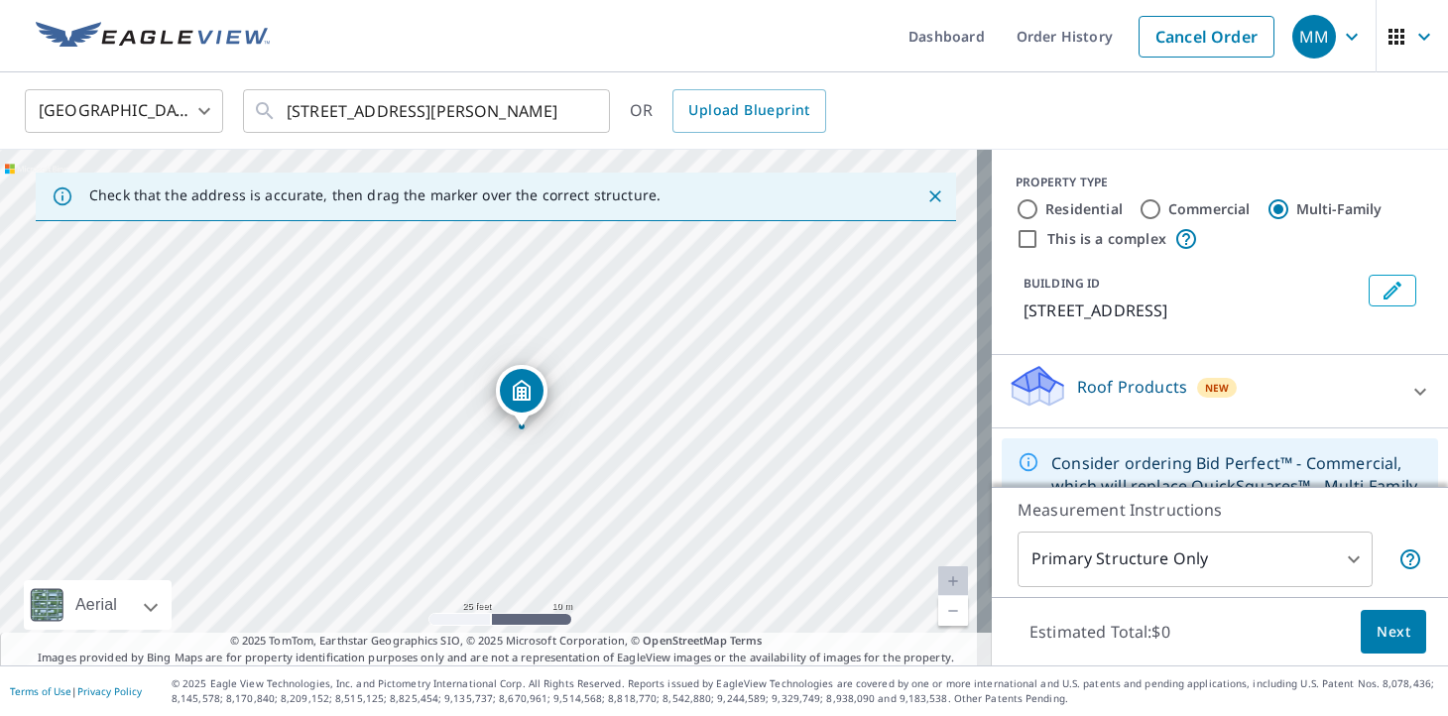
drag, startPoint x: 654, startPoint y: 386, endPoint x: 722, endPoint y: 450, distance: 94.0
click at [721, 450] on div "[STREET_ADDRESS][PERSON_NAME]" at bounding box center [496, 408] width 992 height 516
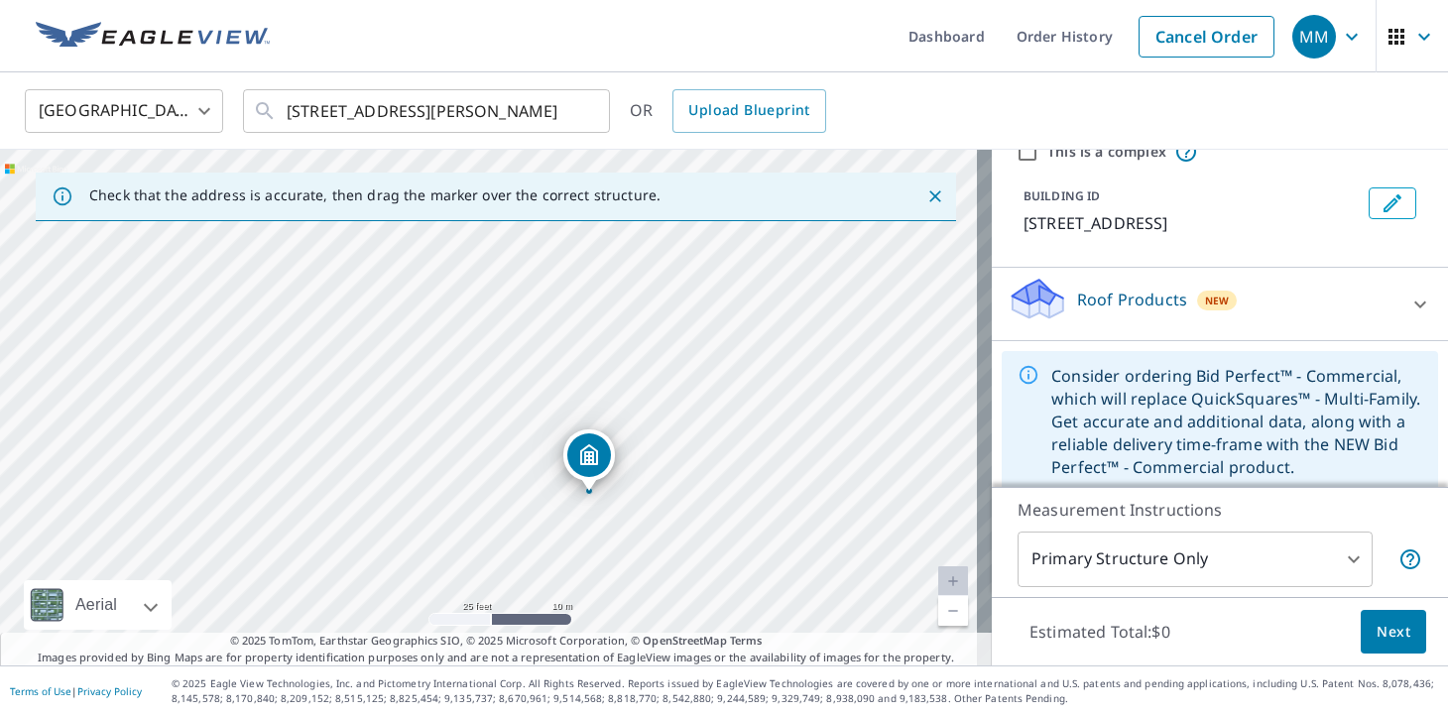
scroll to position [101, 0]
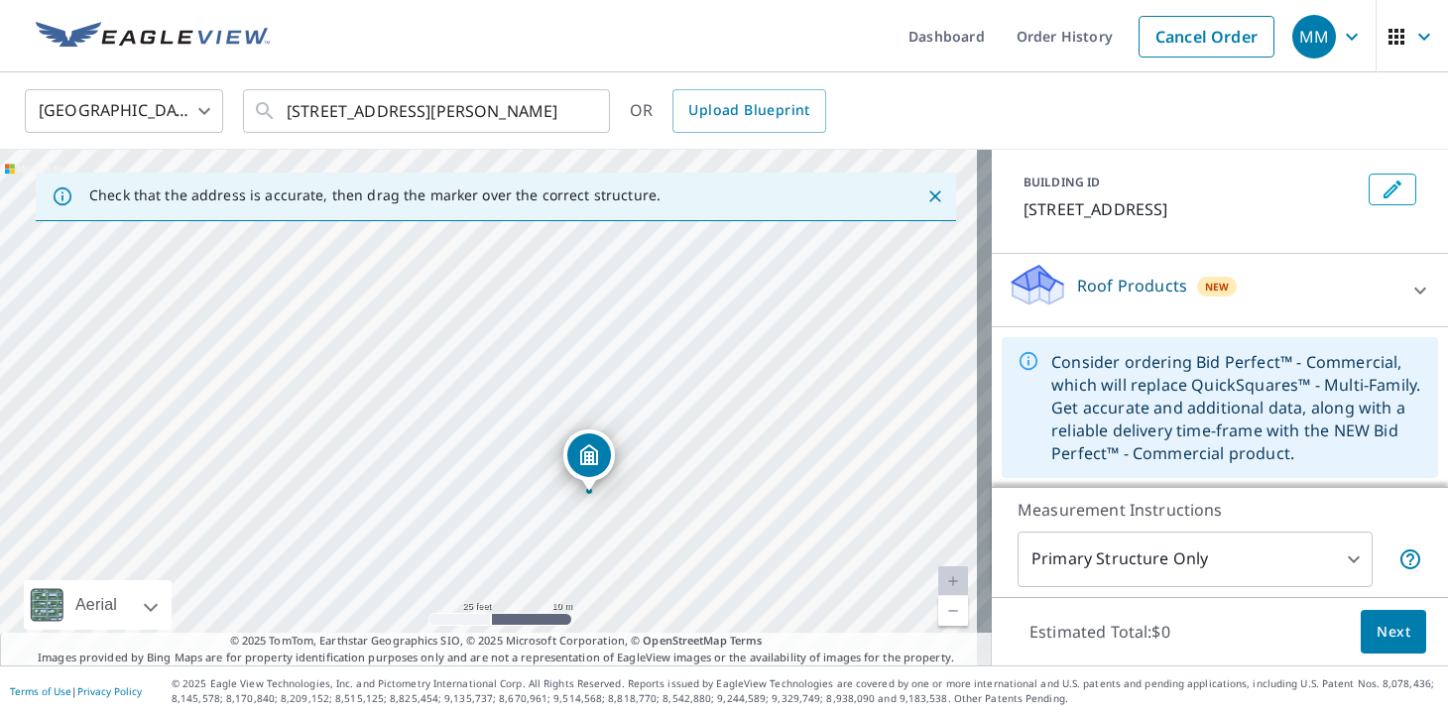
click at [1260, 316] on div "Roof Products New" at bounding box center [1202, 290] width 389 height 57
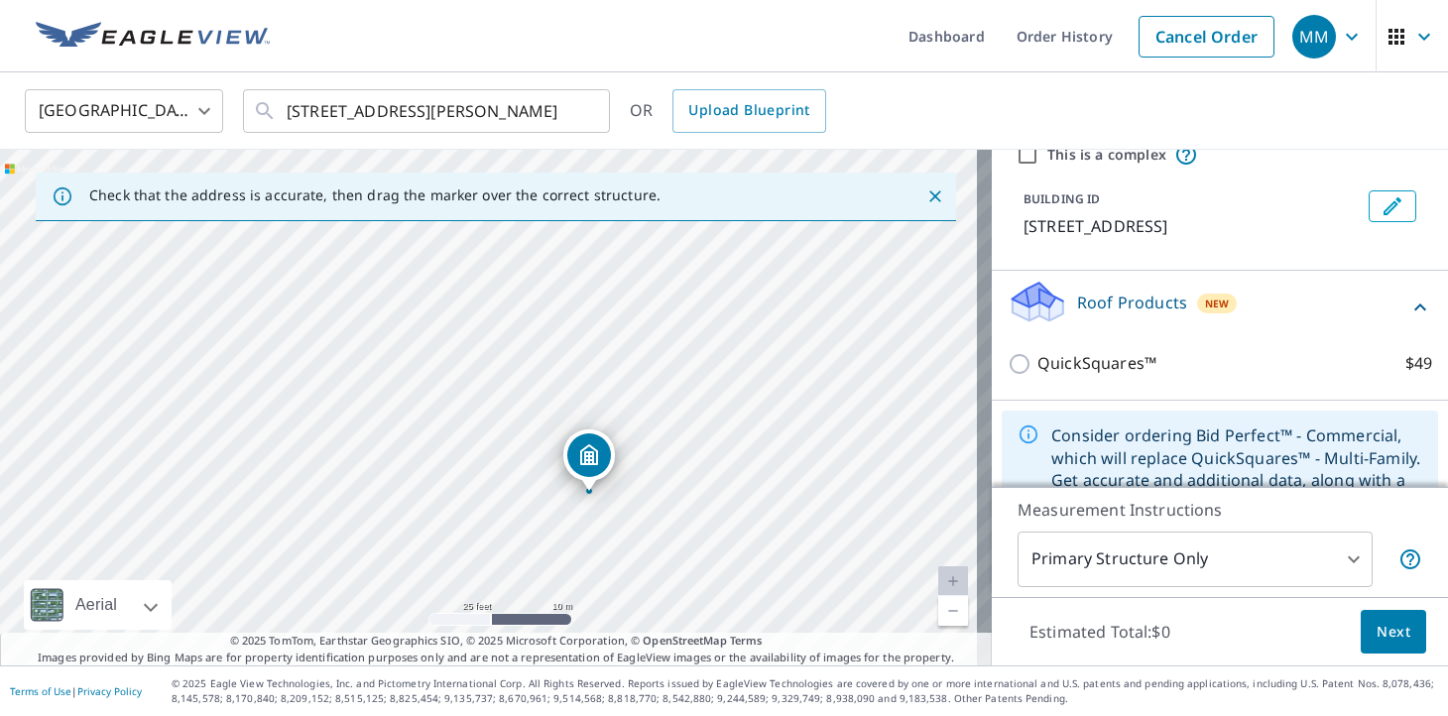
scroll to position [0, 0]
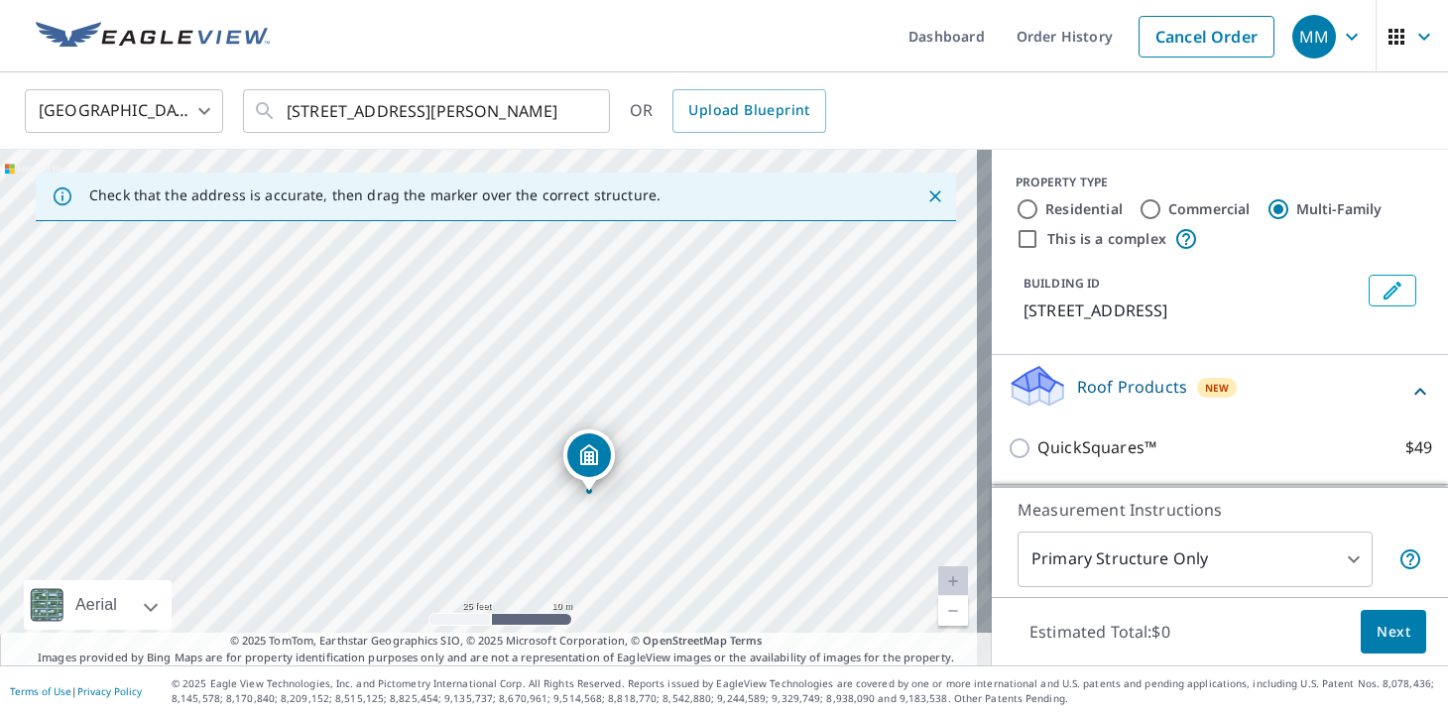
click at [1206, 207] on label "Commercial" at bounding box center [1210, 209] width 82 height 20
click at [1163, 207] on input "Commercial" at bounding box center [1151, 209] width 24 height 24
radio input "true"
type input "4"
drag, startPoint x: 651, startPoint y: 284, endPoint x: 685, endPoint y: 414, distance: 134.5
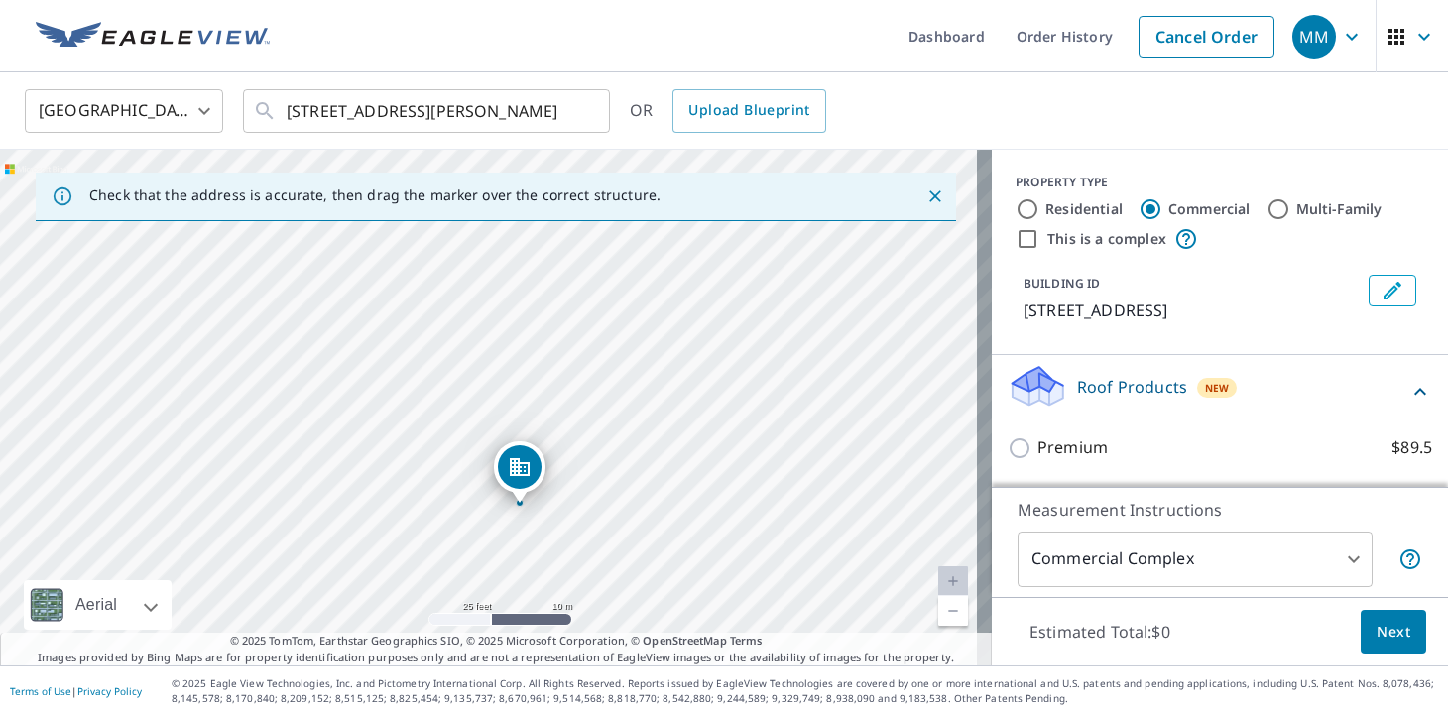
click at [685, 414] on div "[STREET_ADDRESS][PERSON_NAME]" at bounding box center [496, 408] width 992 height 516
click at [938, 618] on link "Current Level 20, Zoom Out" at bounding box center [953, 611] width 30 height 30
click at [944, 583] on link "Current Level 19, Zoom In" at bounding box center [953, 581] width 30 height 30
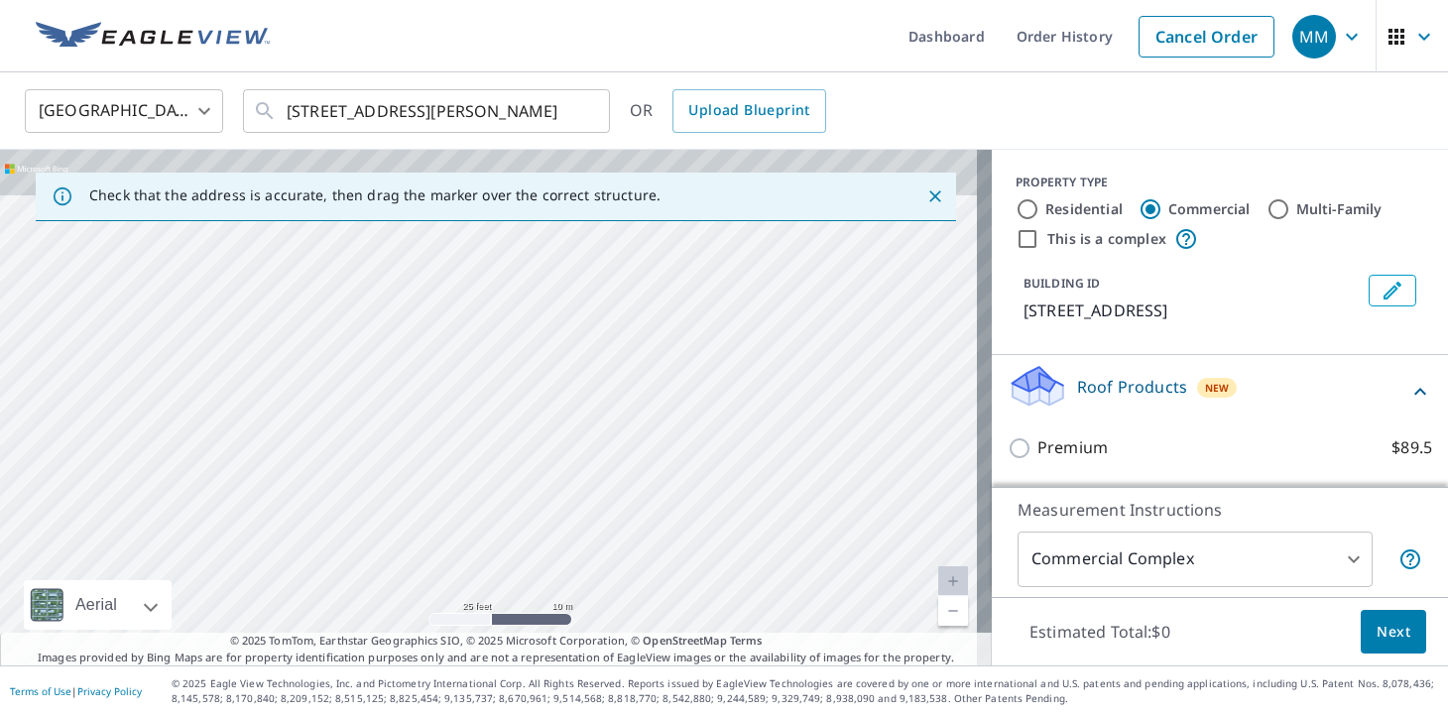
drag, startPoint x: 802, startPoint y: 370, endPoint x: 824, endPoint y: 636, distance: 266.8
click at [824, 636] on div "Check that the address is accurate, then drag the marker over the correct struc…" at bounding box center [496, 408] width 992 height 516
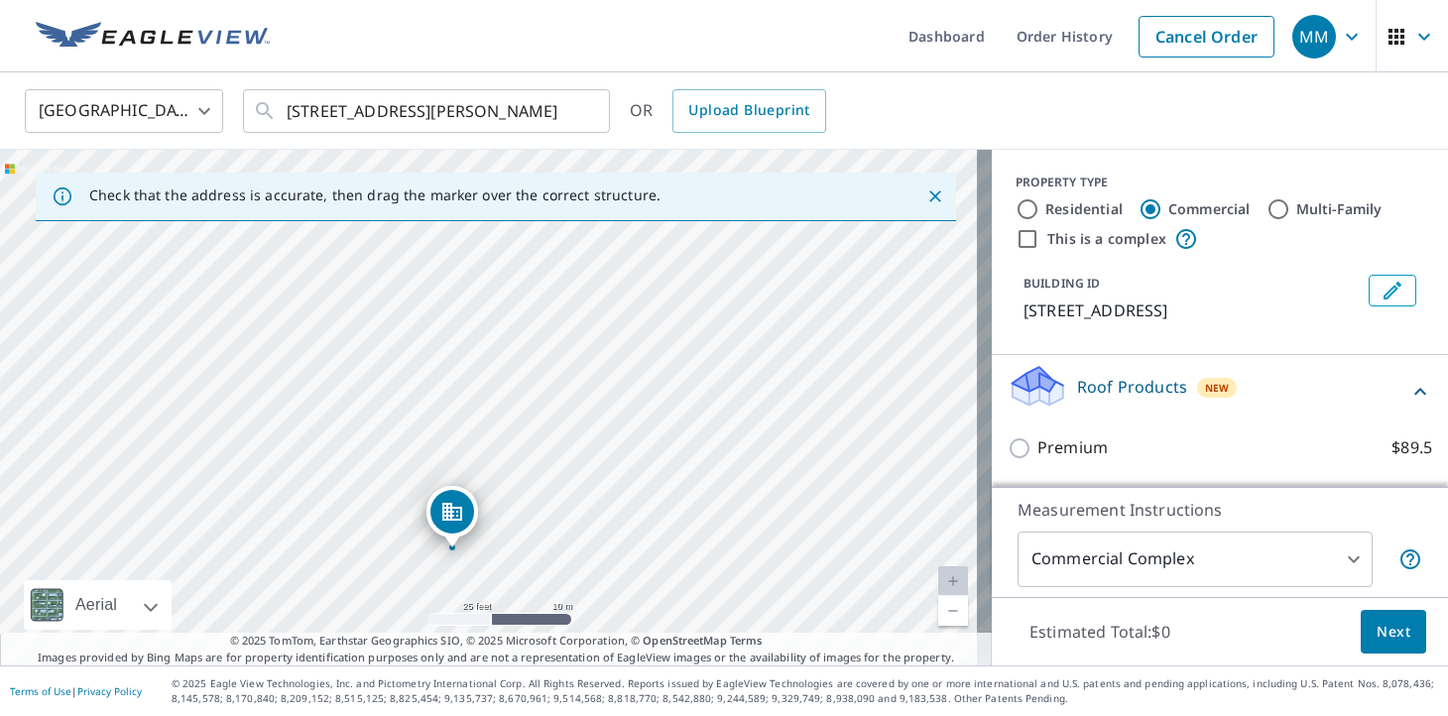
click at [730, 383] on div "[STREET_ADDRESS][PERSON_NAME]" at bounding box center [496, 408] width 992 height 516
click at [1046, 203] on label "Residential" at bounding box center [1084, 209] width 77 height 20
click at [1032, 203] on input "Residential" at bounding box center [1028, 209] width 24 height 24
radio input "true"
type input "1"
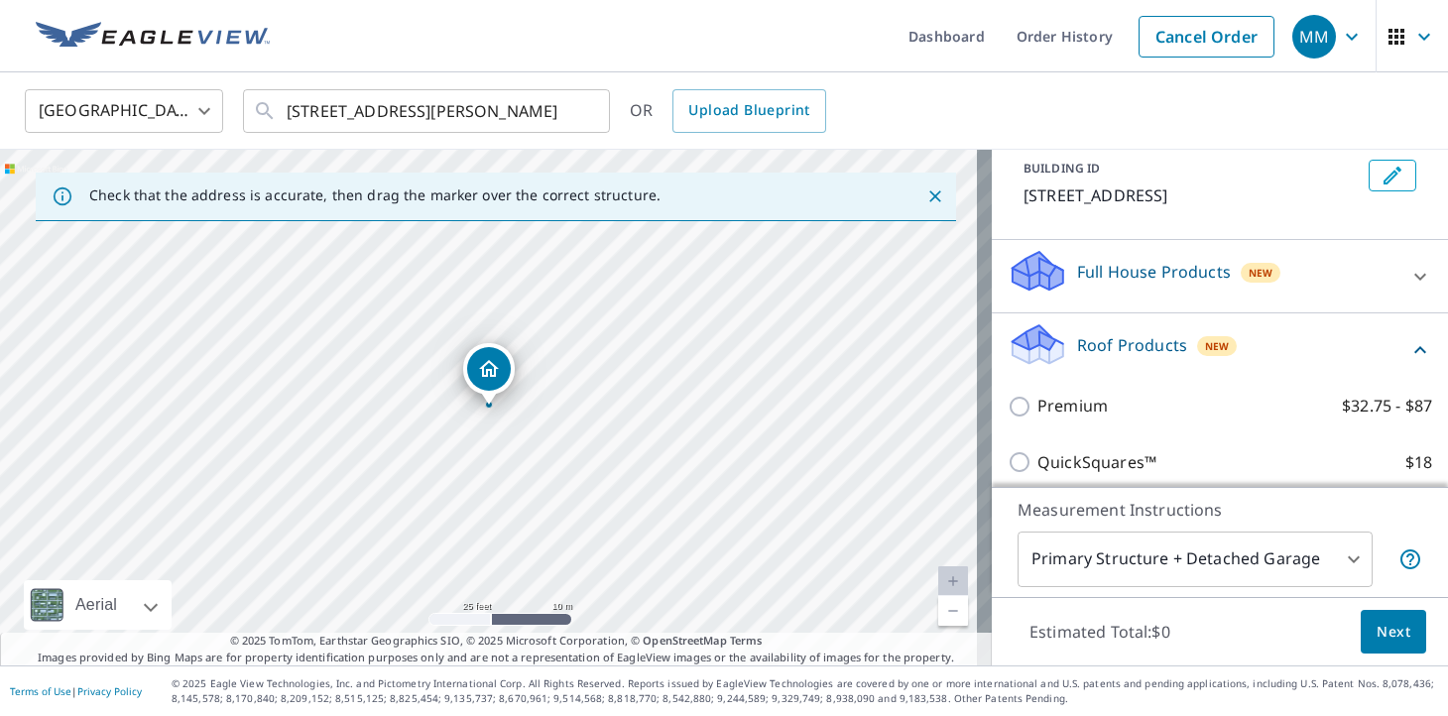
scroll to position [114, 0]
click at [1190, 294] on div "Full House Products New" at bounding box center [1202, 277] width 389 height 57
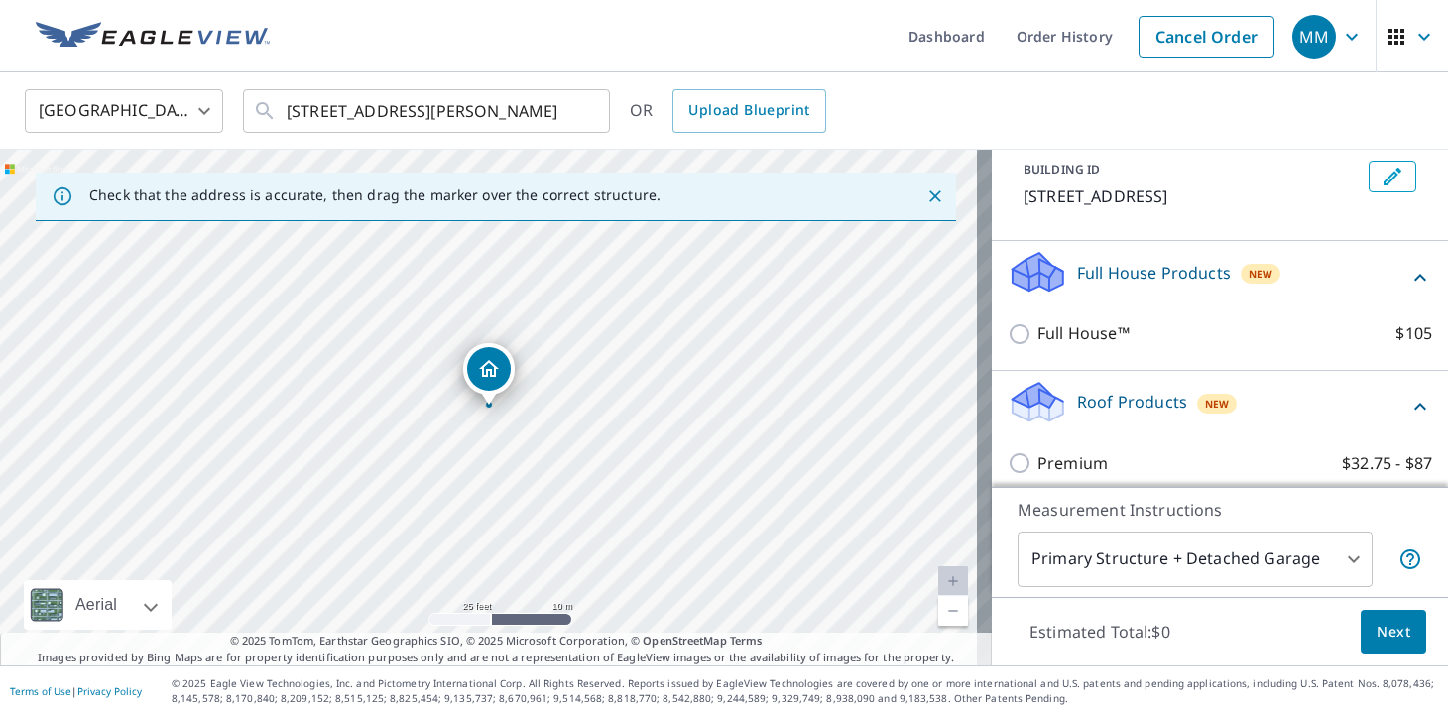
click at [1057, 353] on div "Full House™ $105" at bounding box center [1220, 334] width 425 height 57
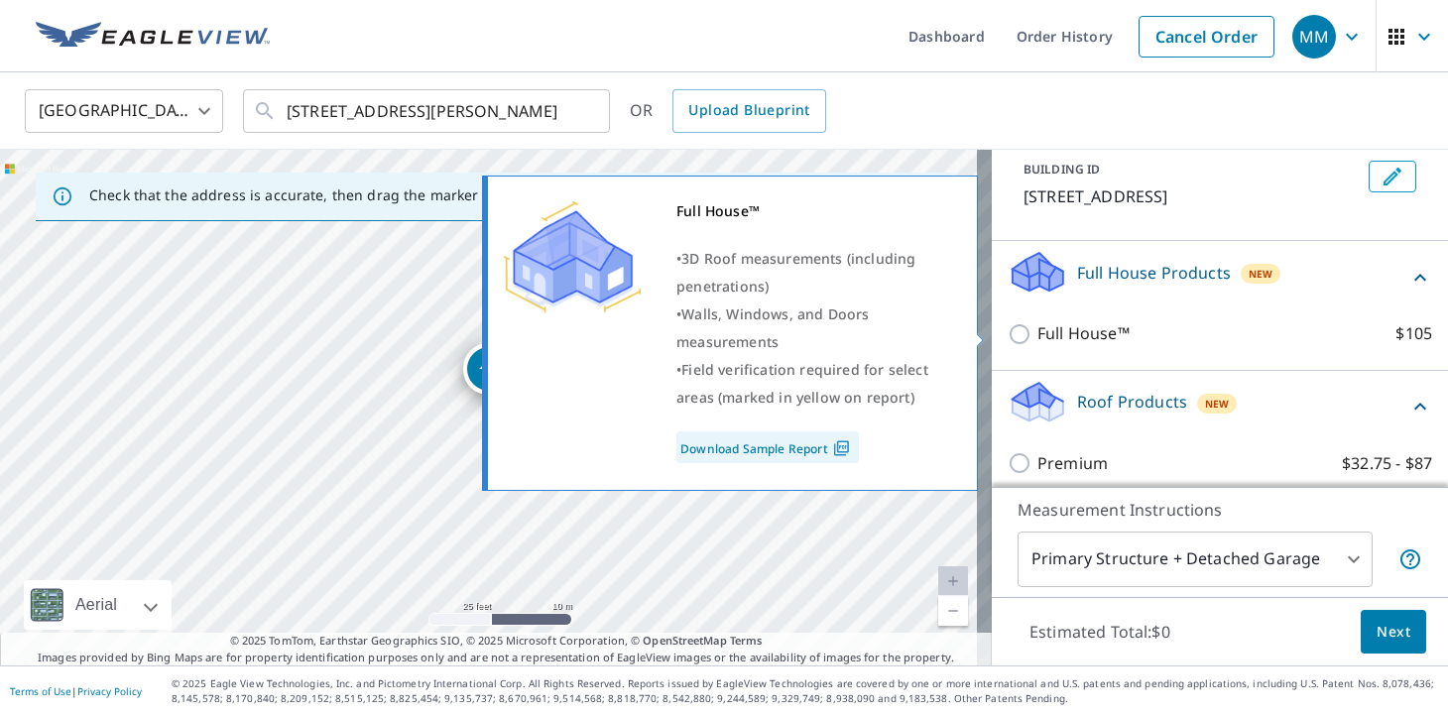
click at [1058, 338] on p "Full House™" at bounding box center [1084, 333] width 92 height 25
click at [1038, 338] on input "Full House™ $105" at bounding box center [1023, 334] width 30 height 24
checkbox input "true"
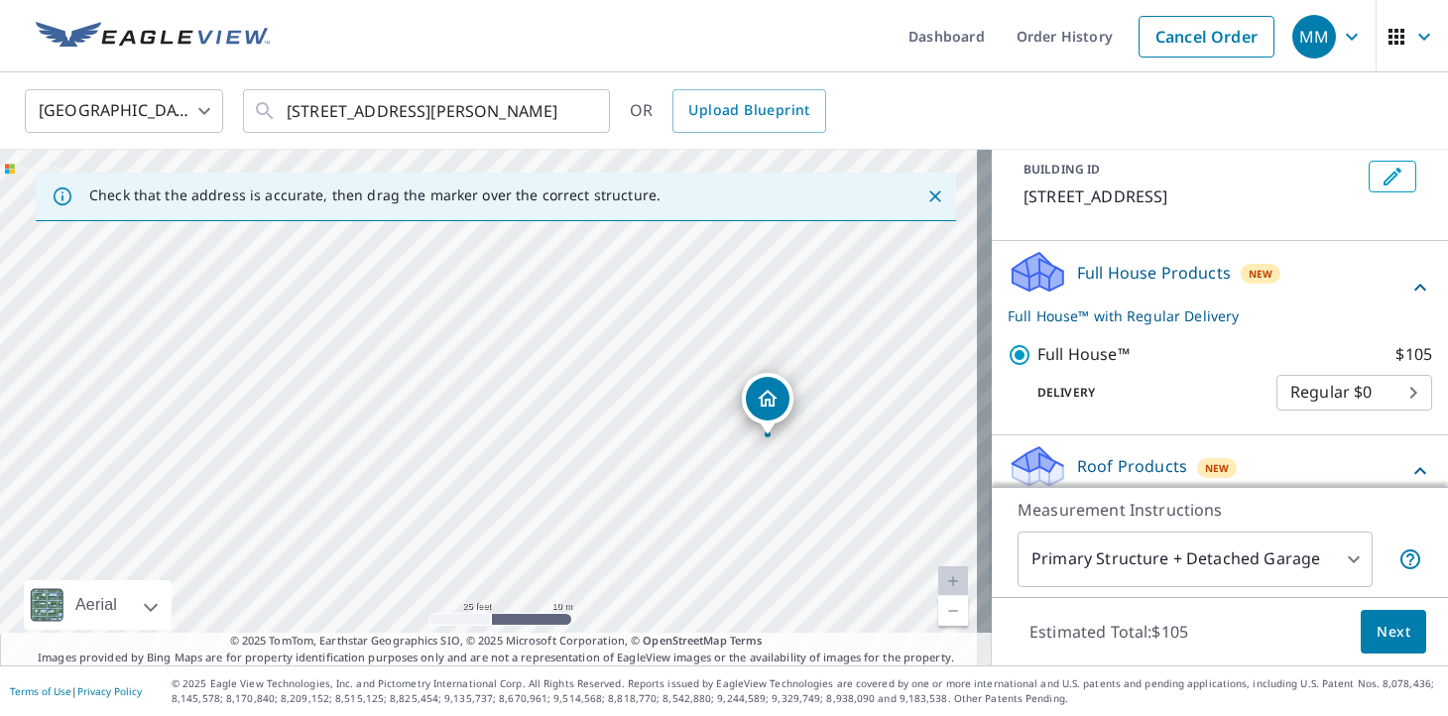
drag, startPoint x: 396, startPoint y: 549, endPoint x: 675, endPoint y: 578, distance: 280.3
click at [675, 578] on div "[STREET_ADDRESS][PERSON_NAME]" at bounding box center [496, 408] width 992 height 516
drag, startPoint x: 604, startPoint y: 437, endPoint x: 605, endPoint y: 516, distance: 78.4
click at [605, 516] on div "[STREET_ADDRESS][PERSON_NAME]" at bounding box center [496, 408] width 992 height 516
click at [307, 122] on input "[STREET_ADDRESS][PERSON_NAME]" at bounding box center [428, 111] width 283 height 56
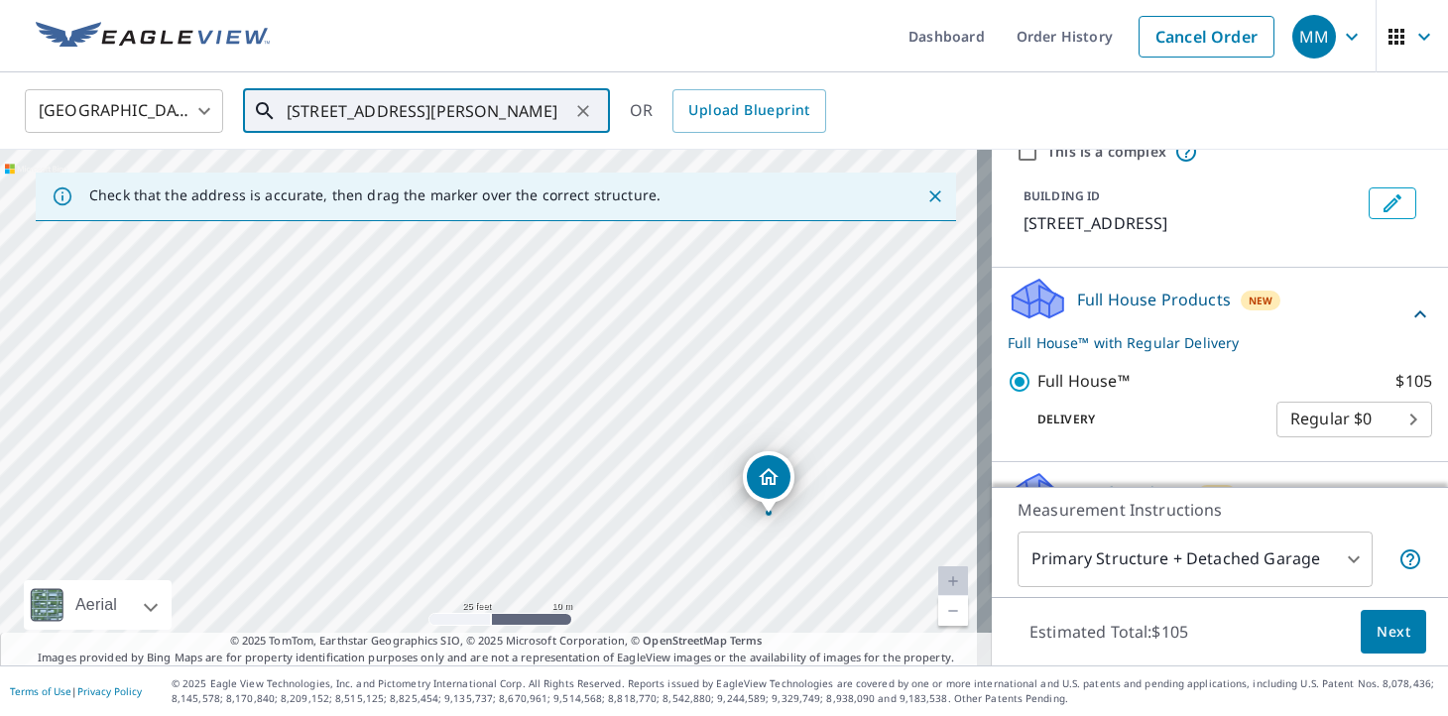
scroll to position [0, 0]
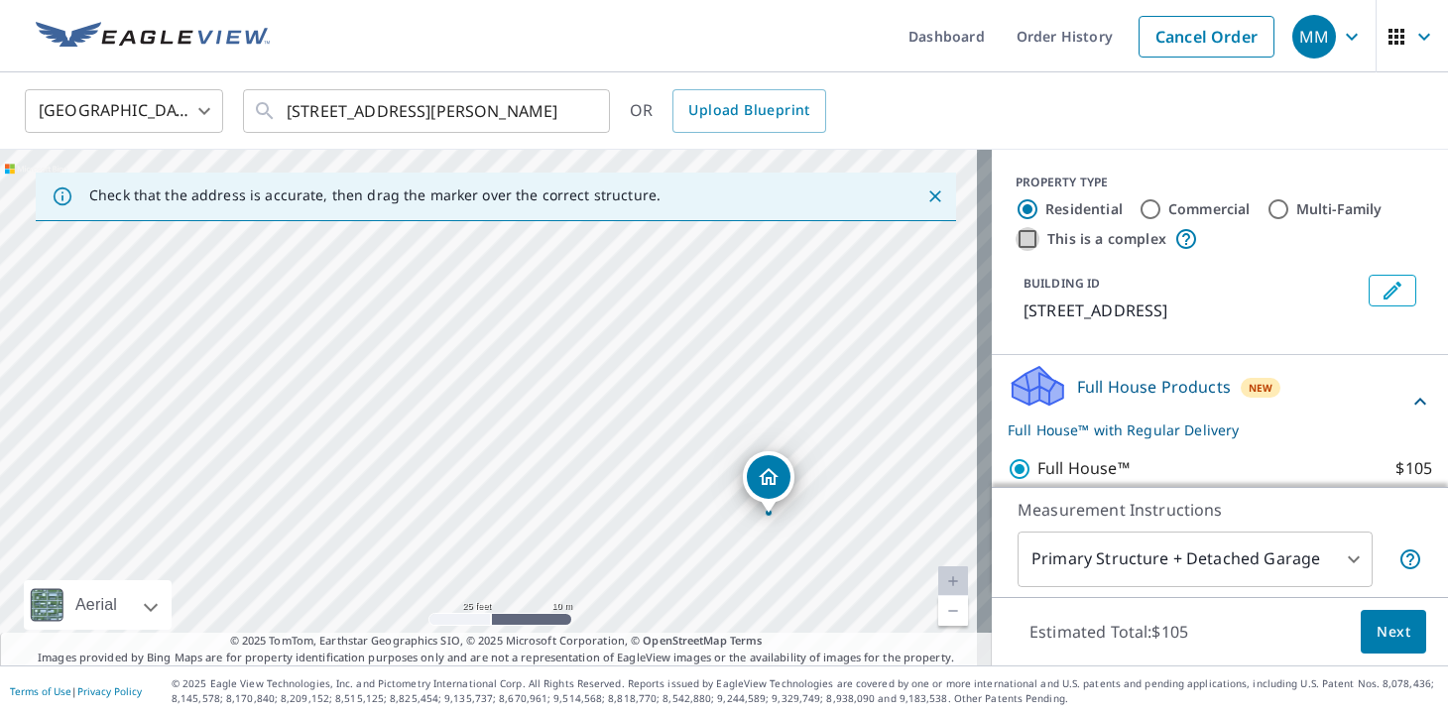
click at [1016, 240] on input "This is a complex" at bounding box center [1028, 239] width 24 height 24
checkbox input "true"
radio input "false"
radio input "true"
type input "4"
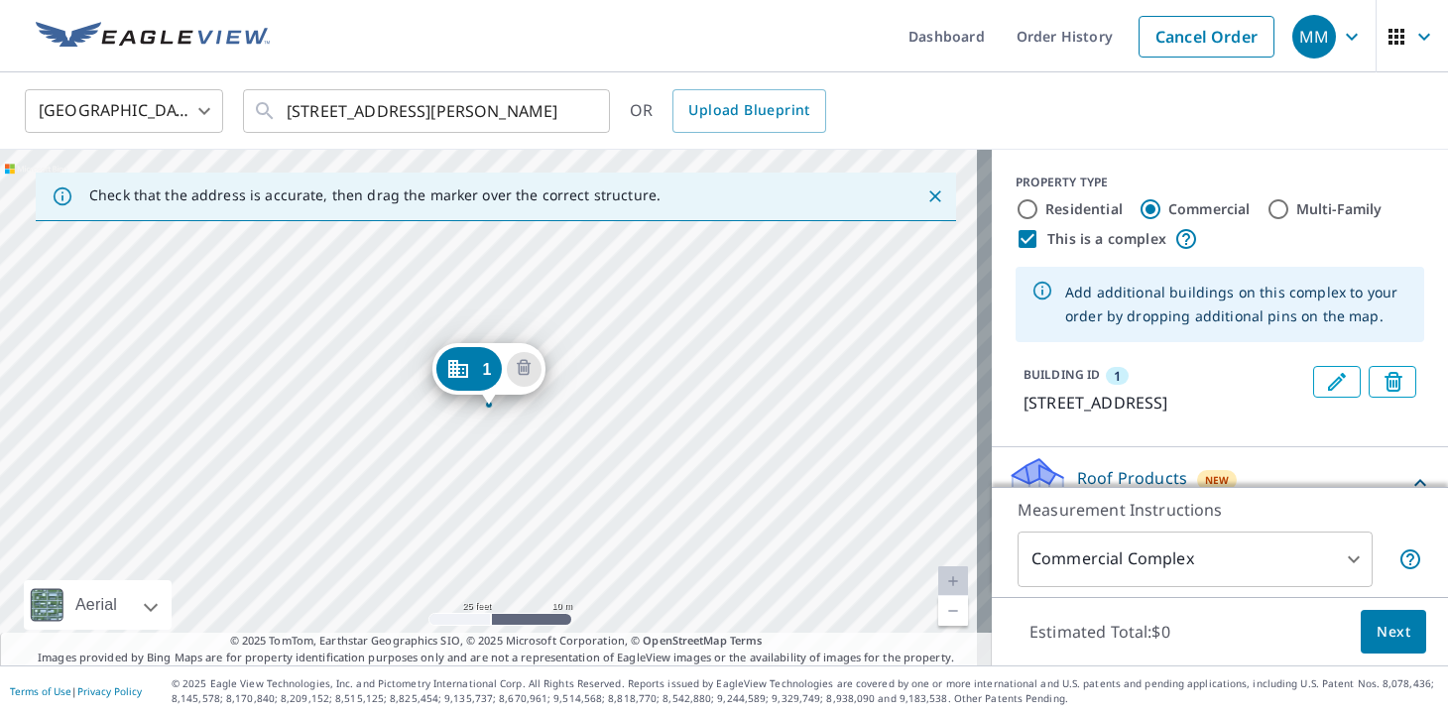
click at [1046, 213] on label "Residential" at bounding box center [1084, 209] width 77 height 20
click at [1038, 213] on input "Residential" at bounding box center [1028, 209] width 24 height 24
radio input "true"
type input "1"
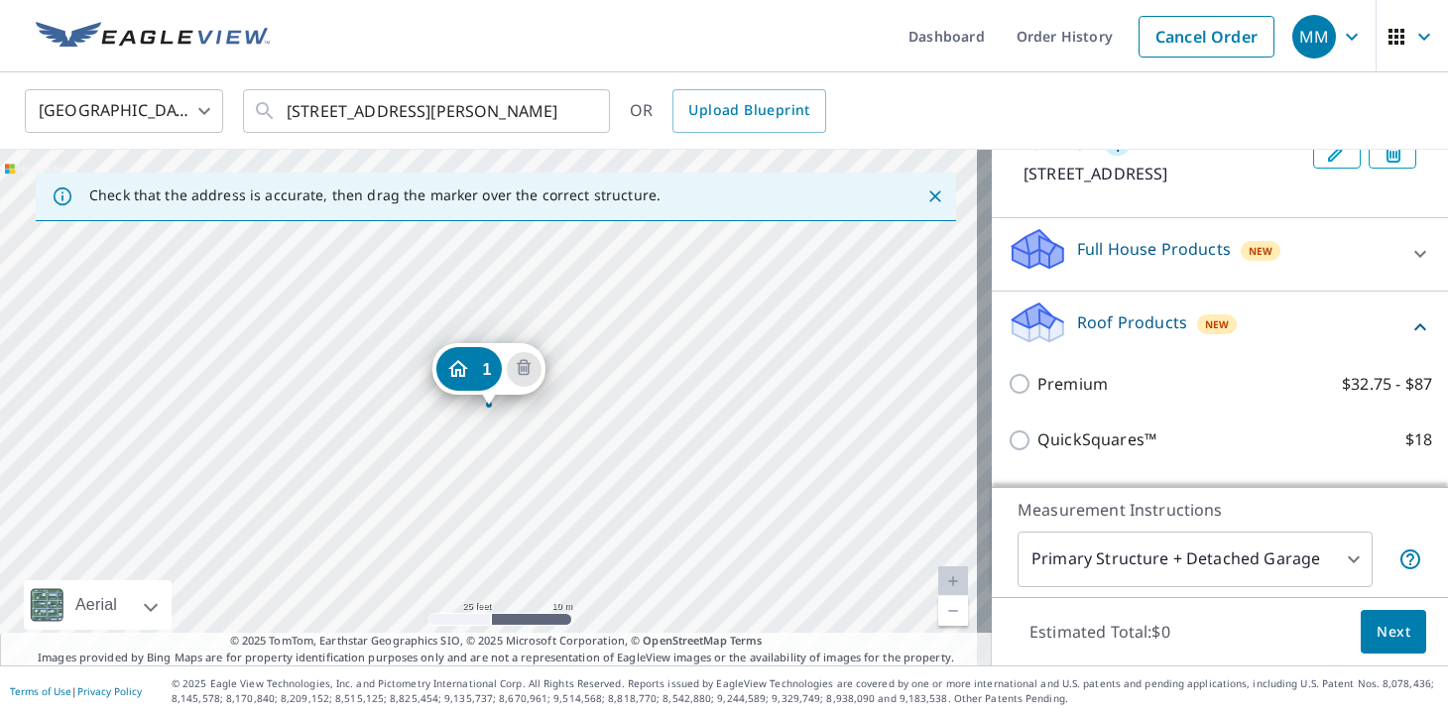
scroll to position [227, 0]
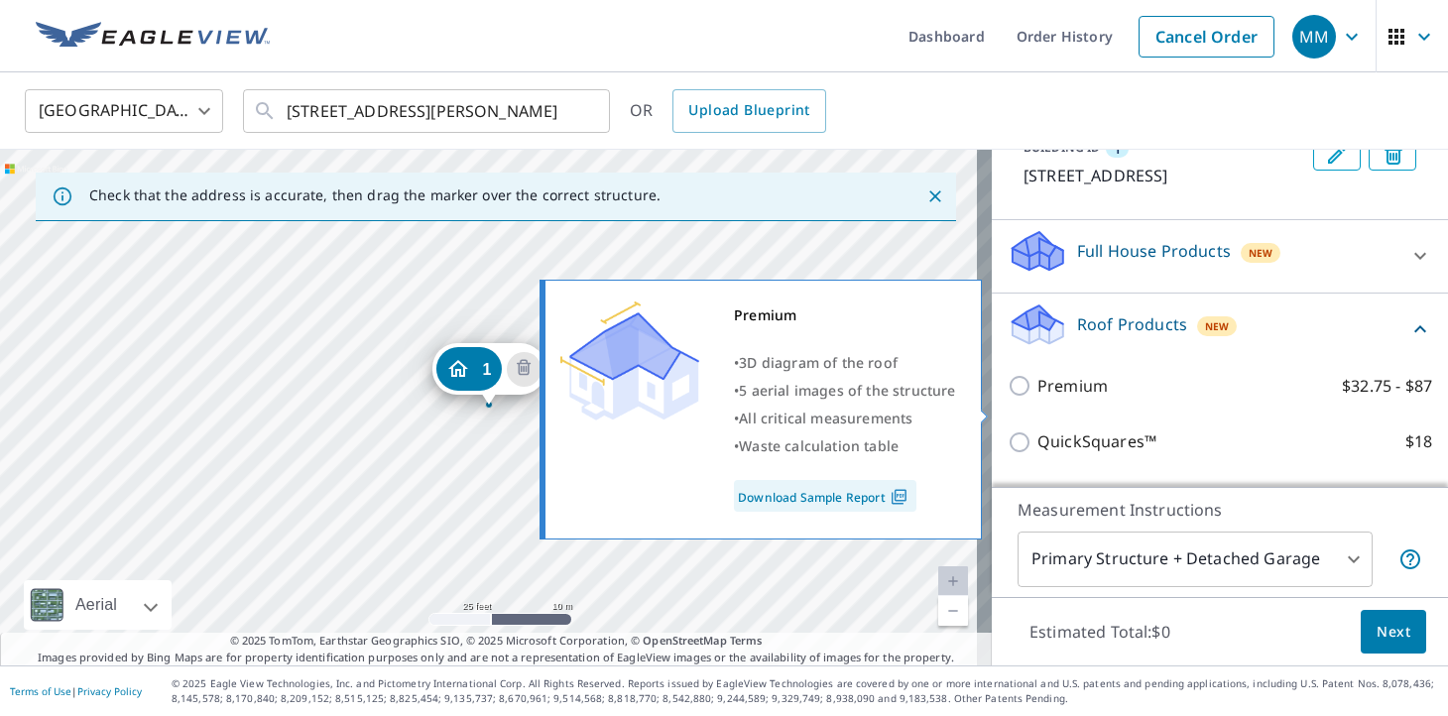
click at [1020, 398] on input "Premium $32.75 - $87" at bounding box center [1023, 386] width 30 height 24
checkbox input "true"
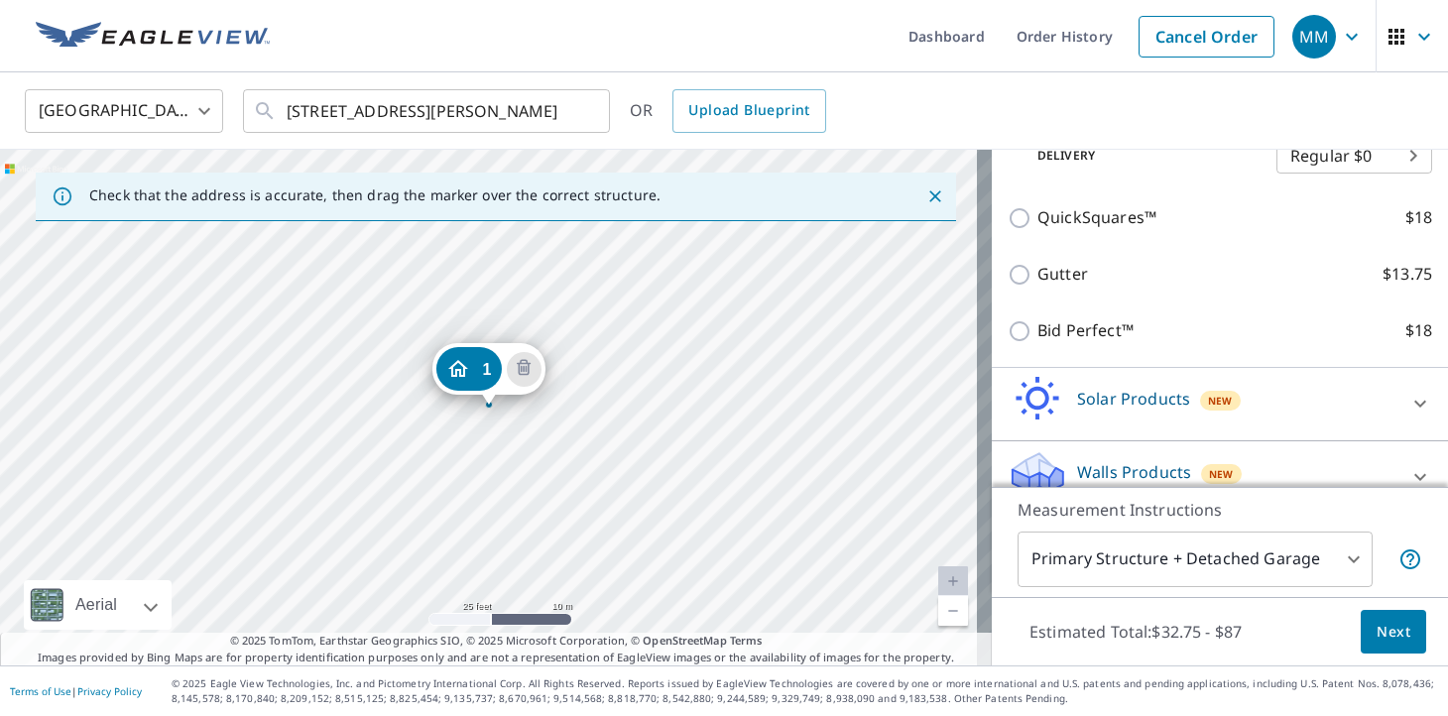
scroll to position [564, 0]
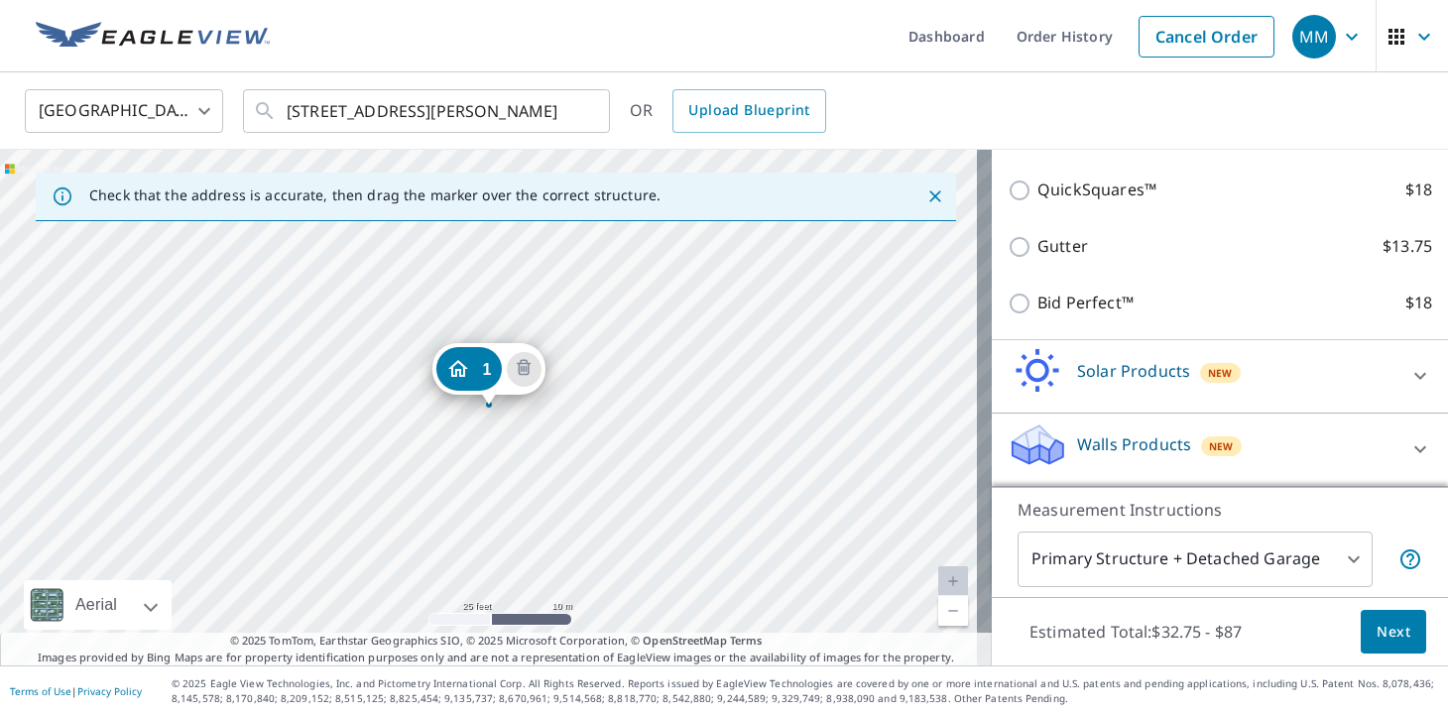
click at [1055, 441] on div "Walls Products New" at bounding box center [1202, 450] width 389 height 57
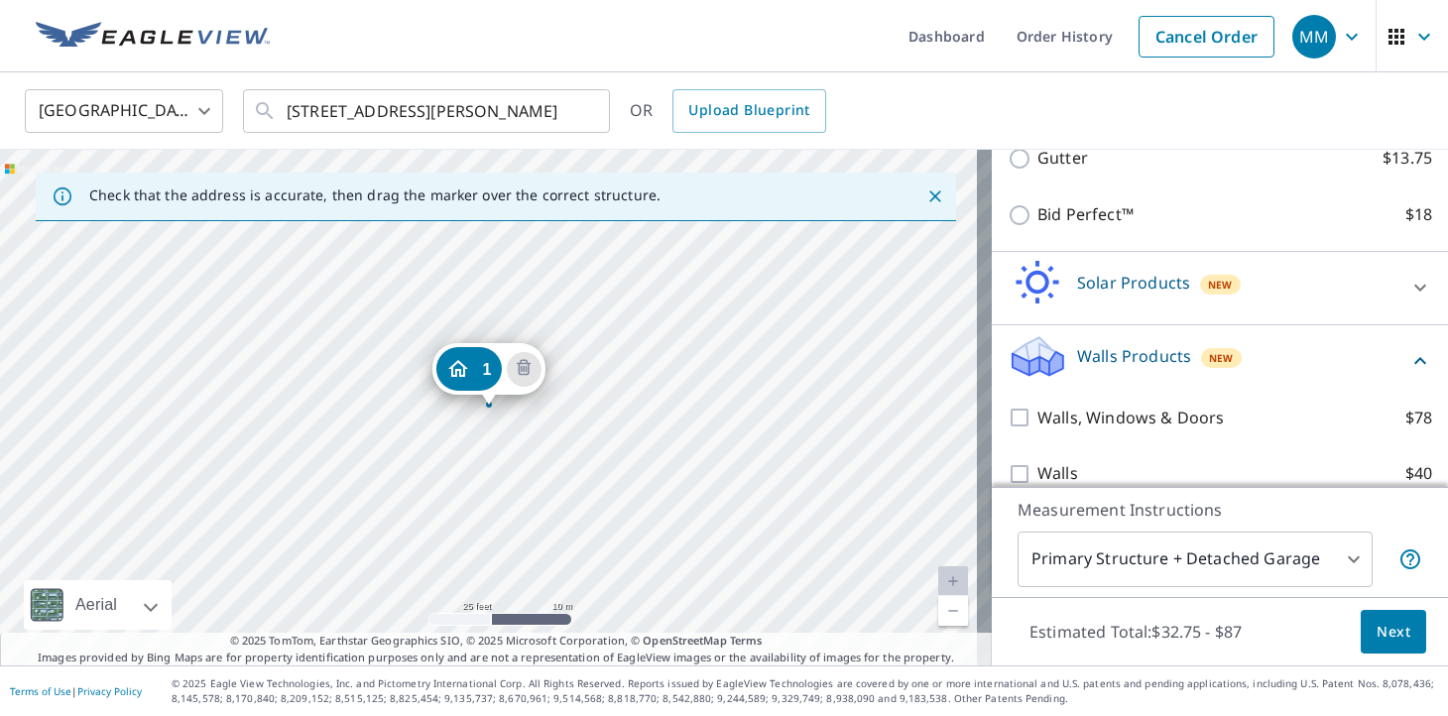
scroll to position [677, 0]
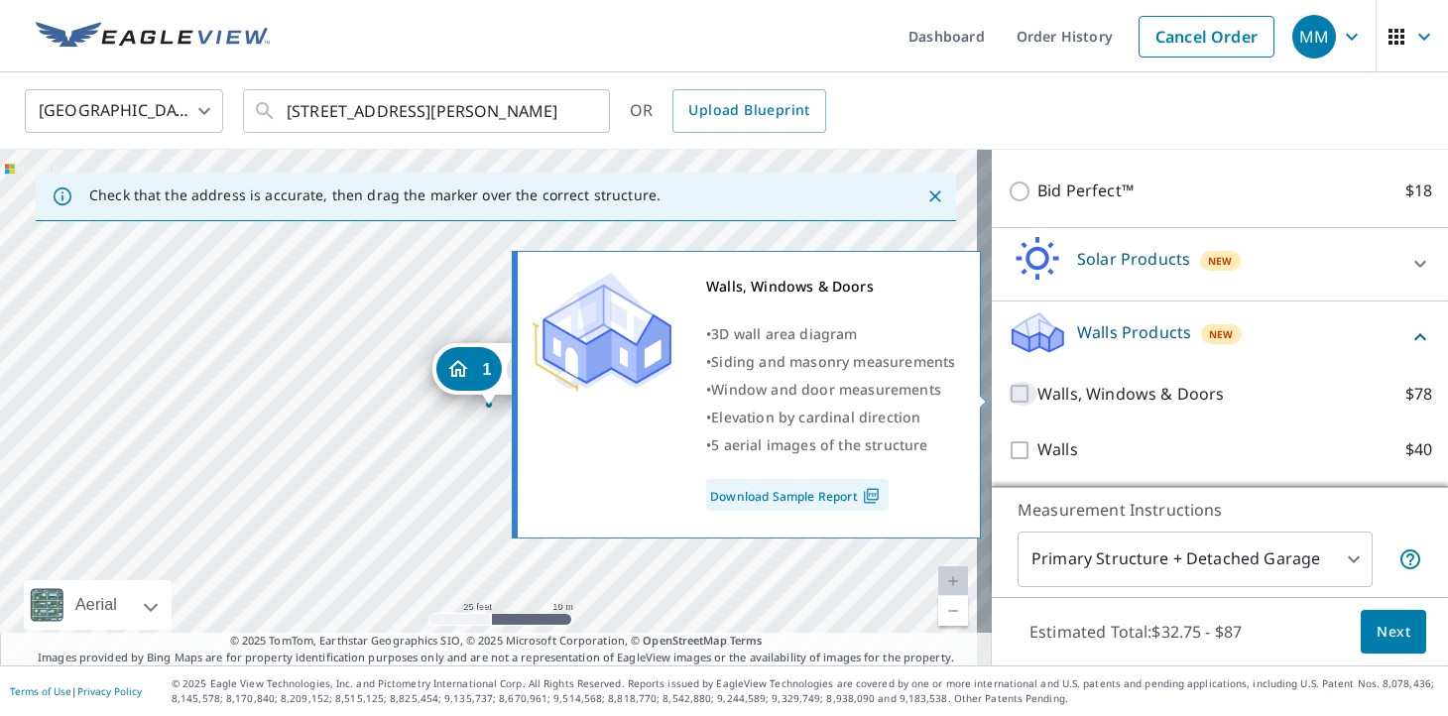
click at [1014, 399] on input "Walls, Windows & Doors $78" at bounding box center [1023, 394] width 30 height 24
checkbox input "true"
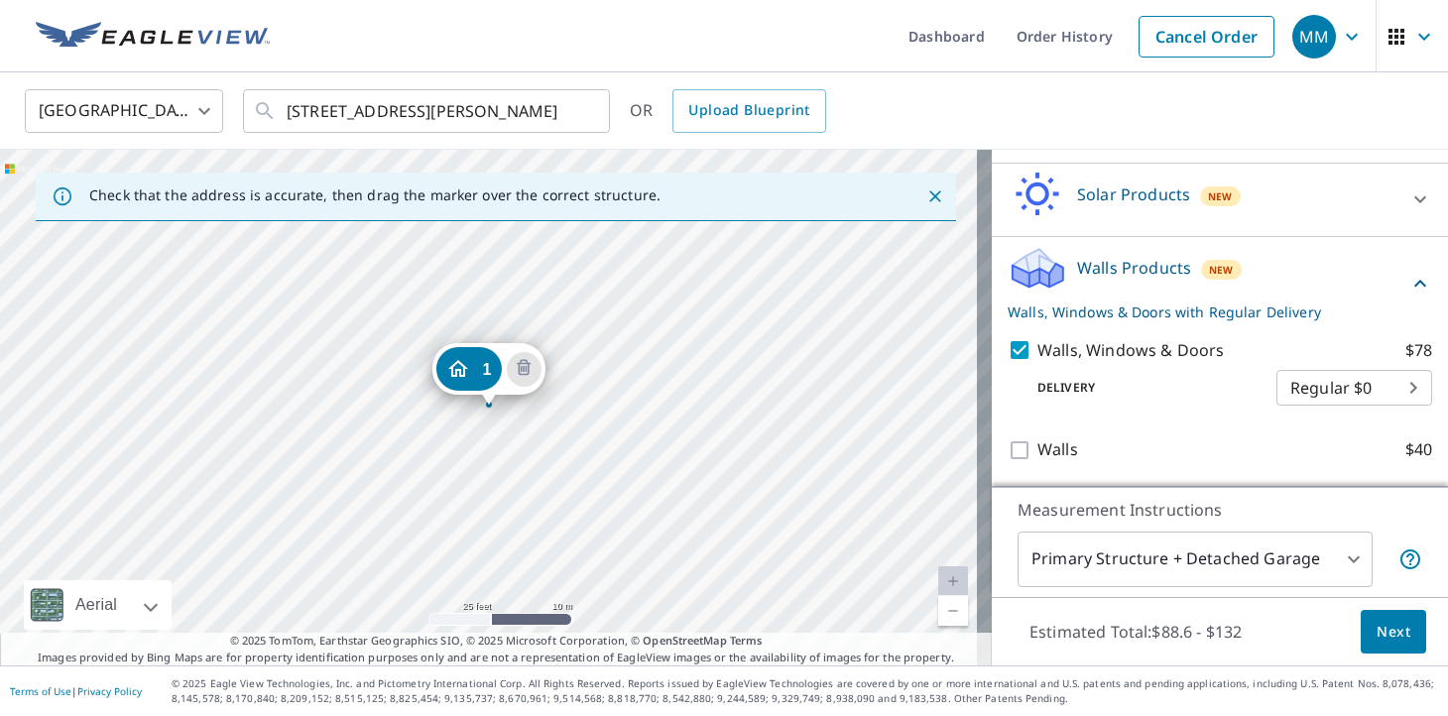
scroll to position [742, 0]
click at [1379, 646] on button "Next" at bounding box center [1393, 632] width 65 height 45
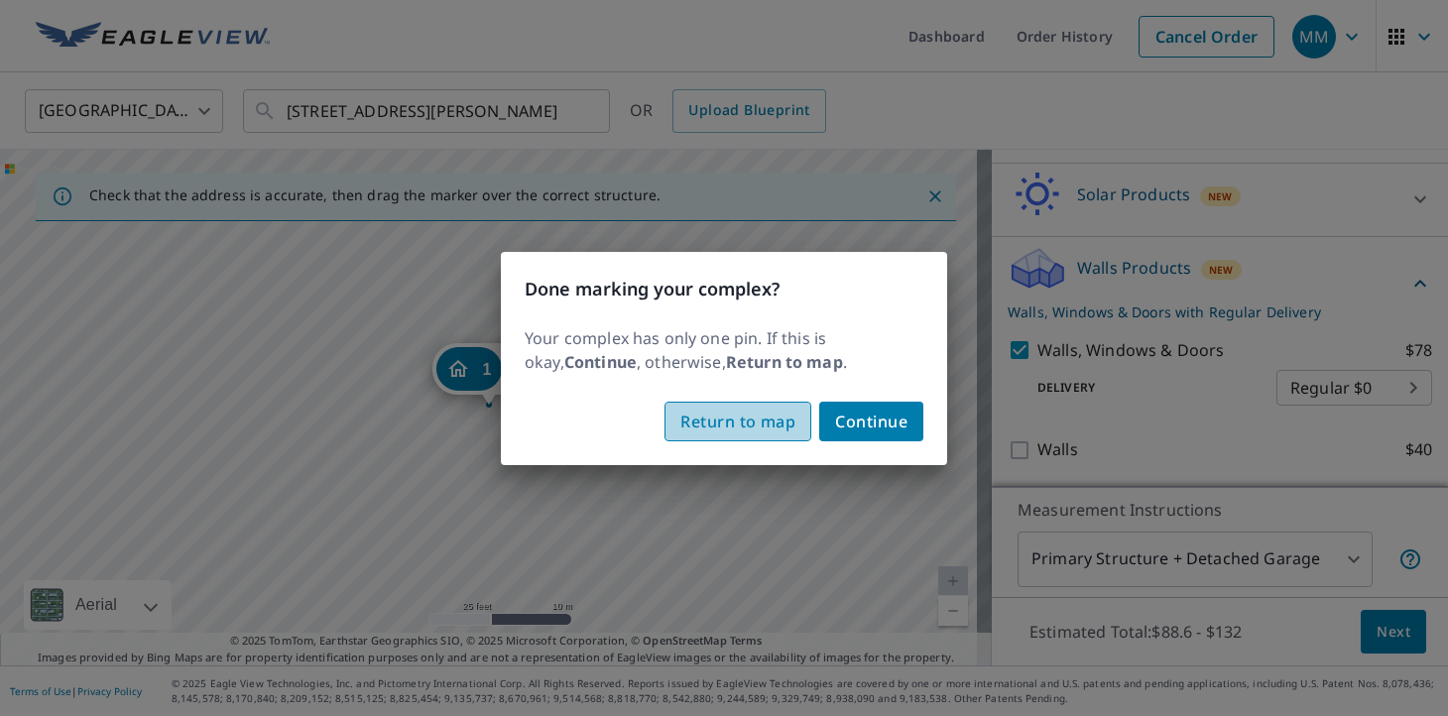
click at [722, 422] on span "Return to map" at bounding box center [738, 422] width 115 height 28
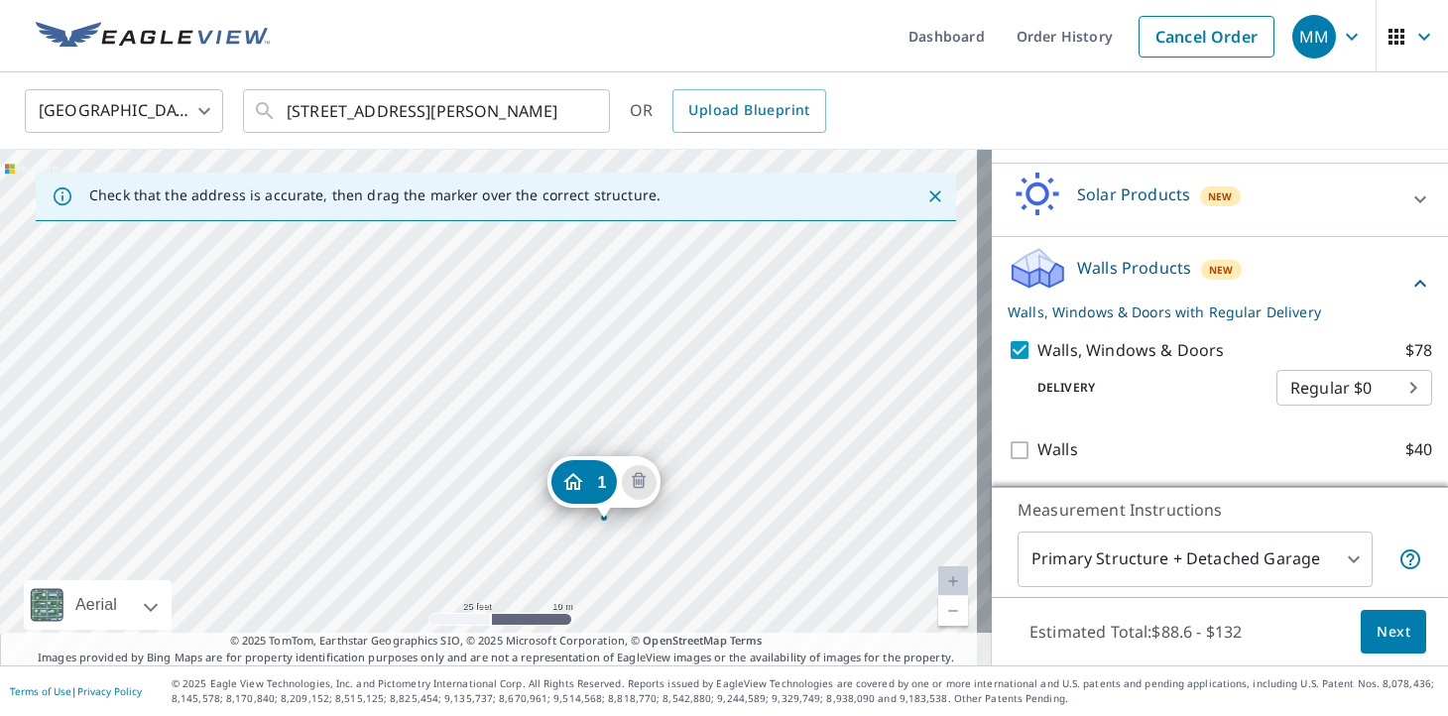
drag, startPoint x: 661, startPoint y: 360, endPoint x: 776, endPoint y: 473, distance: 161.3
click at [776, 473] on div "1 [STREET_ADDRESS][PERSON_NAME]" at bounding box center [496, 408] width 992 height 516
click at [572, 314] on div "1 [STREET_ADDRESS][PERSON_NAME]" at bounding box center [496, 408] width 992 height 516
click at [583, 315] on div "1 [STREET_ADDRESS][PERSON_NAME]" at bounding box center [496, 408] width 992 height 516
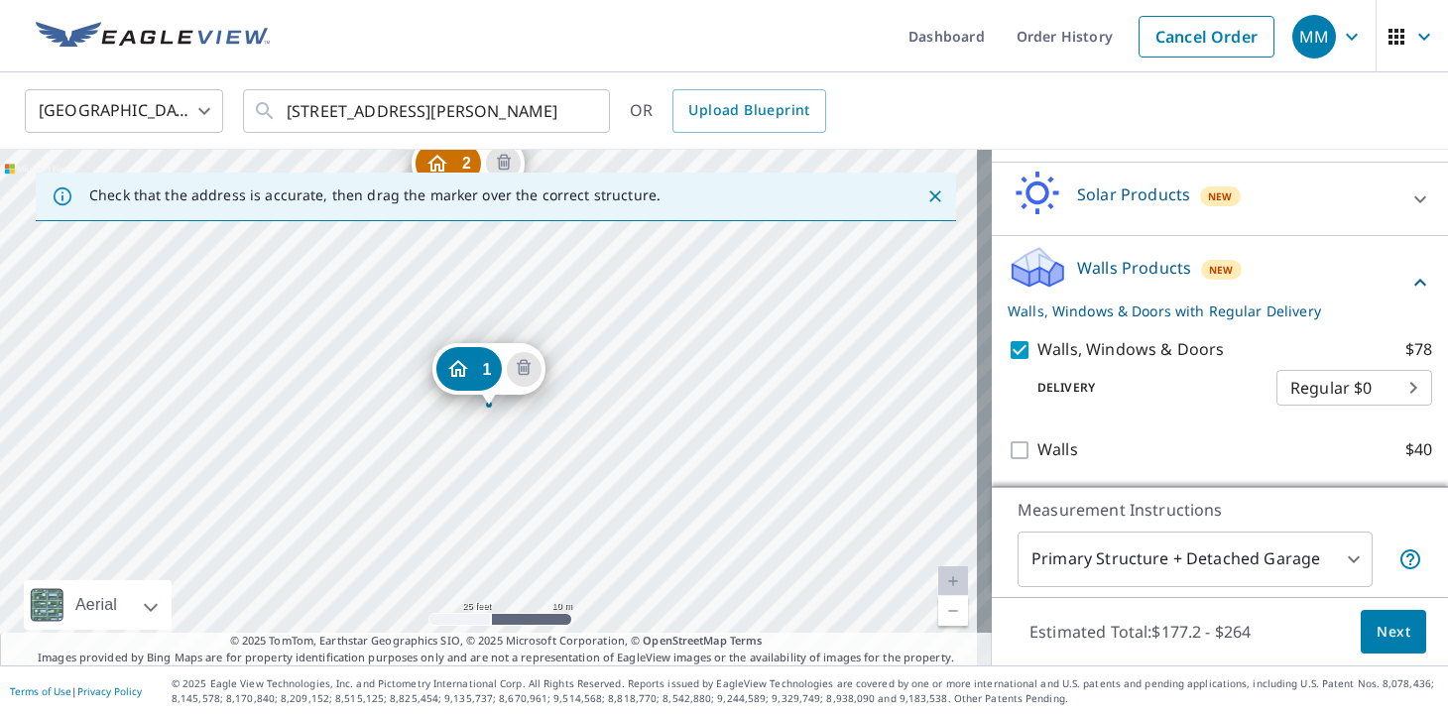
scroll to position [830, 0]
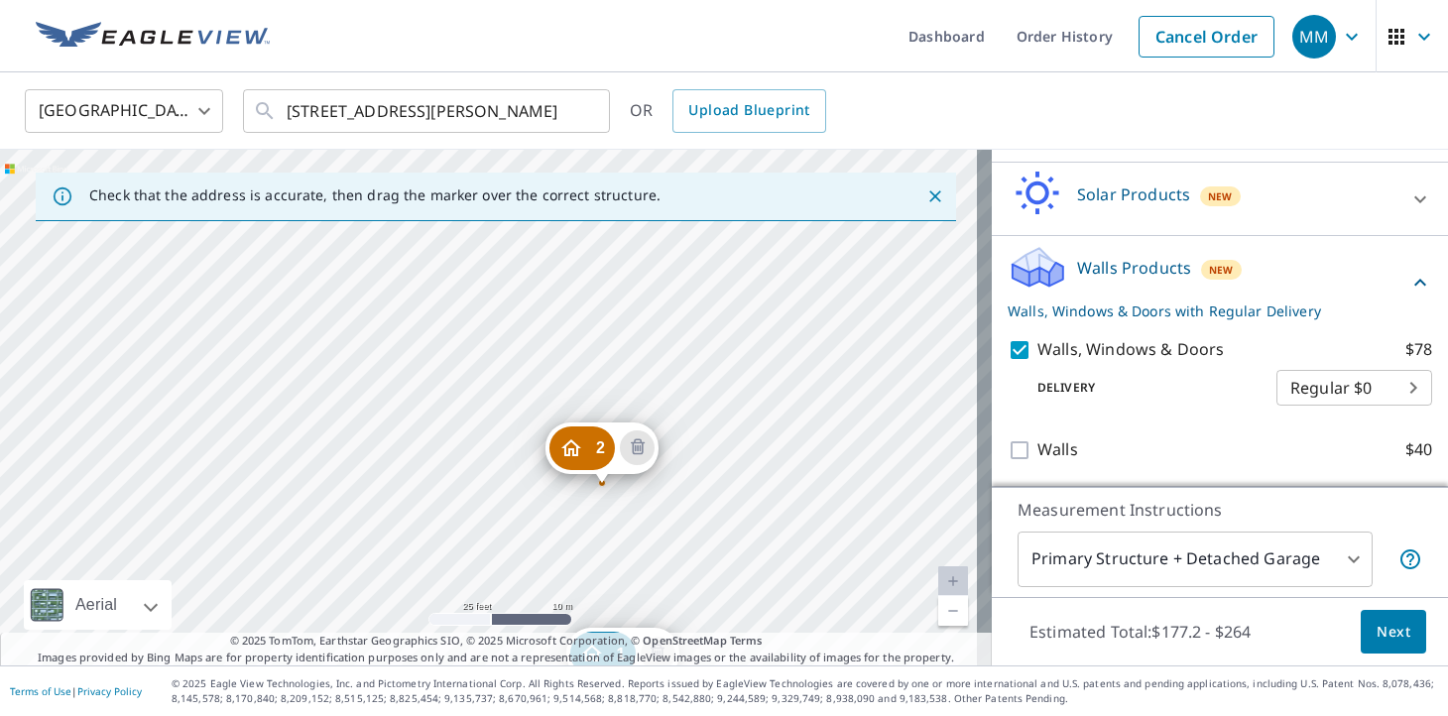
drag, startPoint x: 588, startPoint y: 373, endPoint x: 681, endPoint y: 587, distance: 233.3
click at [681, 587] on div "2 [STREET_ADDRESS][PERSON_NAME] 1 [STREET_ADDRESS]" at bounding box center [496, 408] width 992 height 516
click at [643, 386] on div "2 [STREET_ADDRESS][PERSON_NAME] 1 [STREET_ADDRESS]" at bounding box center [496, 408] width 992 height 516
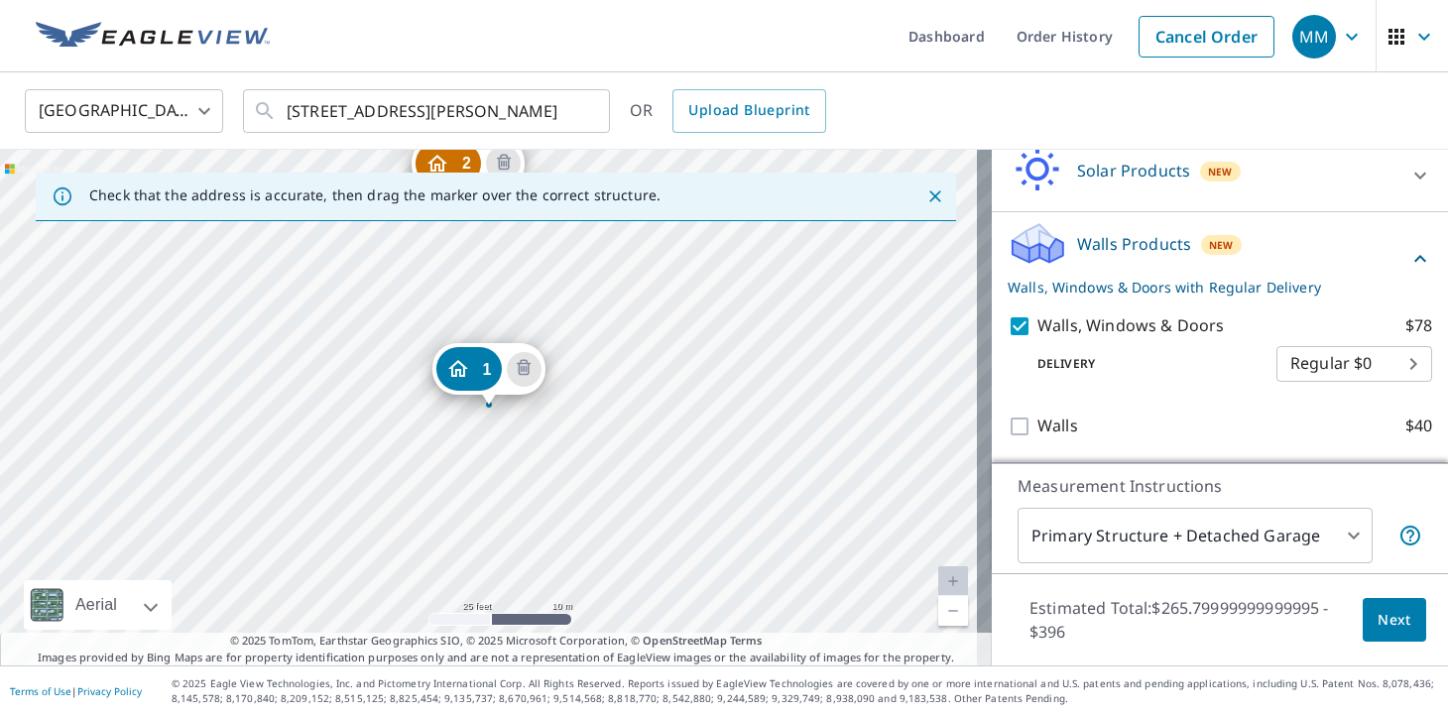
scroll to position [921, 0]
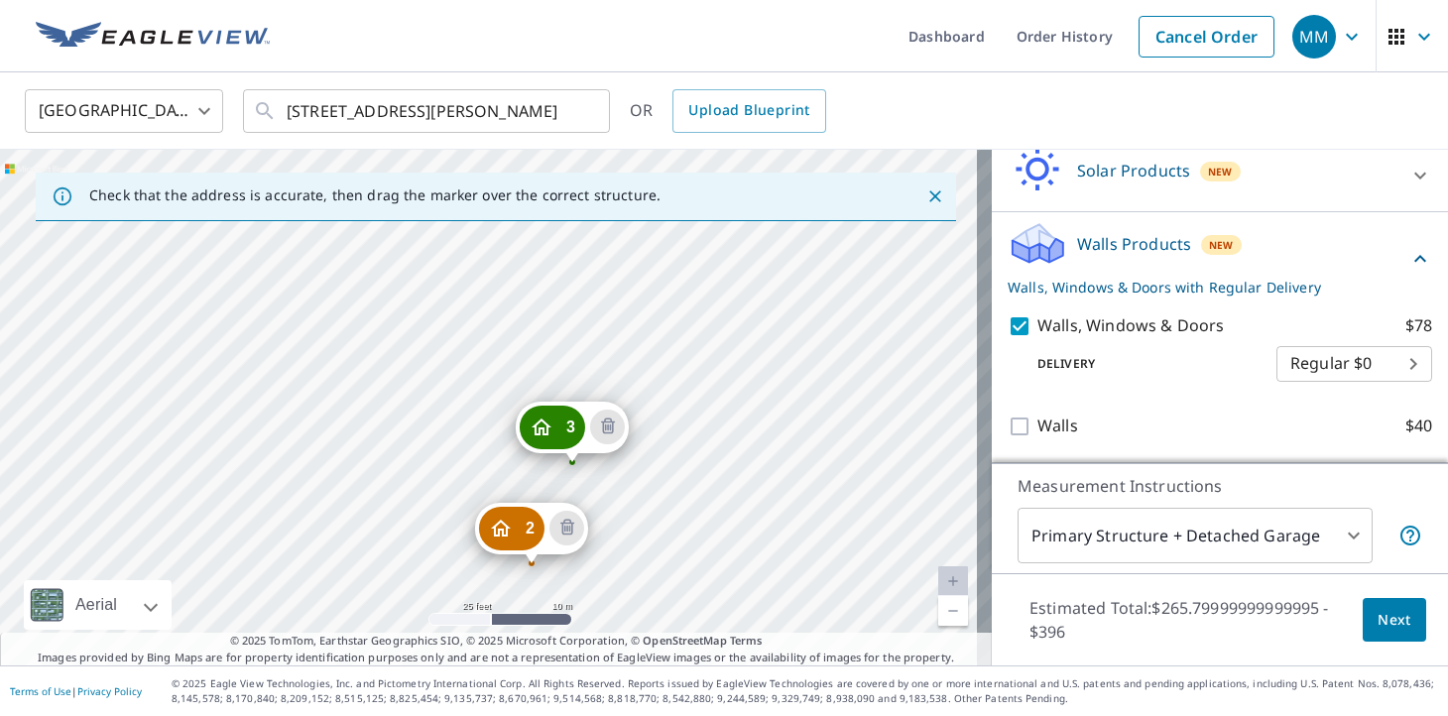
drag, startPoint x: 663, startPoint y: 266, endPoint x: 736, endPoint y: 661, distance: 401.6
click at [736, 661] on div "Check that the address is accurate, then drag the marker over the correct struc…" at bounding box center [496, 408] width 992 height 516
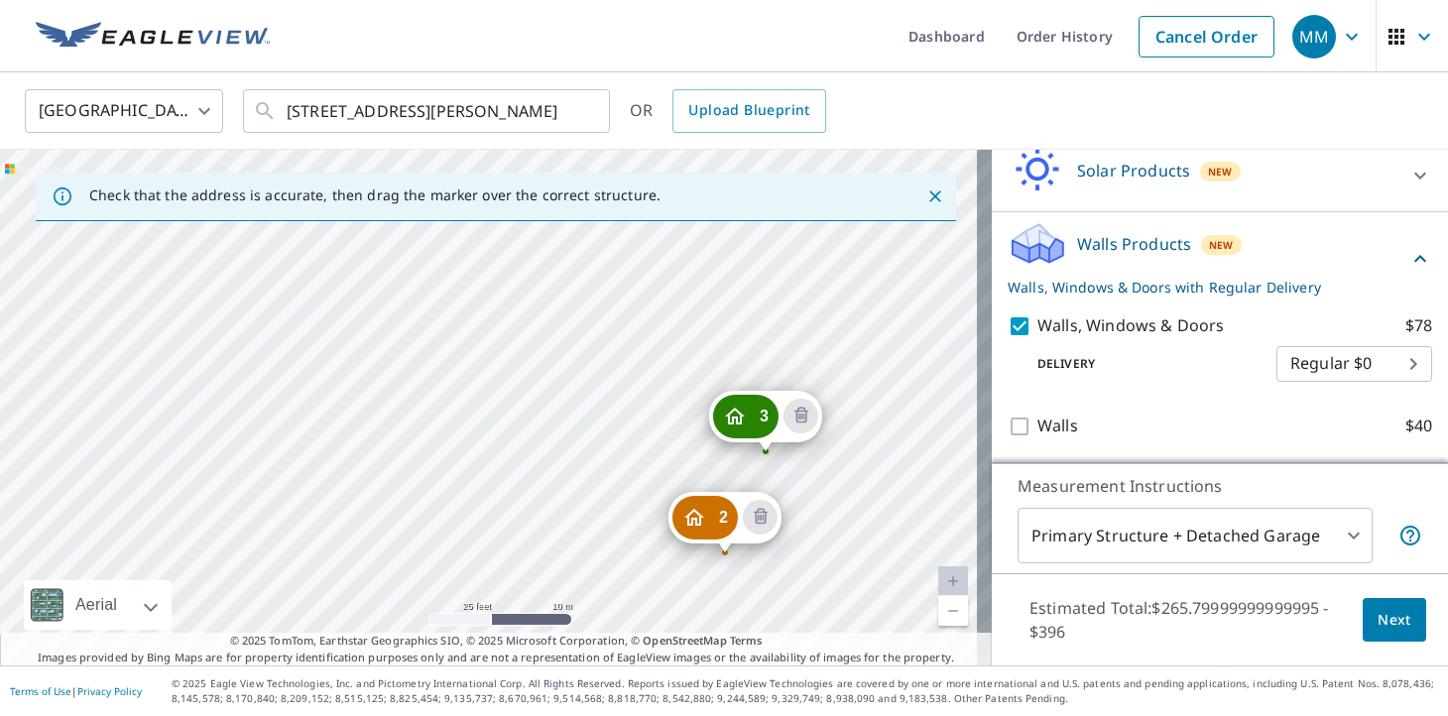
click at [941, 609] on link "Current Level 20, Zoom Out" at bounding box center [953, 611] width 30 height 30
click at [922, 619] on div "2 [STREET_ADDRESS][PERSON_NAME] 3 [STREET_ADDRESS] 1 [STREET_ADDRESS]" at bounding box center [496, 408] width 992 height 516
click at [938, 617] on link "Current Level 20, Zoom Out" at bounding box center [953, 611] width 30 height 30
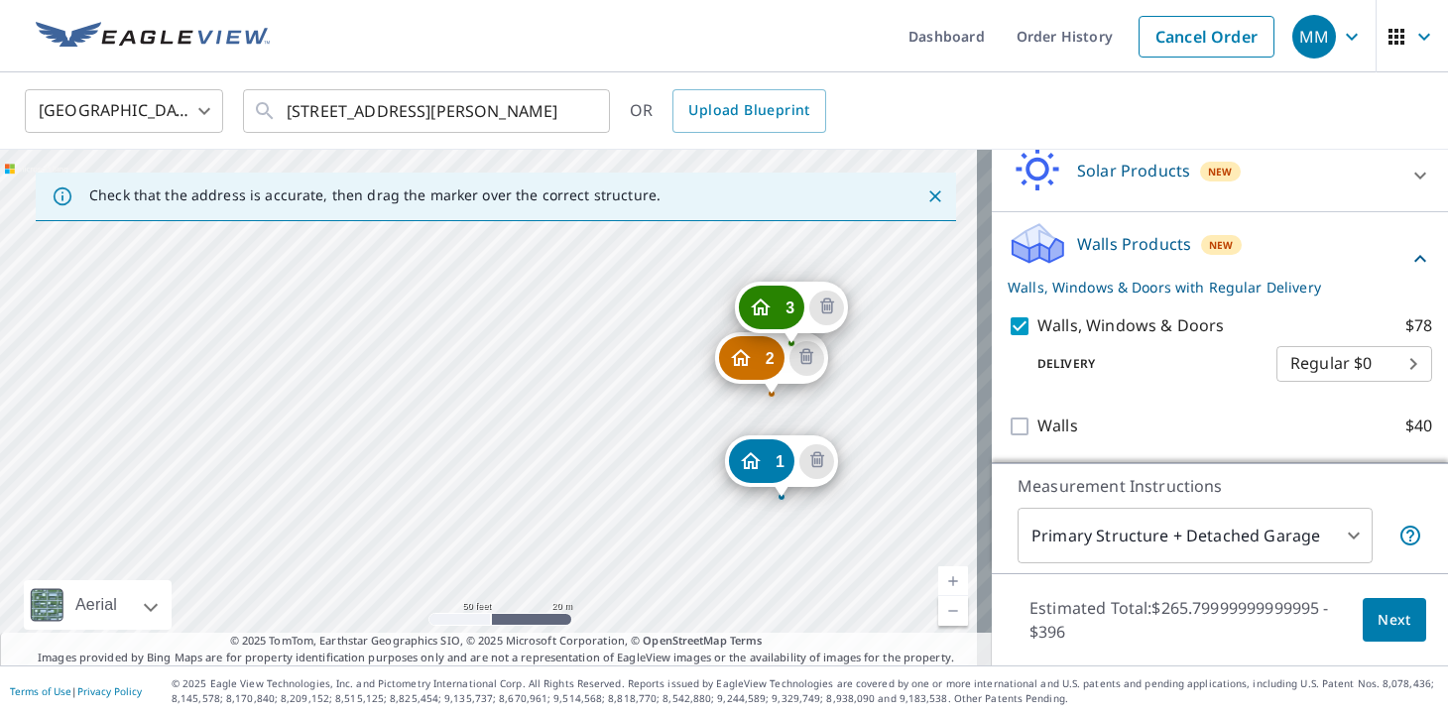
drag, startPoint x: 488, startPoint y: 550, endPoint x: 613, endPoint y: 491, distance: 138.0
click at [613, 491] on div "2 [STREET_ADDRESS][PERSON_NAME] 3 [STREET_ADDRESS] 1 [STREET_ADDRESS]" at bounding box center [496, 408] width 992 height 516
click at [466, 301] on div "2 [STREET_ADDRESS][PERSON_NAME] 3 [STREET_ADDRESS] 1 [STREET_ADDRESS]" at bounding box center [496, 408] width 992 height 516
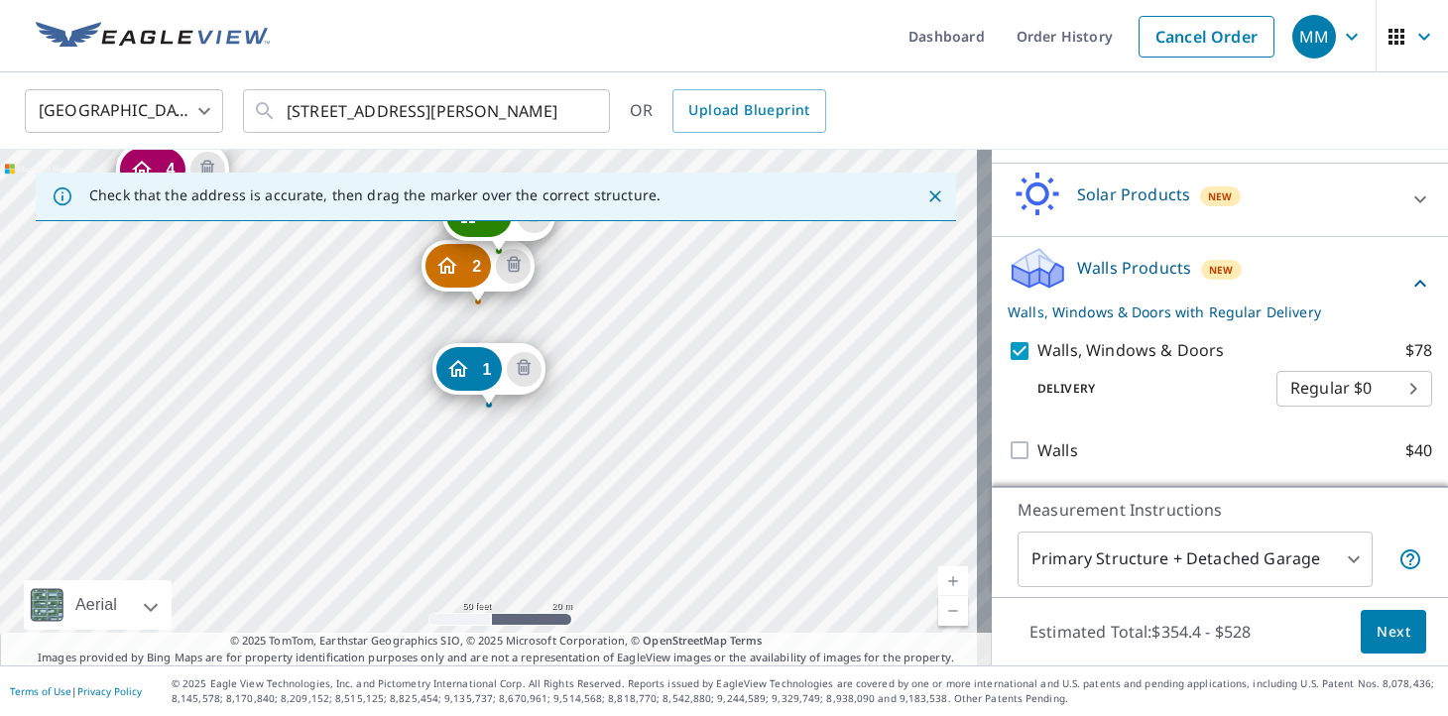
scroll to position [1010, 0]
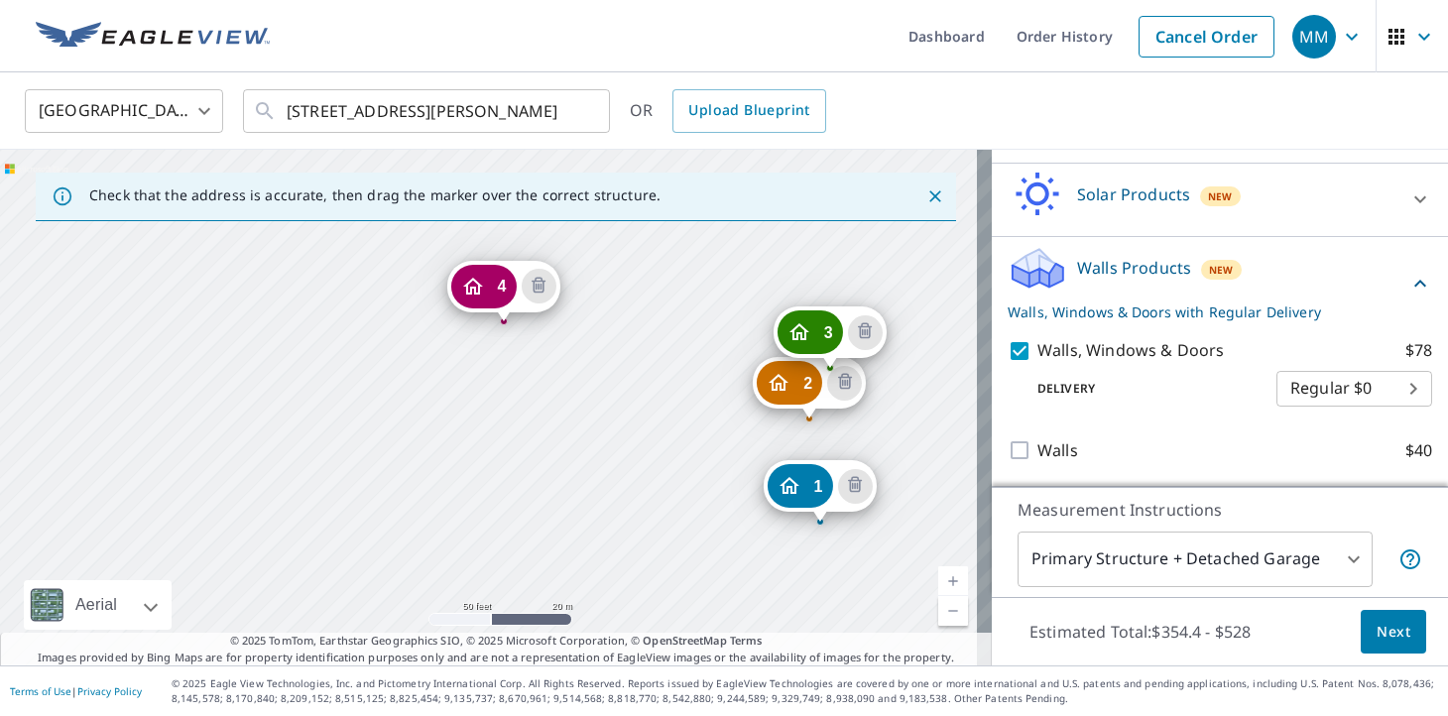
drag, startPoint x: 448, startPoint y: 483, endPoint x: 492, endPoint y: 517, distance: 55.2
click at [492, 517] on div "2 [STREET_ADDRESS][PERSON_NAME] 3 [STREET_ADDRESS] 4 [STREET_ADDRESS] 1 [STREET…" at bounding box center [496, 408] width 992 height 516
click at [657, 341] on div "2 [STREET_ADDRESS][PERSON_NAME] 3 [STREET_ADDRESS] 4 [STREET_ADDRESS] 1 [STREET…" at bounding box center [496, 408] width 992 height 516
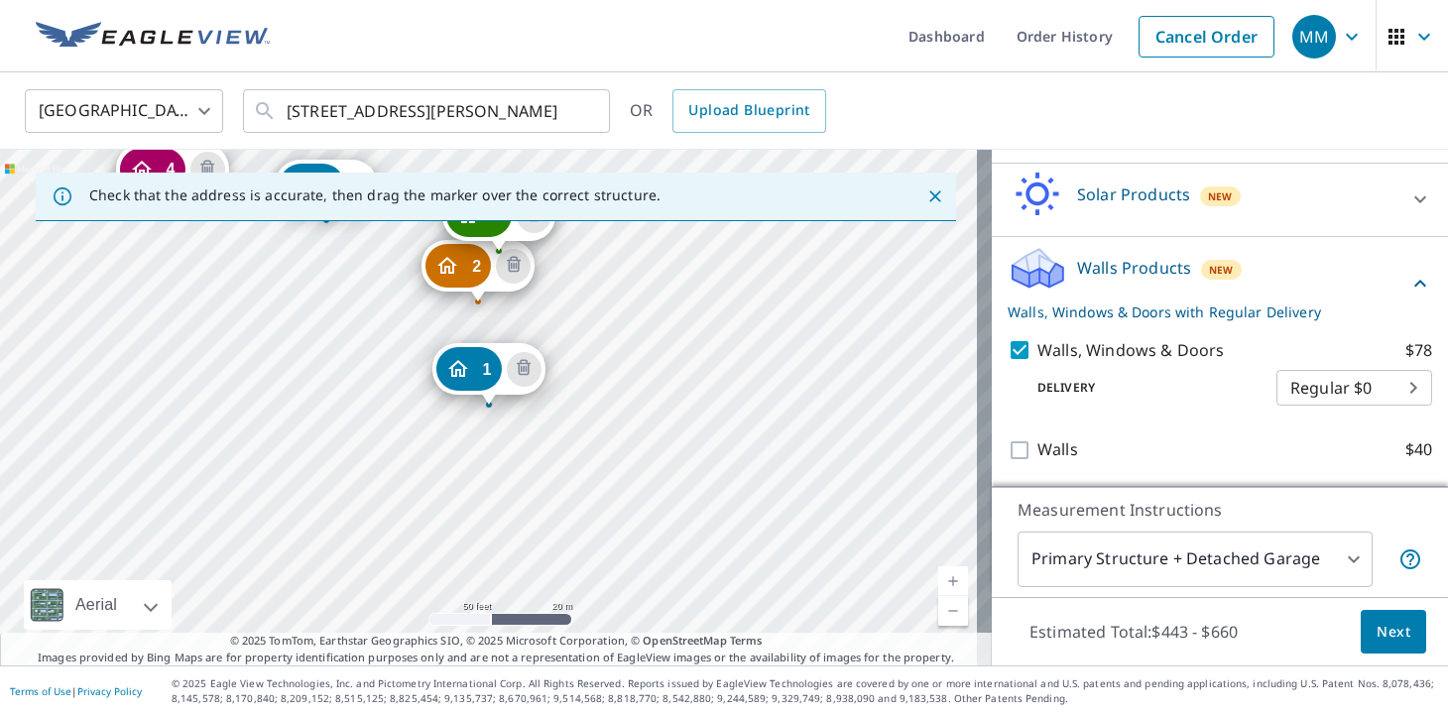
scroll to position [1099, 0]
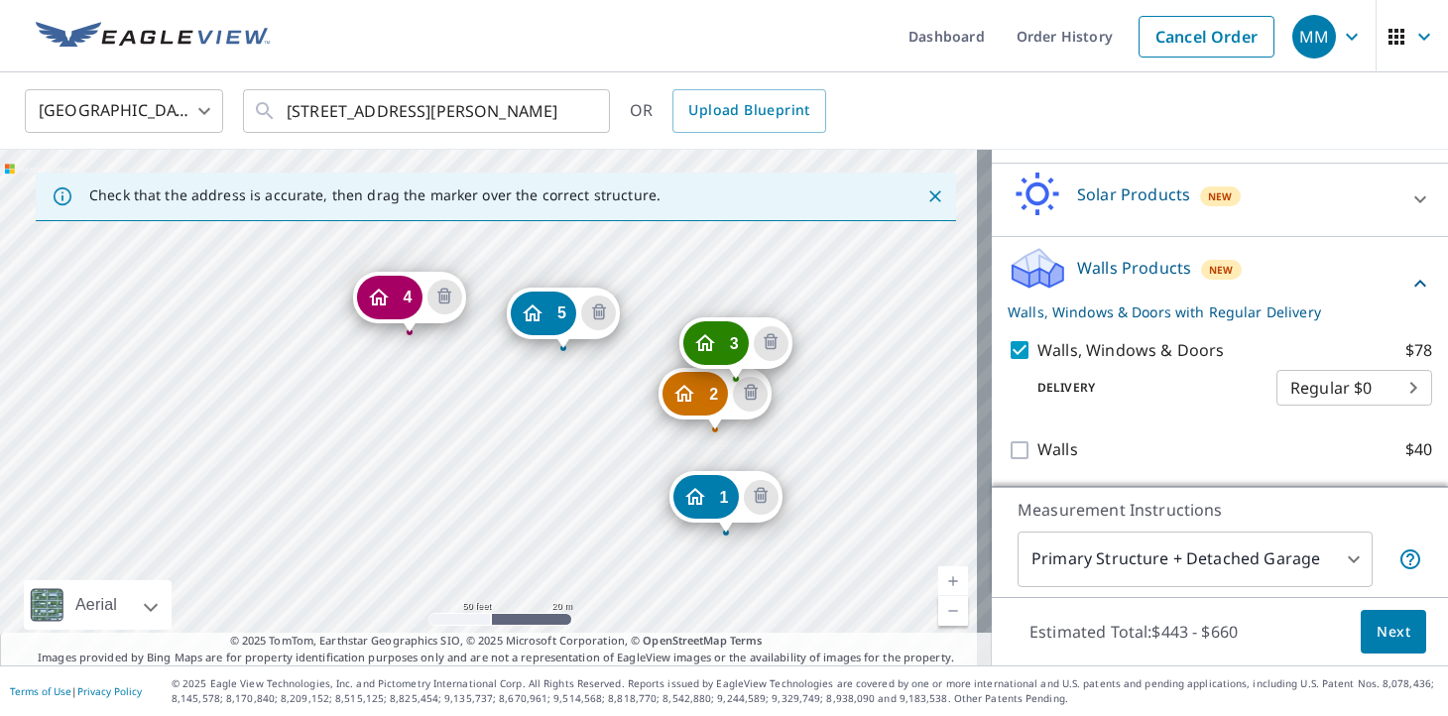
drag, startPoint x: 702, startPoint y: 454, endPoint x: 809, endPoint y: 455, distance: 107.1
click at [809, 455] on div "2 [STREET_ADDRESS][PERSON_NAME] 3 [STREET_ADDRESS] 4 [STREET_ADDRESS] 5 [STREET…" at bounding box center [496, 408] width 992 height 516
click at [597, 475] on div "2 [STREET_ADDRESS][PERSON_NAME] 3 [STREET_ADDRESS] 4 [STREET_ADDRESS] 5 [STREET…" at bounding box center [496, 408] width 992 height 516
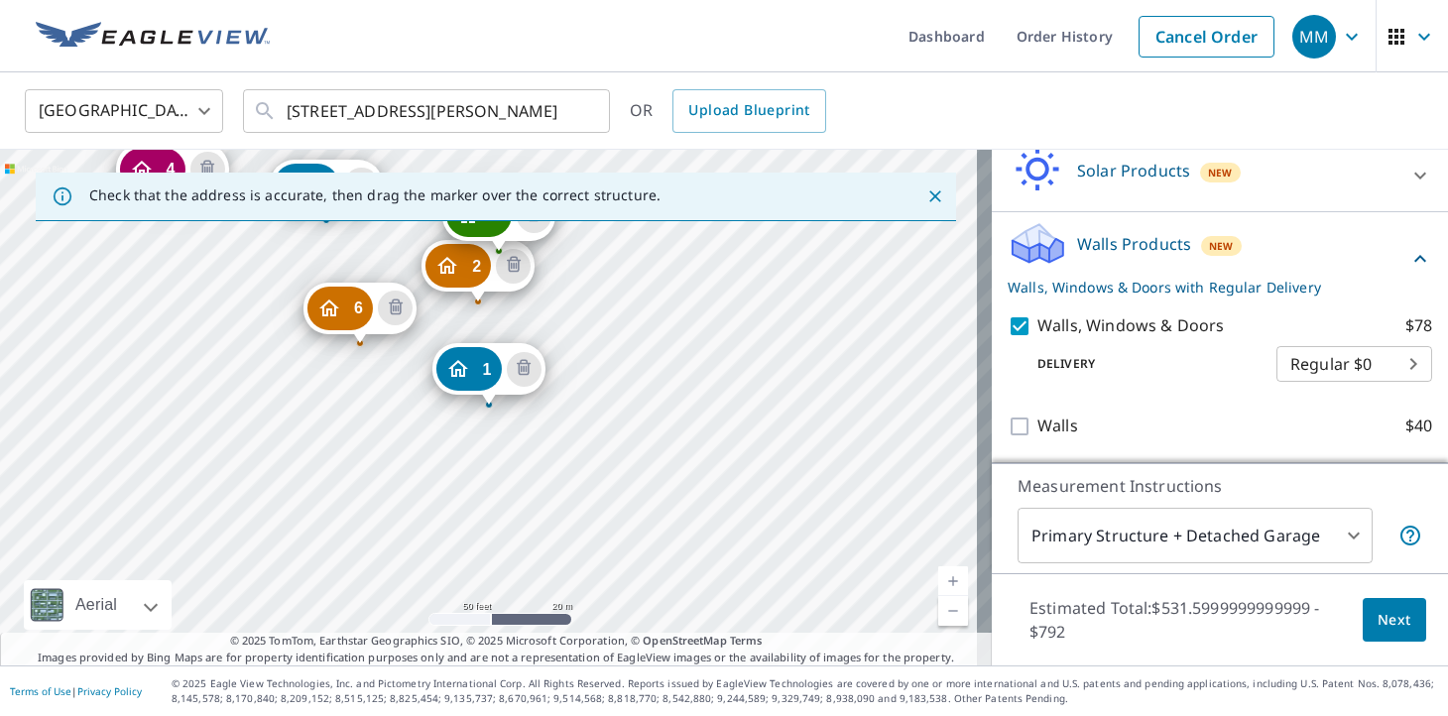
scroll to position [1190, 0]
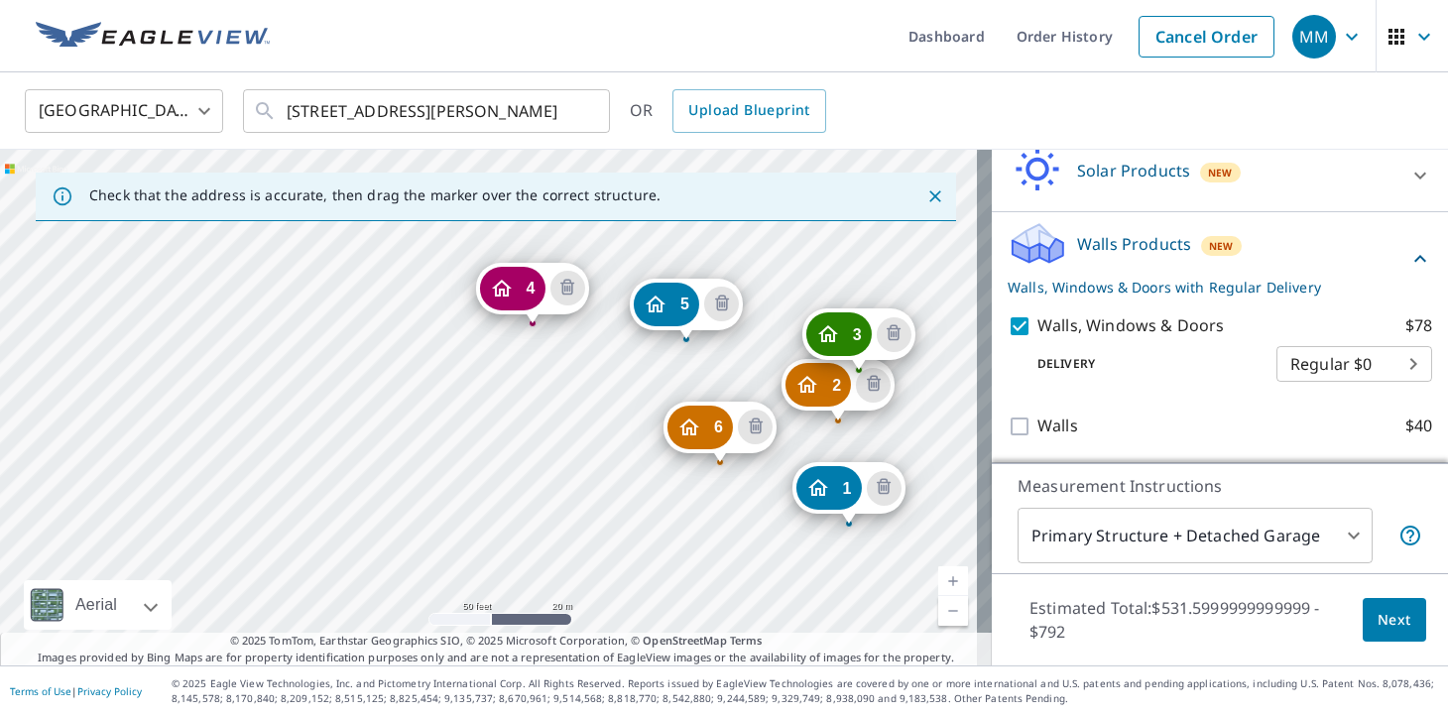
drag, startPoint x: 396, startPoint y: 427, endPoint x: 756, endPoint y: 546, distance: 379.3
click at [756, 546] on div "2 [STREET_ADDRESS][PERSON_NAME] 3 [STREET_ADDRESS] 4 [STREET_ADDRESS] 5 [STREET…" at bounding box center [496, 408] width 992 height 516
click at [444, 505] on div "2 [STREET_ADDRESS][PERSON_NAME] 3 [STREET_ADDRESS] 4 [STREET_ADDRESS] 5 [STREET…" at bounding box center [496, 408] width 992 height 516
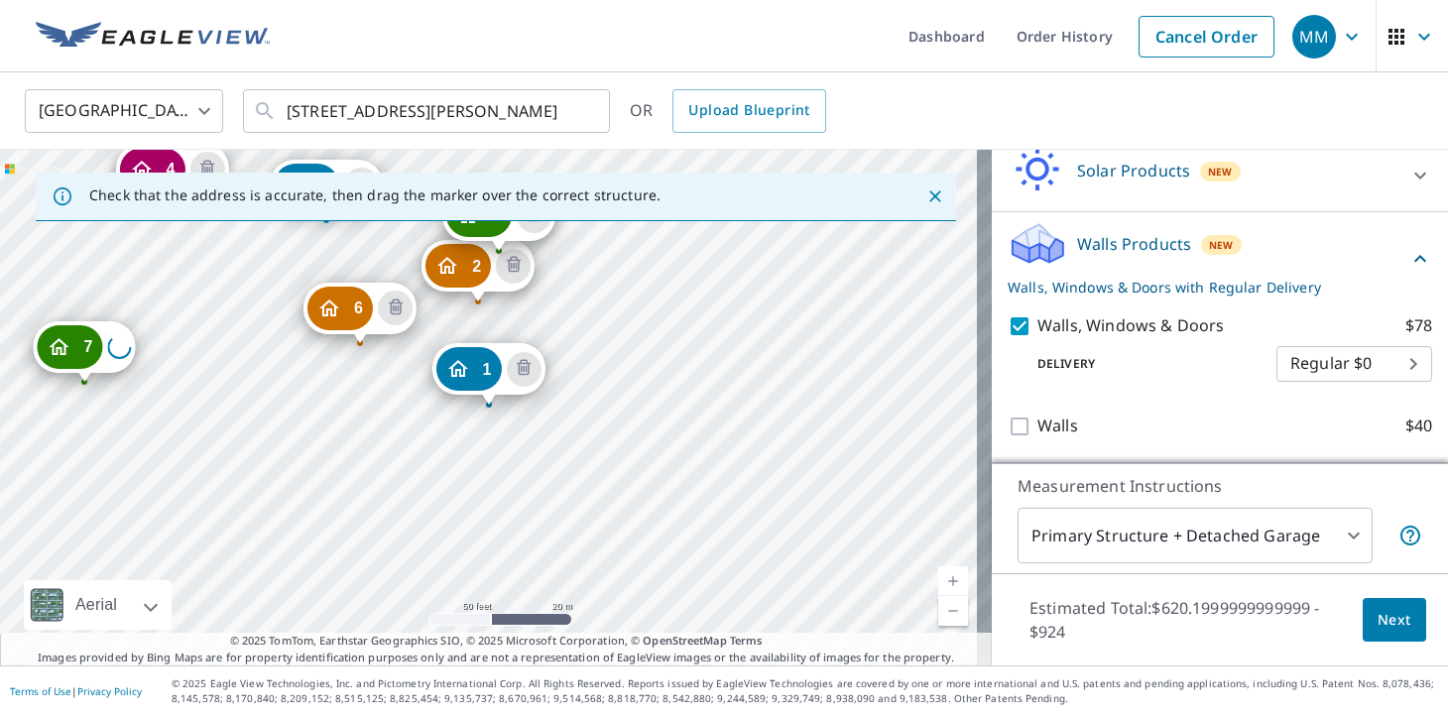
scroll to position [1280, 0]
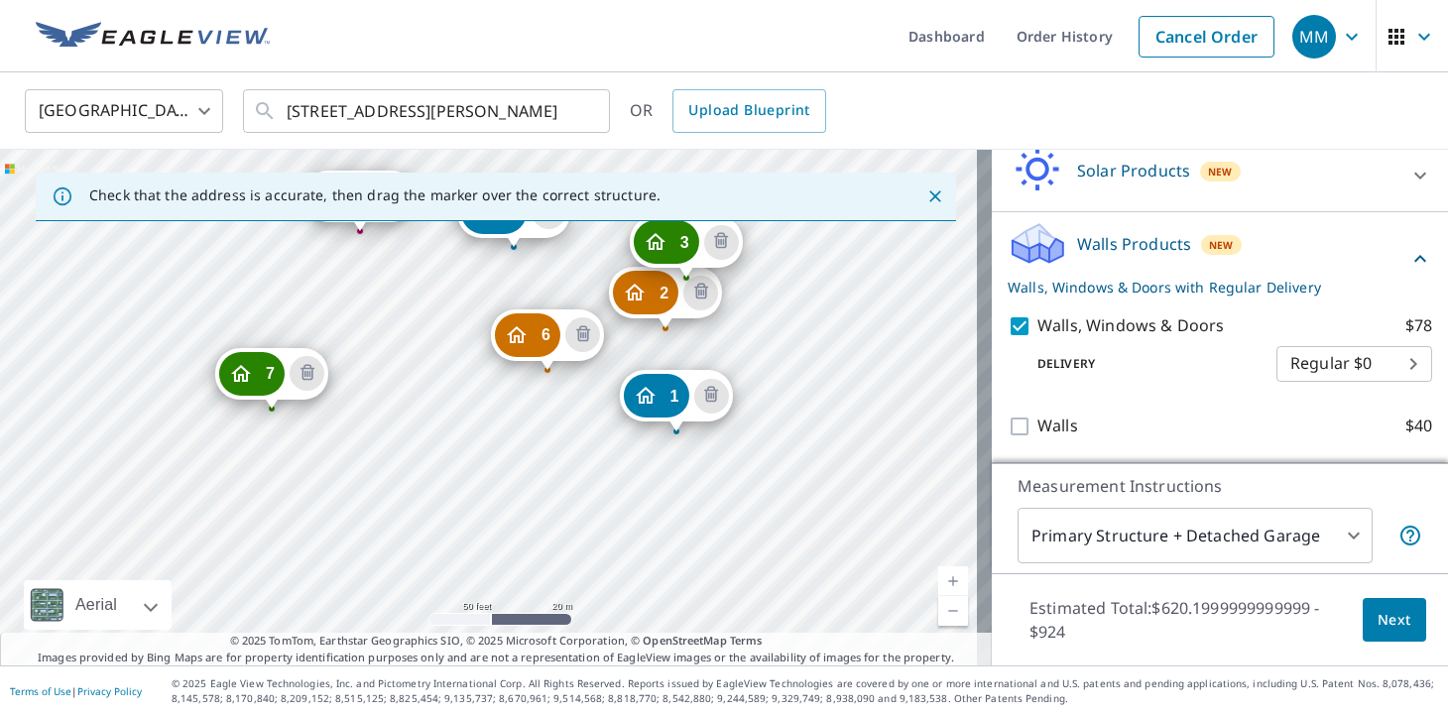
drag, startPoint x: 130, startPoint y: 449, endPoint x: 317, endPoint y: 476, distance: 189.4
click at [317, 476] on div "2 [STREET_ADDRESS][PERSON_NAME] 3 [STREET_ADDRESS] 4 [STREET_ADDRESS] 5 [STREET…" at bounding box center [496, 408] width 992 height 516
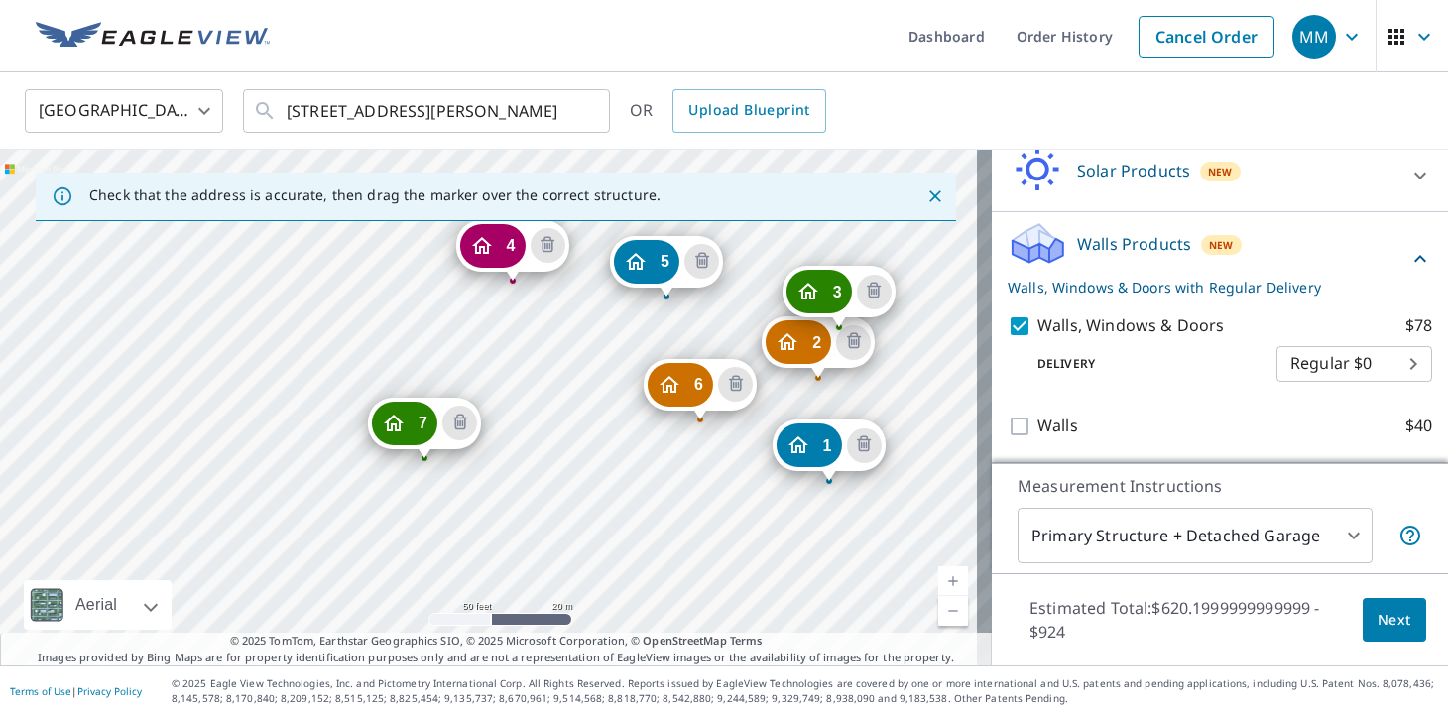
drag, startPoint x: 305, startPoint y: 476, endPoint x: 457, endPoint y: 526, distance: 160.6
click at [457, 526] on div "2 [STREET_ADDRESS][PERSON_NAME] 3 [STREET_ADDRESS] 4 [STREET_ADDRESS] 5 [STREET…" at bounding box center [496, 408] width 992 height 516
drag, startPoint x: 413, startPoint y: 438, endPoint x: 420, endPoint y: 465, distance: 27.7
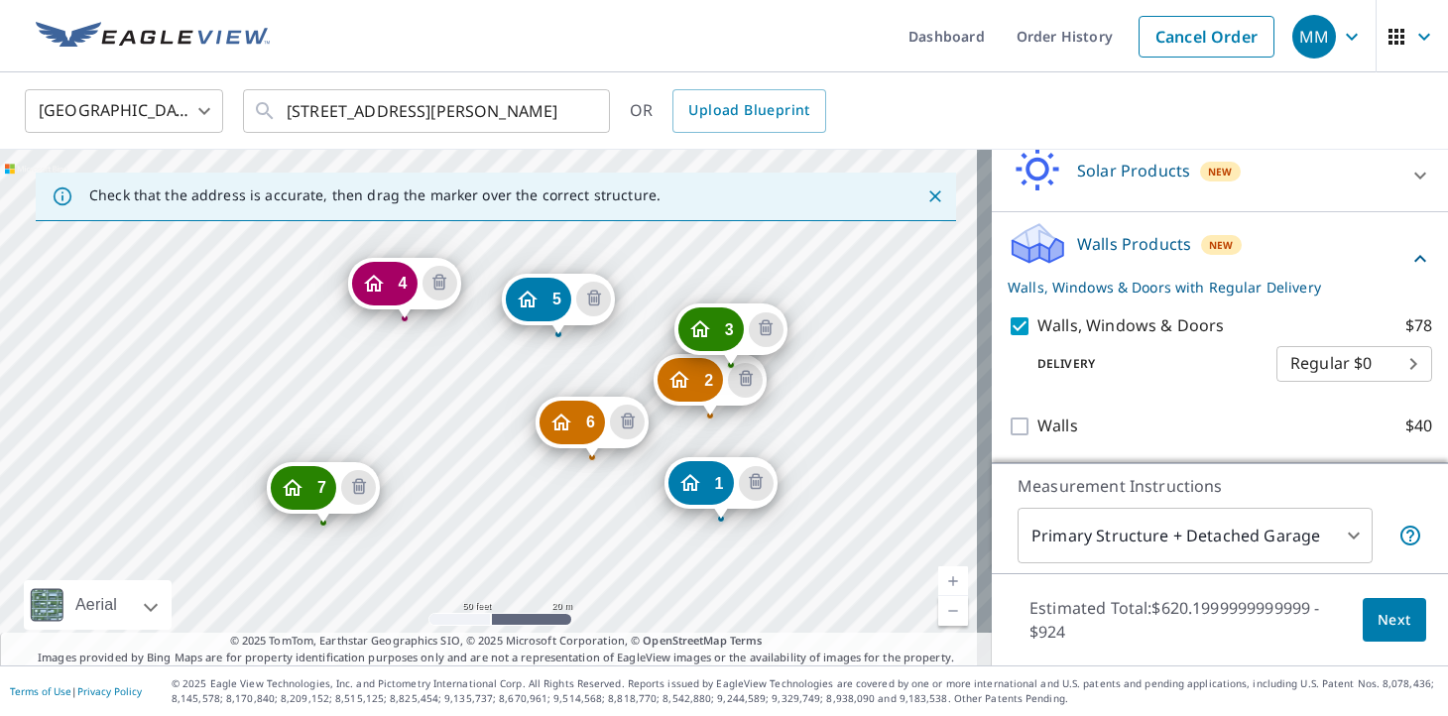
drag, startPoint x: 292, startPoint y: 438, endPoint x: 524, endPoint y: 553, distance: 258.7
click at [524, 553] on div "2 [STREET_ADDRESS][PERSON_NAME] 3 [STREET_ADDRESS] 4 [STREET_ADDRESS] 5 [STREET…" at bounding box center [496, 408] width 992 height 516
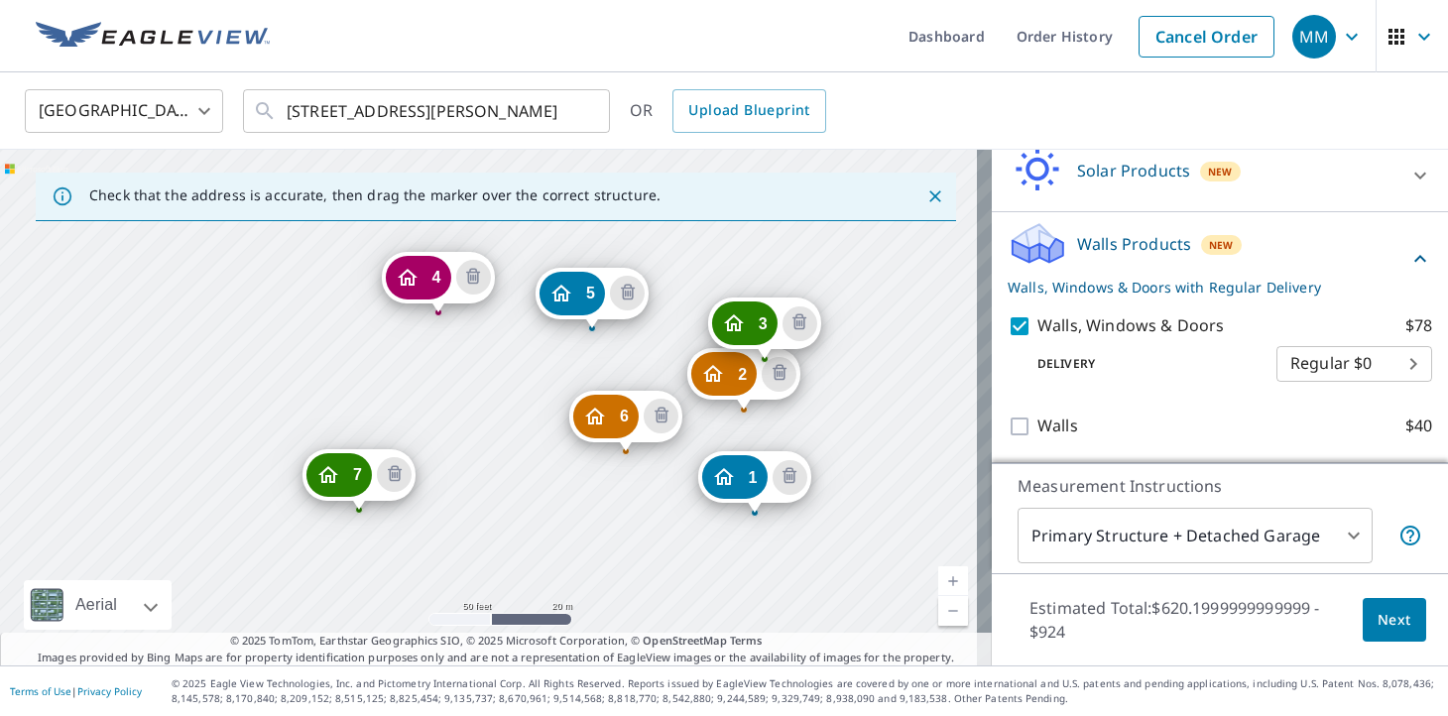
drag, startPoint x: 411, startPoint y: 473, endPoint x: 677, endPoint y: 581, distance: 287.0
click at [677, 581] on div "2 [STREET_ADDRESS][PERSON_NAME] 3 [STREET_ADDRESS] 4 [STREET_ADDRESS] 5 [STREET…" at bounding box center [496, 408] width 992 height 516
drag, startPoint x: 750, startPoint y: 318, endPoint x: 736, endPoint y: 318, distance: 13.9
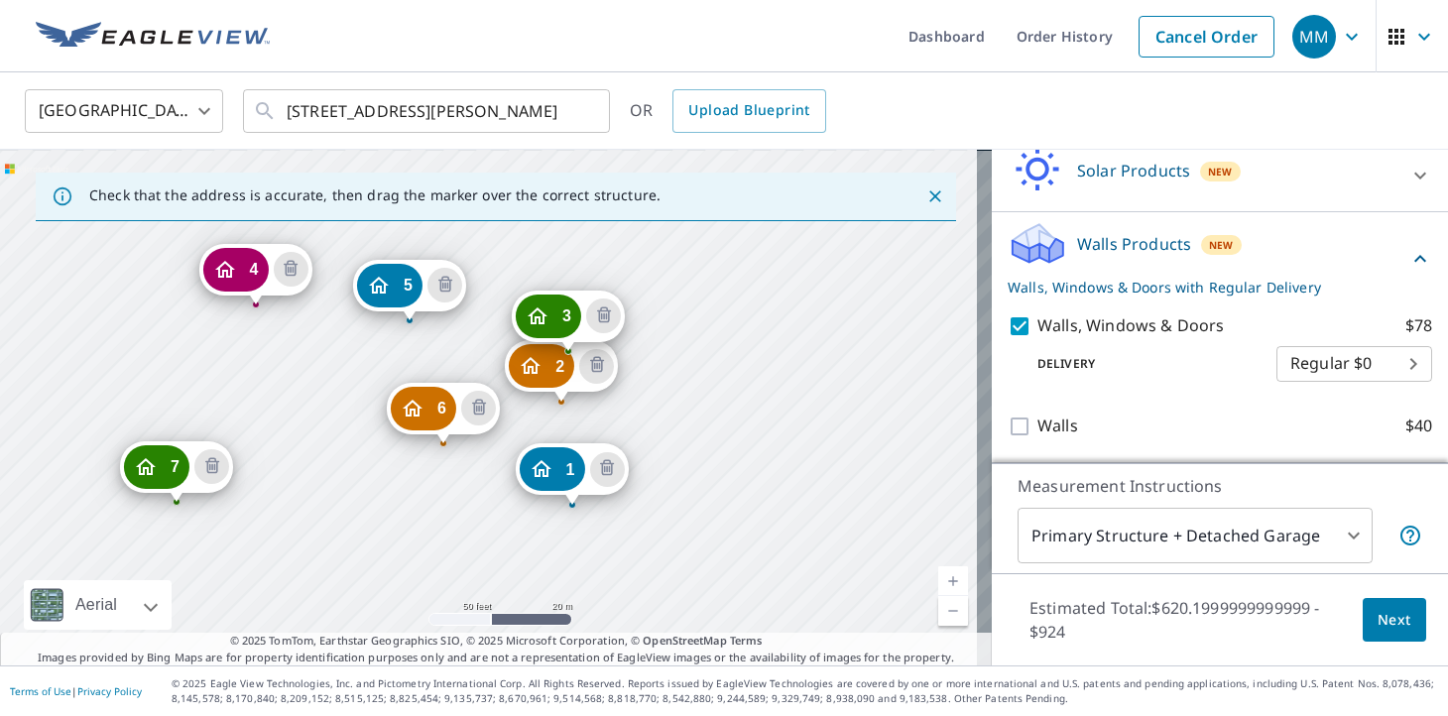
drag, startPoint x: 667, startPoint y: 384, endPoint x: 793, endPoint y: 485, distance: 161.6
click at [790, 485] on div "2 [STREET_ADDRESS][PERSON_NAME] 3 [STREET_ADDRESS] 4 [STREET_ADDRESS] 5 [STREET…" at bounding box center [496, 408] width 992 height 516
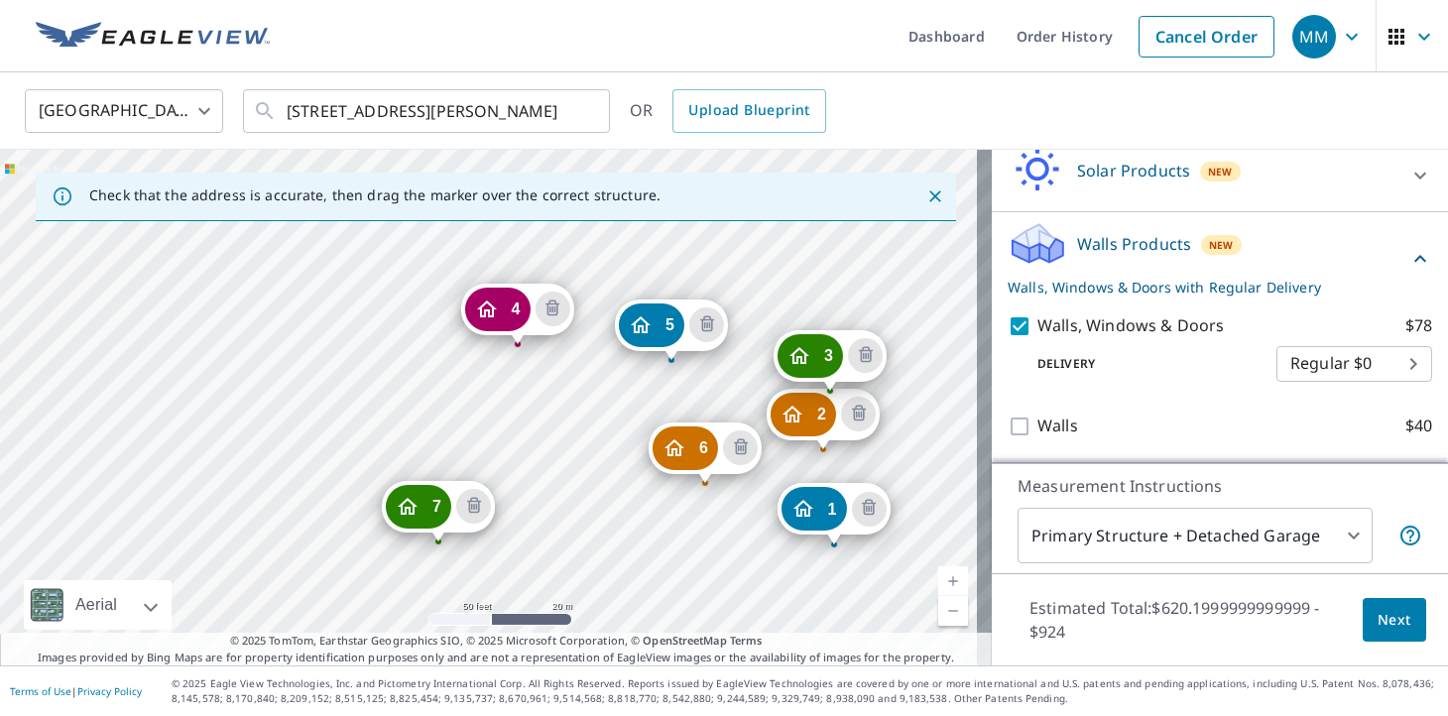
drag, startPoint x: 417, startPoint y: 462, endPoint x: 762, endPoint y: 602, distance: 372.5
click at [762, 602] on div "2 [STREET_ADDRESS][PERSON_NAME] 3 [STREET_ADDRESS] 4 [STREET_ADDRESS] 5 [STREET…" at bounding box center [496, 408] width 992 height 516
click at [325, 362] on div "2 [STREET_ADDRESS][PERSON_NAME] 3 [STREET_ADDRESS] 4 [STREET_ADDRESS] 5 [STREET…" at bounding box center [496, 408] width 992 height 516
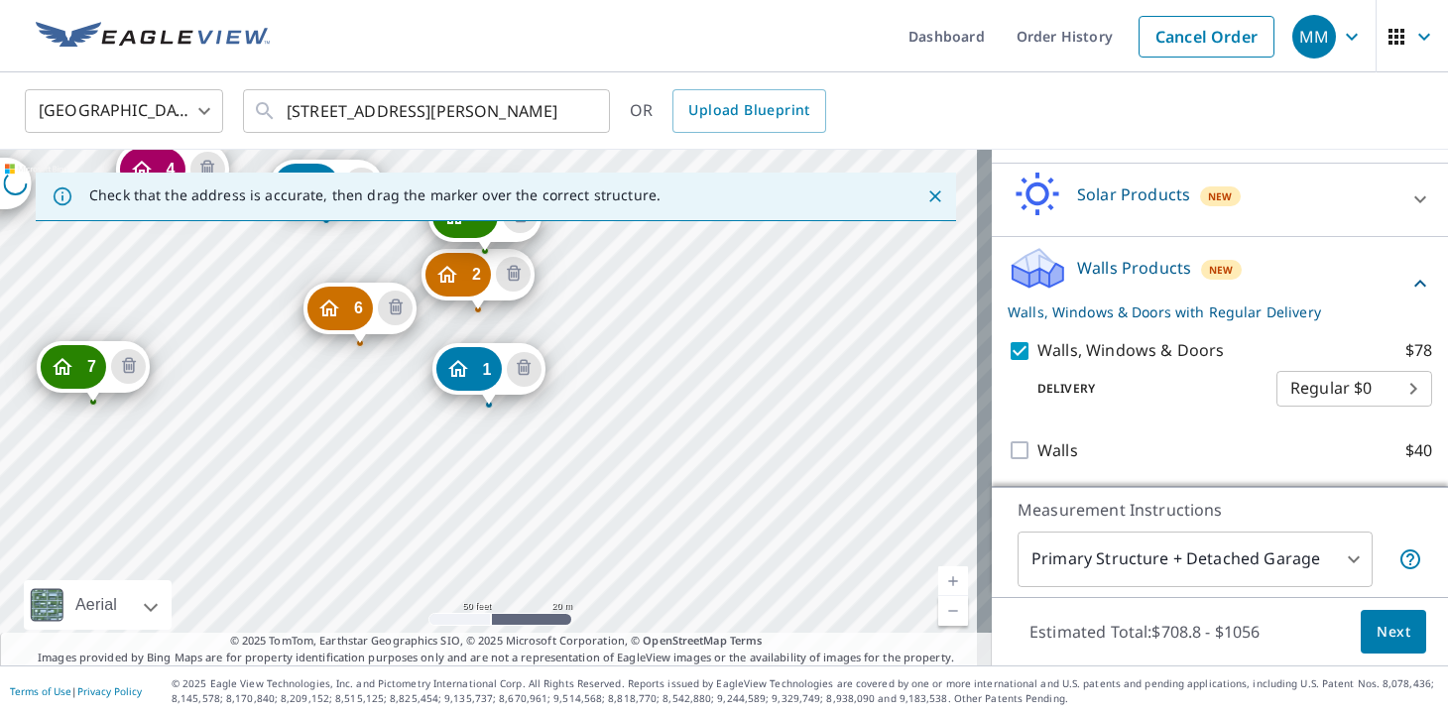
scroll to position [1367, 0]
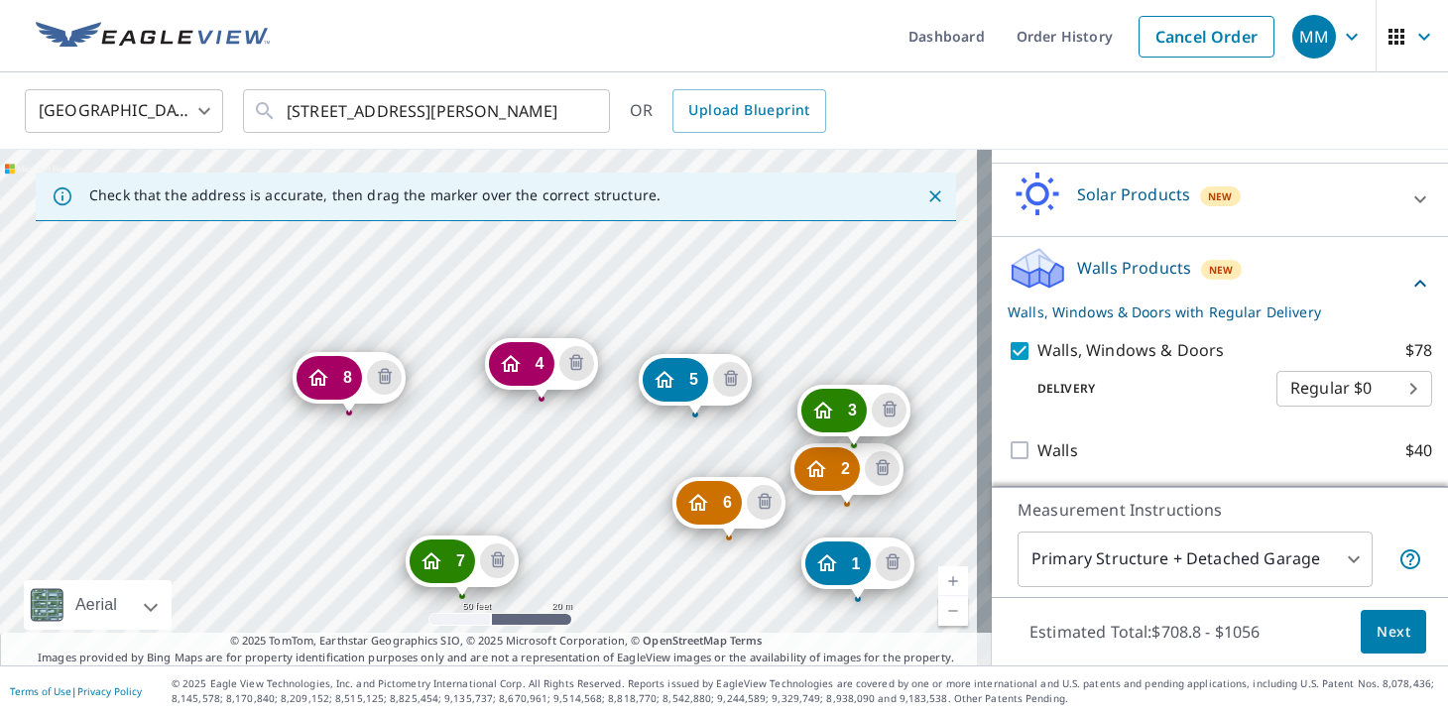
drag, startPoint x: 234, startPoint y: 354, endPoint x: 603, endPoint y: 549, distance: 417.1
click at [603, 549] on div "2 [STREET_ADDRESS][PERSON_NAME] 3 [STREET_ADDRESS] 4 [STREET_ADDRESS] 5 [STREET…" at bounding box center [496, 408] width 992 height 516
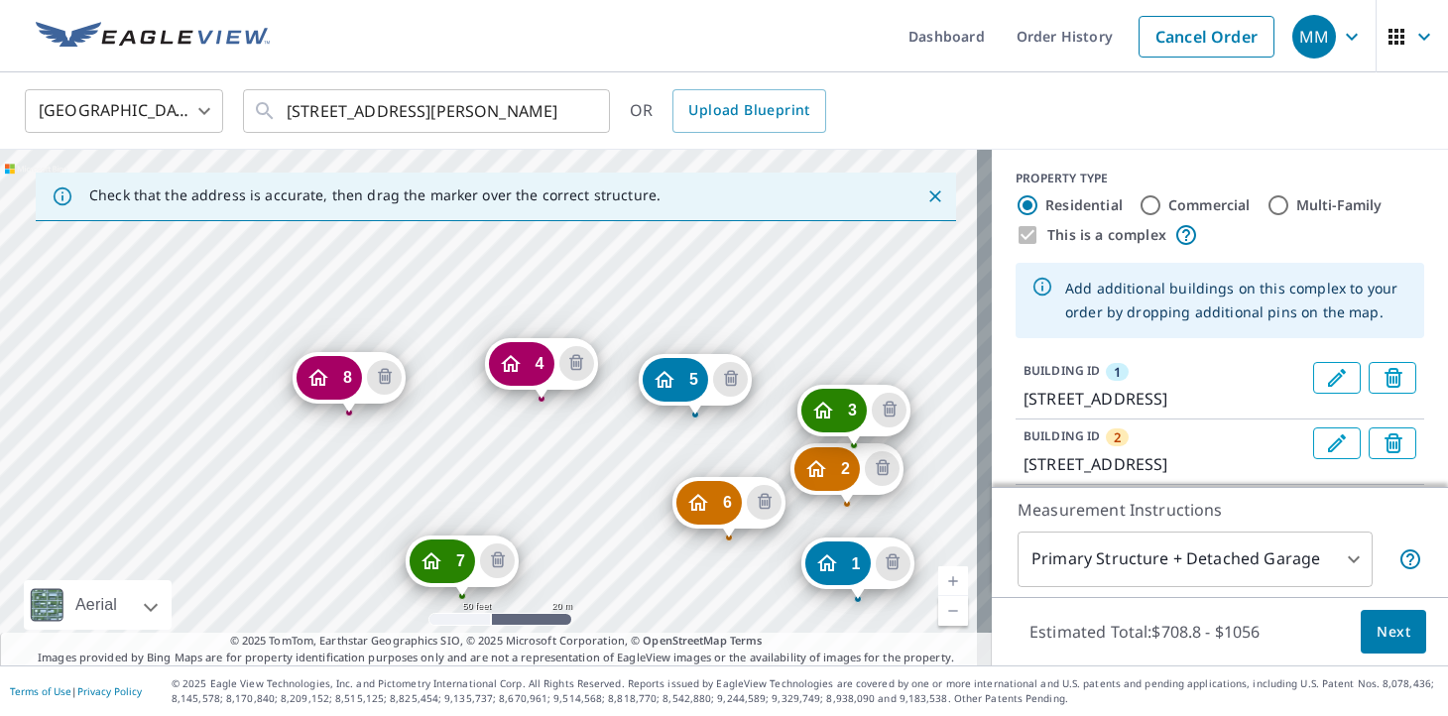
scroll to position [0, 0]
click at [1377, 631] on span "Next" at bounding box center [1394, 632] width 34 height 25
